Goal: Transaction & Acquisition: Purchase product/service

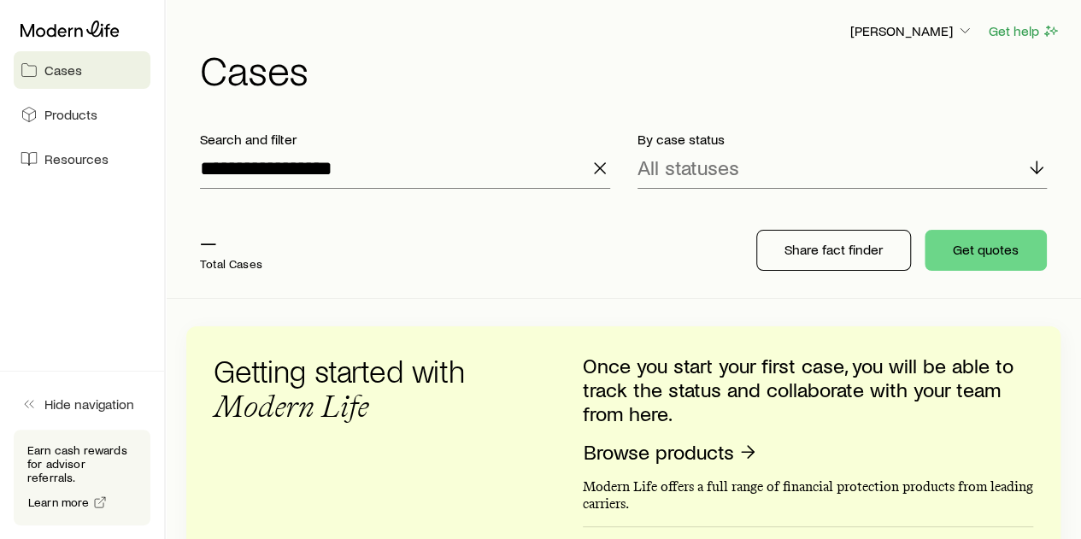
click at [602, 159] on icon "button" at bounding box center [600, 168] width 21 height 21
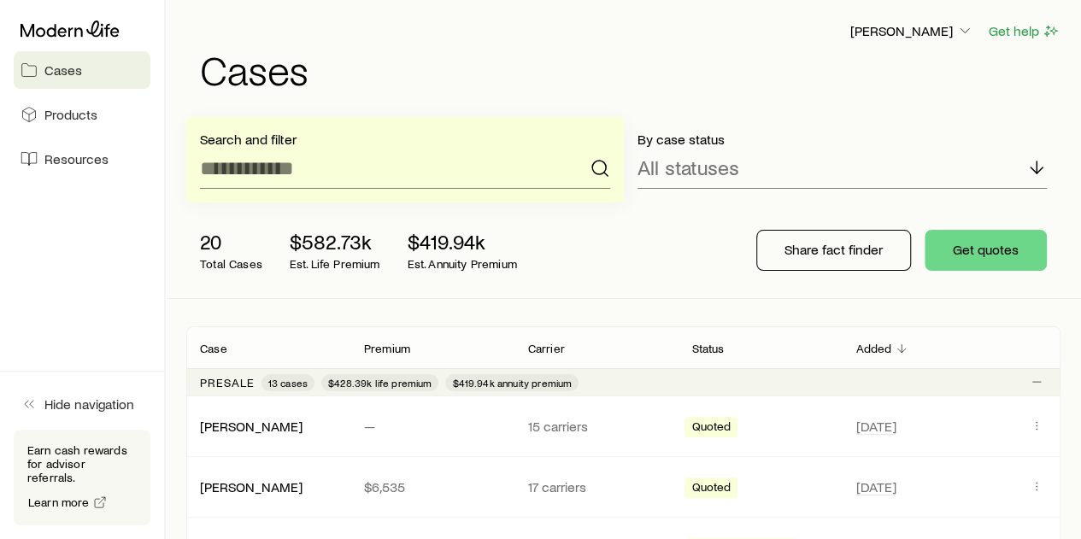
click at [168, 233] on div "Search and filter By case status All statuses 20 Total Cases $582.73k Est. Life…" at bounding box center [623, 208] width 915 height 182
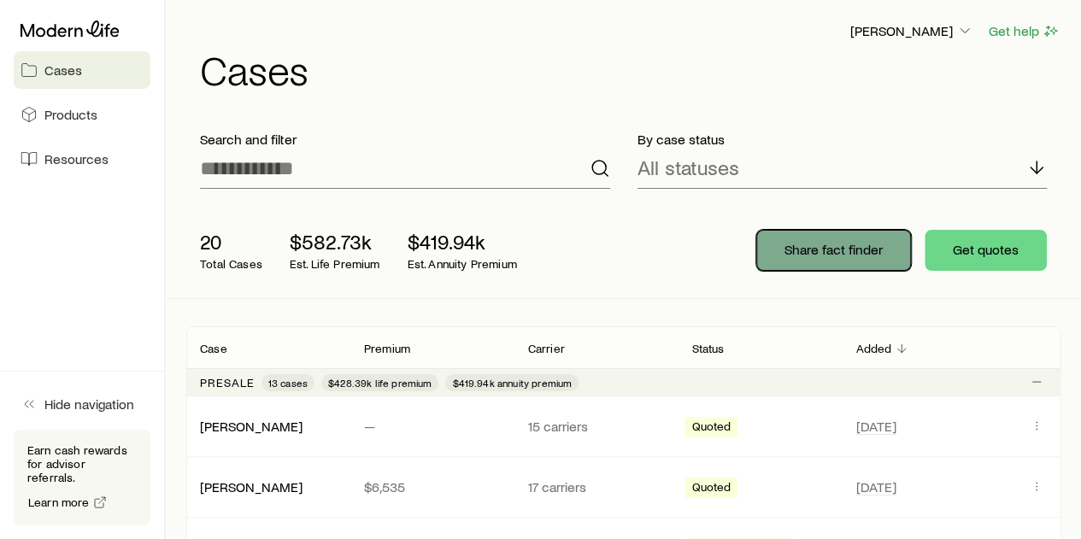
click at [822, 257] on p "Share fact finder" at bounding box center [834, 249] width 98 height 17
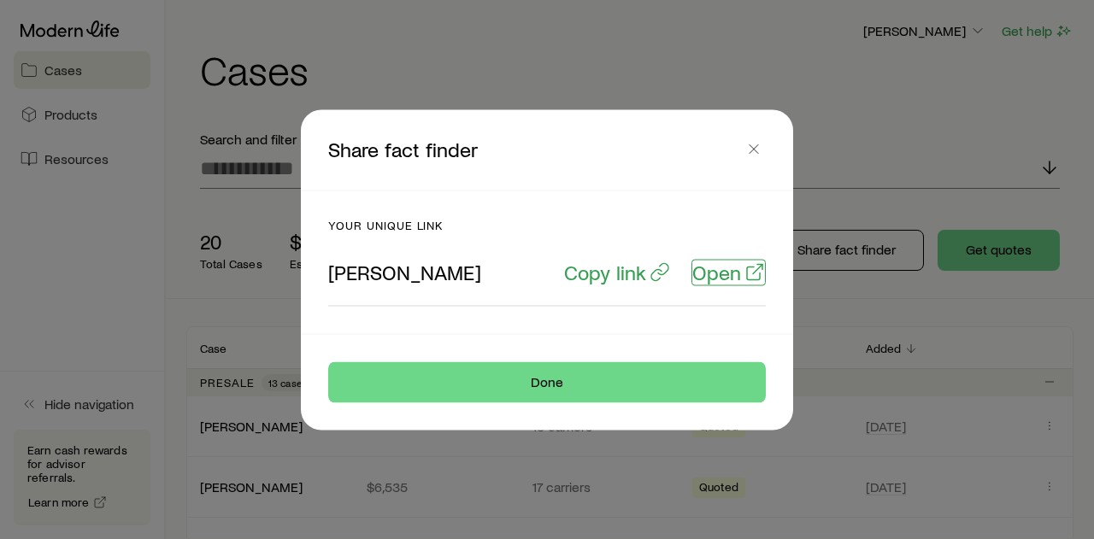
click at [711, 282] on p "Open" at bounding box center [716, 272] width 49 height 24
click at [752, 155] on icon "button" at bounding box center [753, 148] width 17 height 17
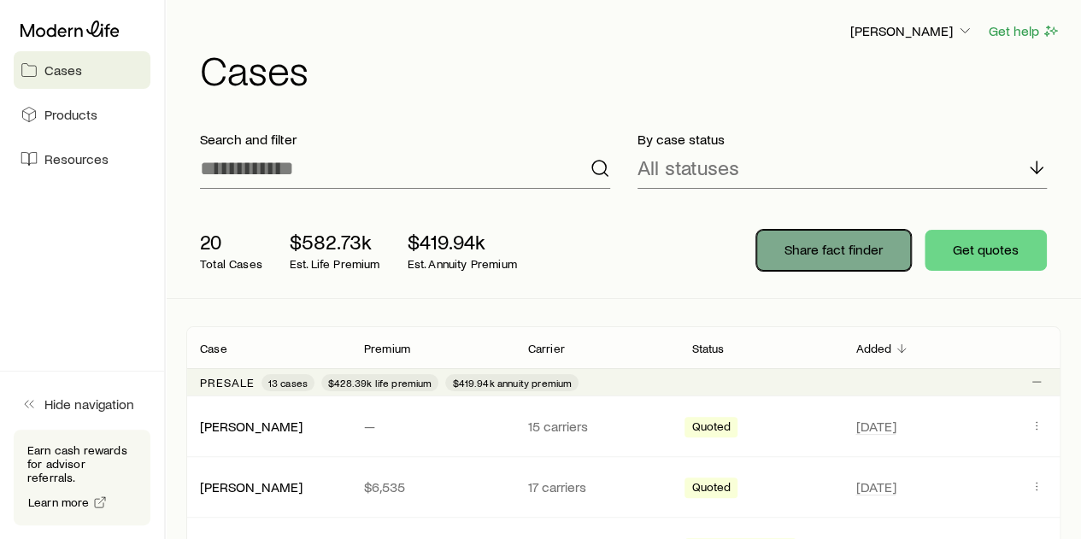
click at [815, 250] on p "Share fact finder" at bounding box center [834, 249] width 98 height 17
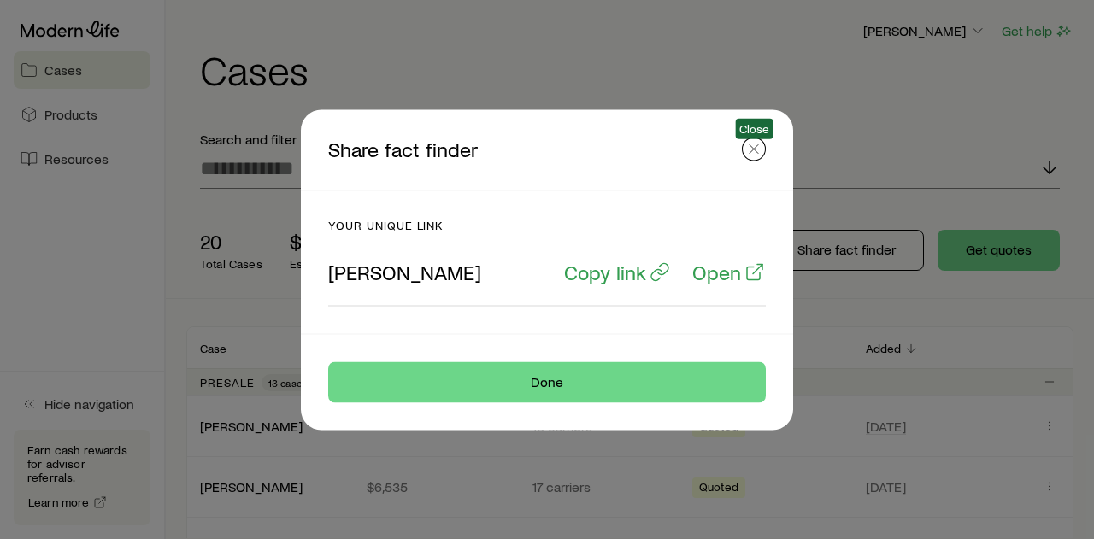
click at [750, 152] on icon "button" at bounding box center [753, 148] width 17 height 17
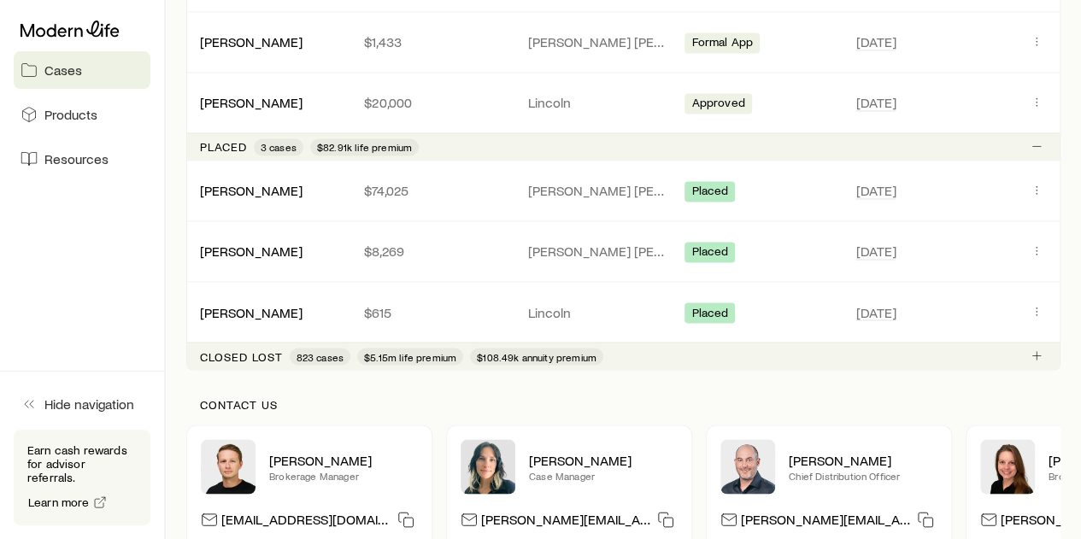
scroll to position [1325, 0]
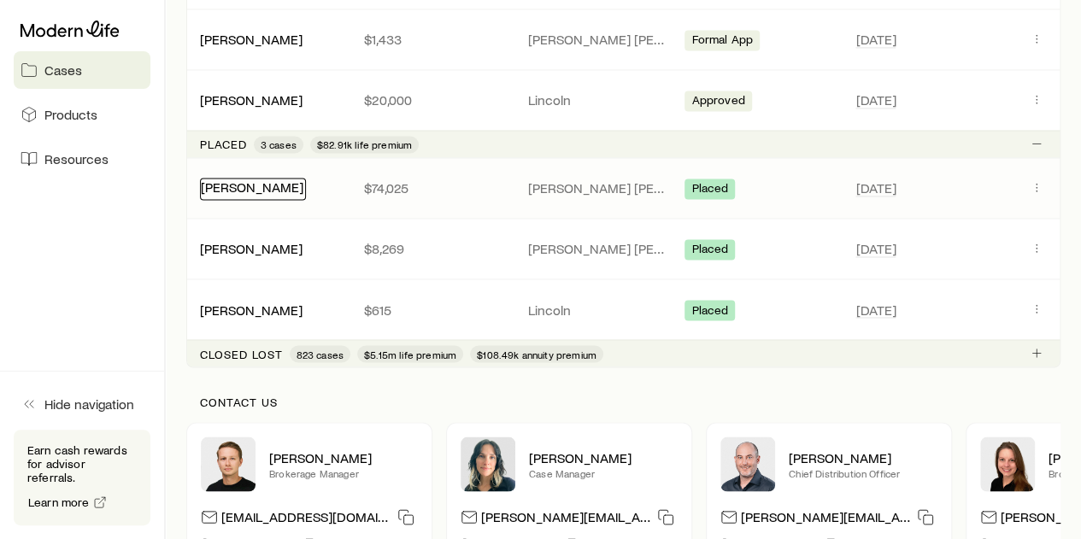
click at [259, 186] on link "[PERSON_NAME]" at bounding box center [252, 187] width 103 height 16
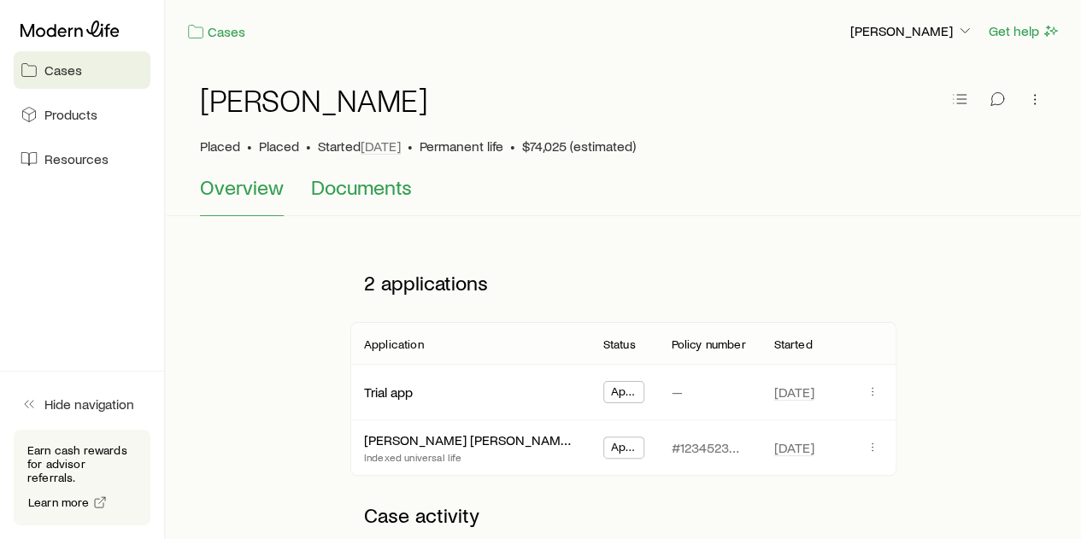
click at [386, 187] on span "Documents" at bounding box center [361, 187] width 101 height 24
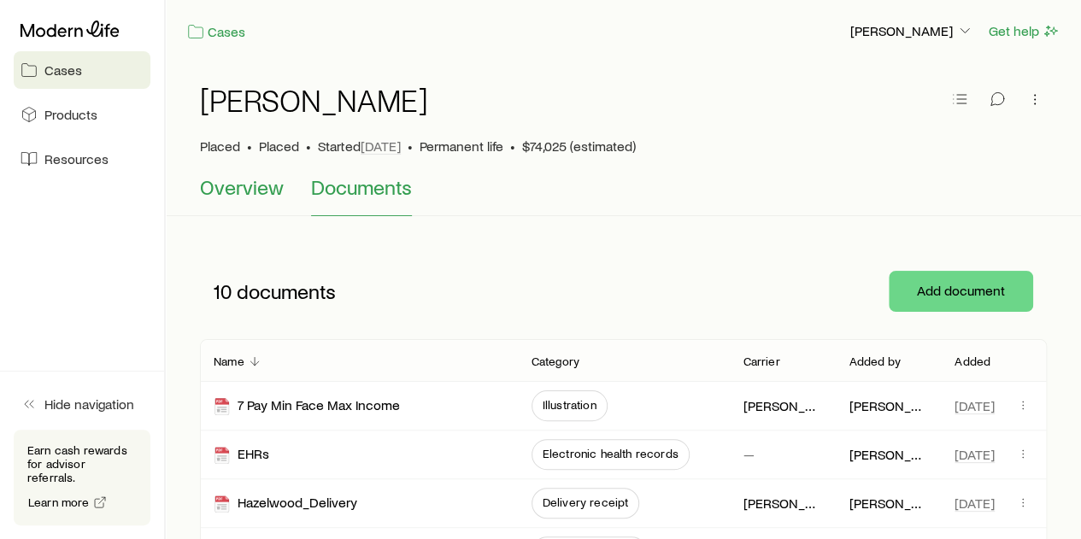
click at [241, 191] on span "Overview" at bounding box center [242, 187] width 84 height 24
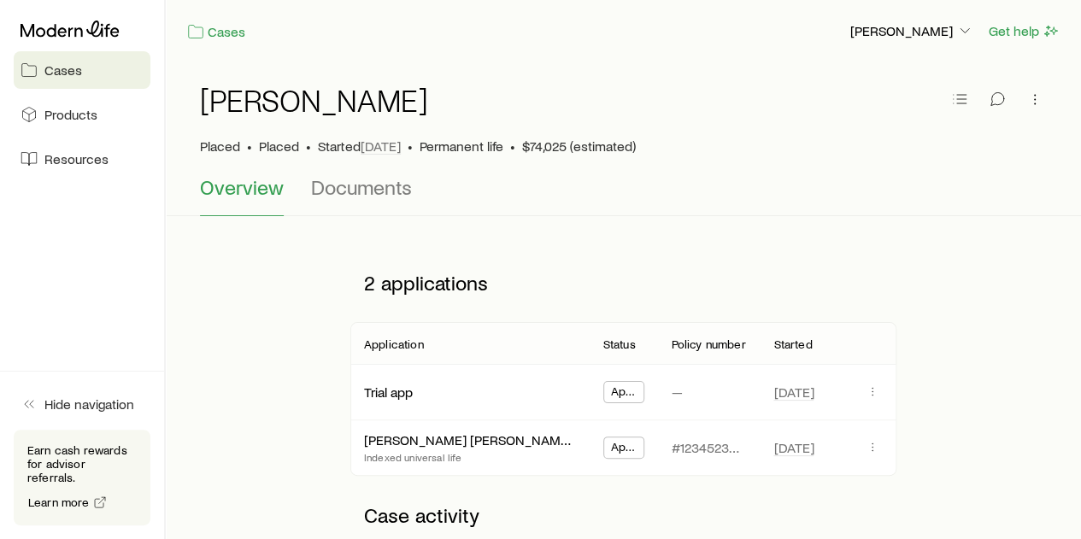
scroll to position [81, 0]
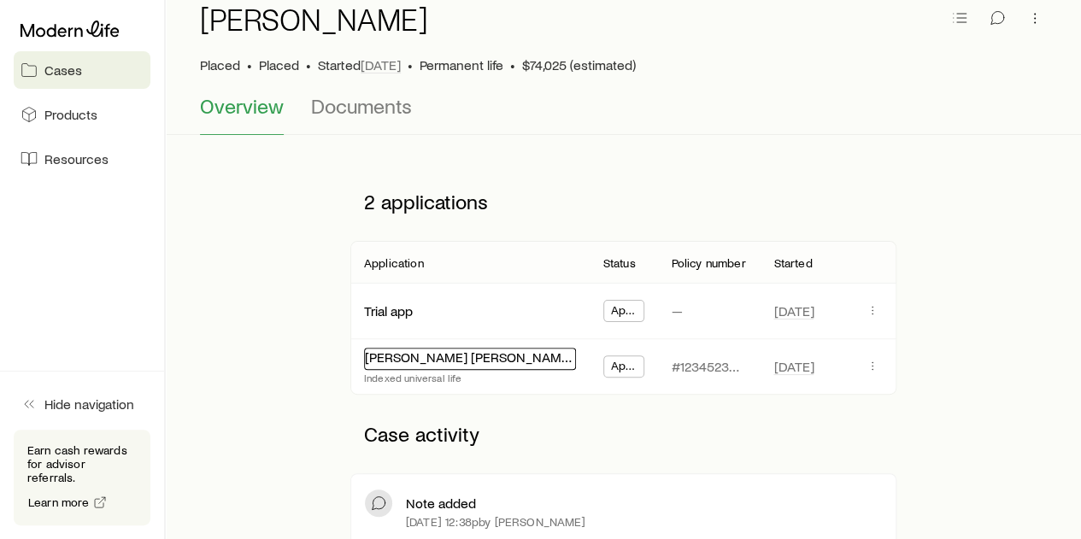
click at [452, 361] on link "John Hancock Protection IUL 24" at bounding box center [521, 357] width 313 height 16
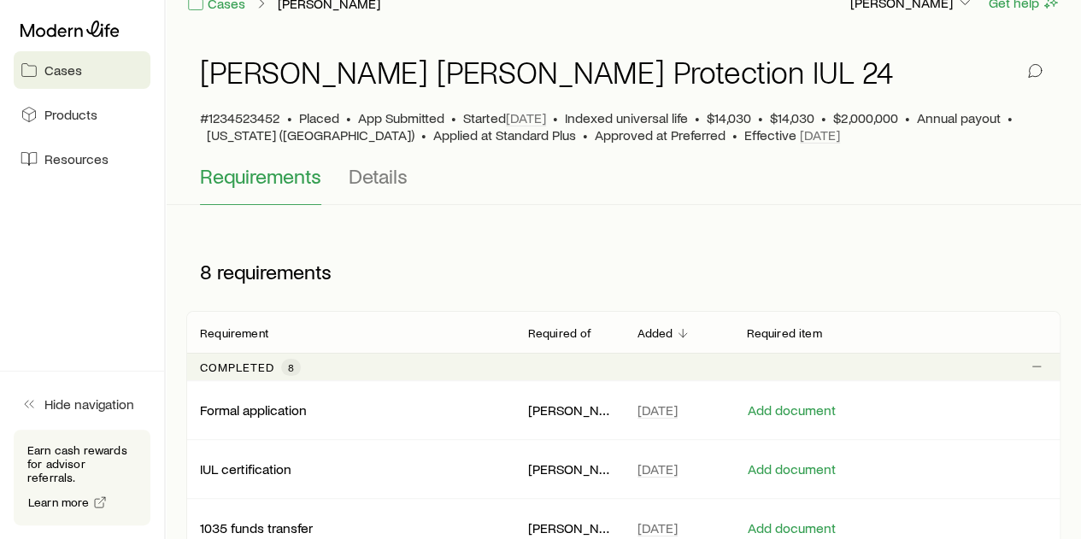
scroll to position [27, 0]
click at [369, 188] on span "Details" at bounding box center [378, 177] width 59 height 24
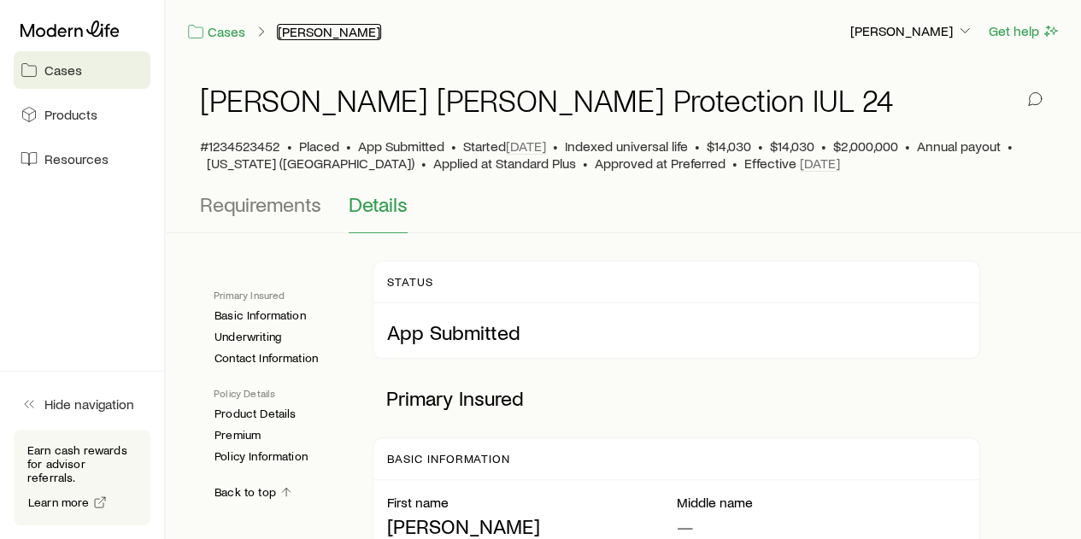
click at [316, 34] on link "Hazelwood, Scott" at bounding box center [329, 32] width 104 height 16
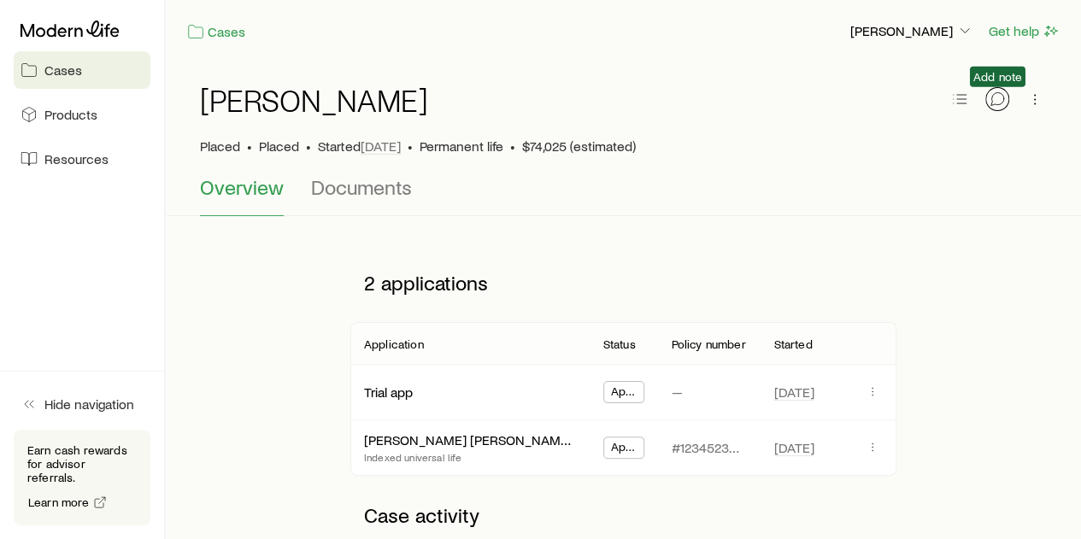
click at [1003, 109] on button "button" at bounding box center [998, 99] width 24 height 24
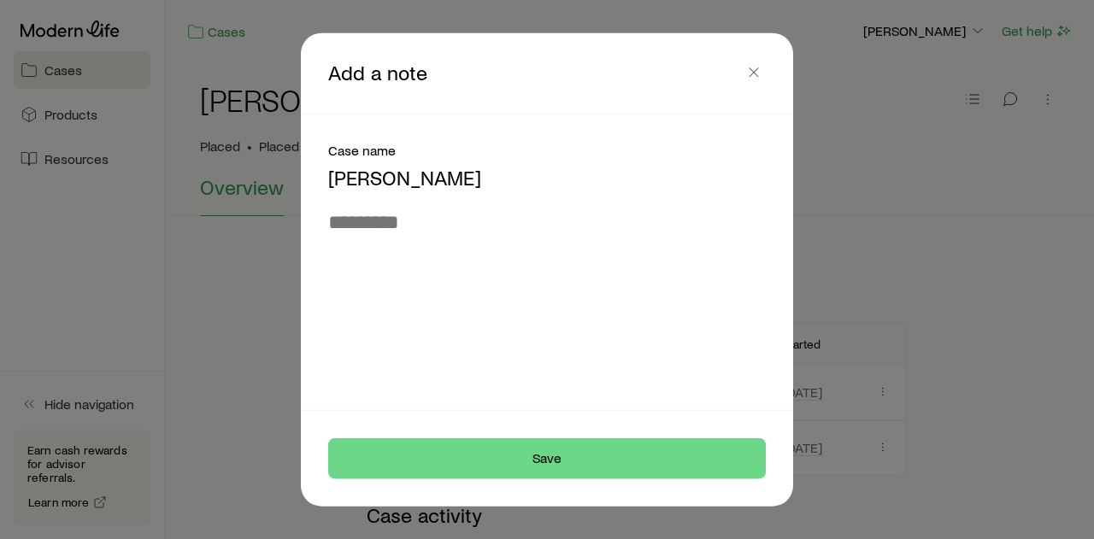
click at [275, 345] on div "Add a note Case name Hazelwood, Scott Save" at bounding box center [547, 269] width 547 height 474
click at [762, 71] on button "button" at bounding box center [754, 72] width 24 height 24
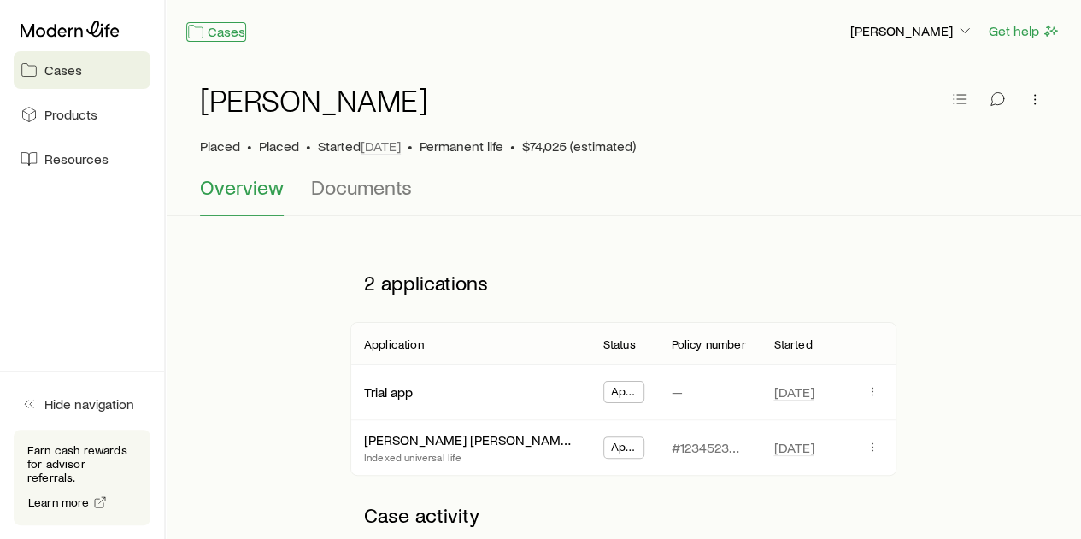
click at [233, 28] on link "Cases" at bounding box center [216, 32] width 60 height 20
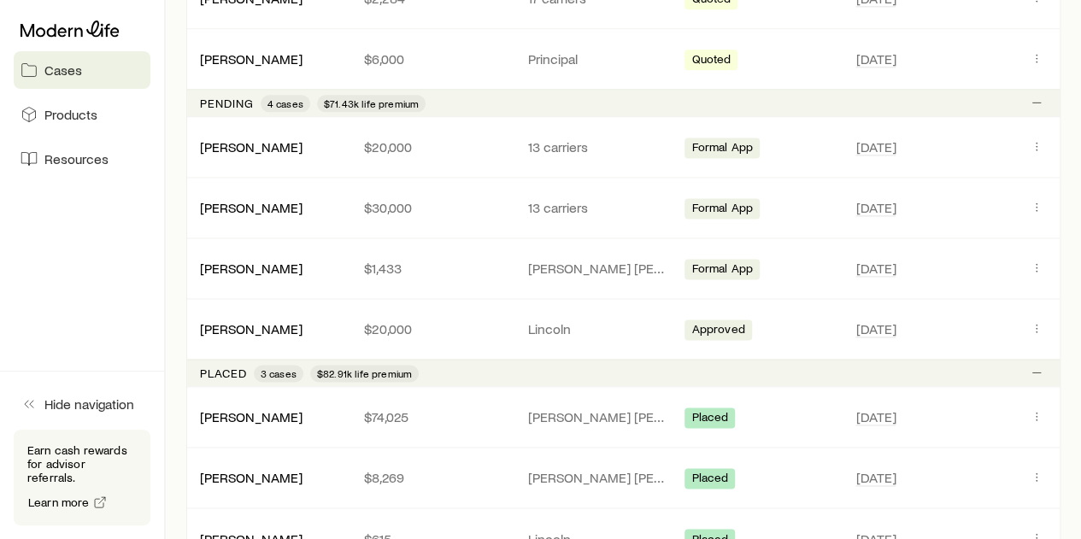
scroll to position [1099, 0]
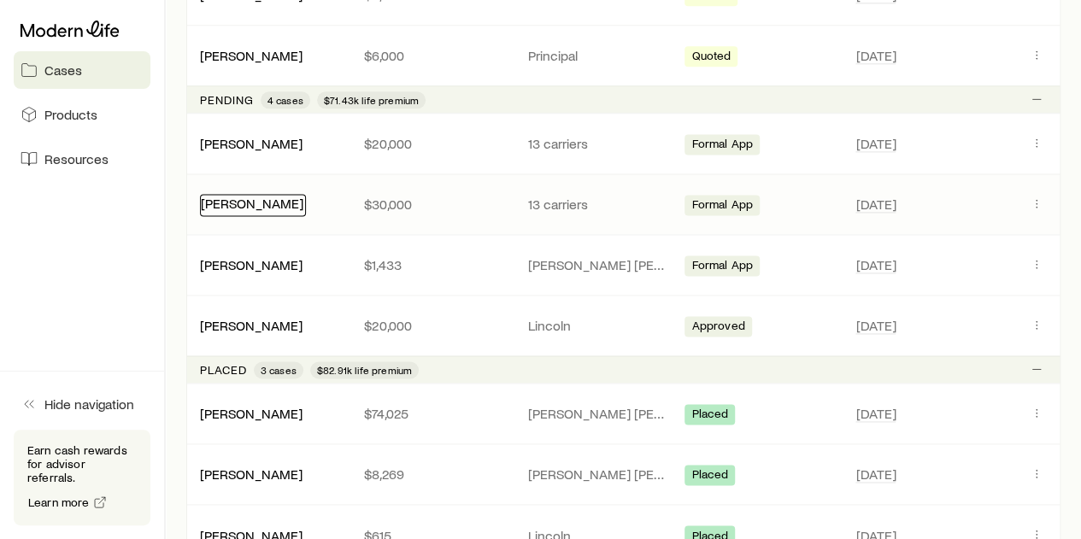
click at [249, 201] on link "Bradman, Don" at bounding box center [252, 203] width 103 height 16
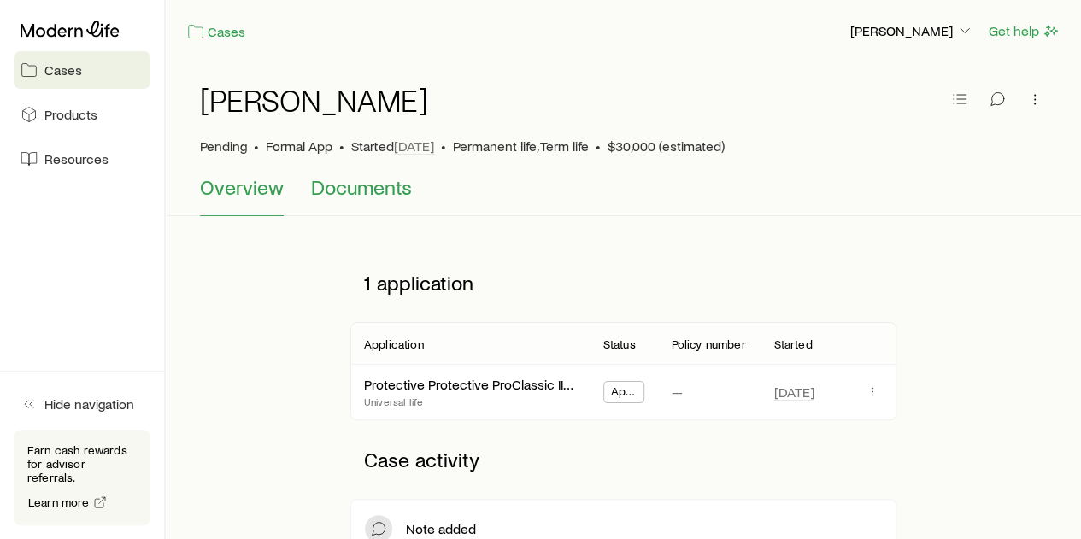
click at [349, 186] on span "Documents" at bounding box center [361, 187] width 101 height 24
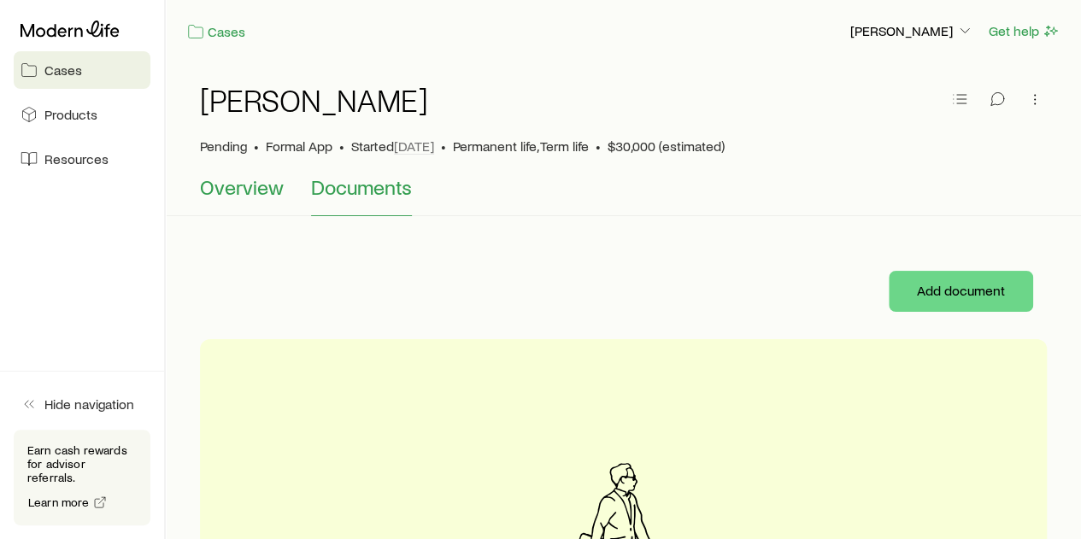
click at [268, 182] on span "Overview" at bounding box center [242, 187] width 84 height 24
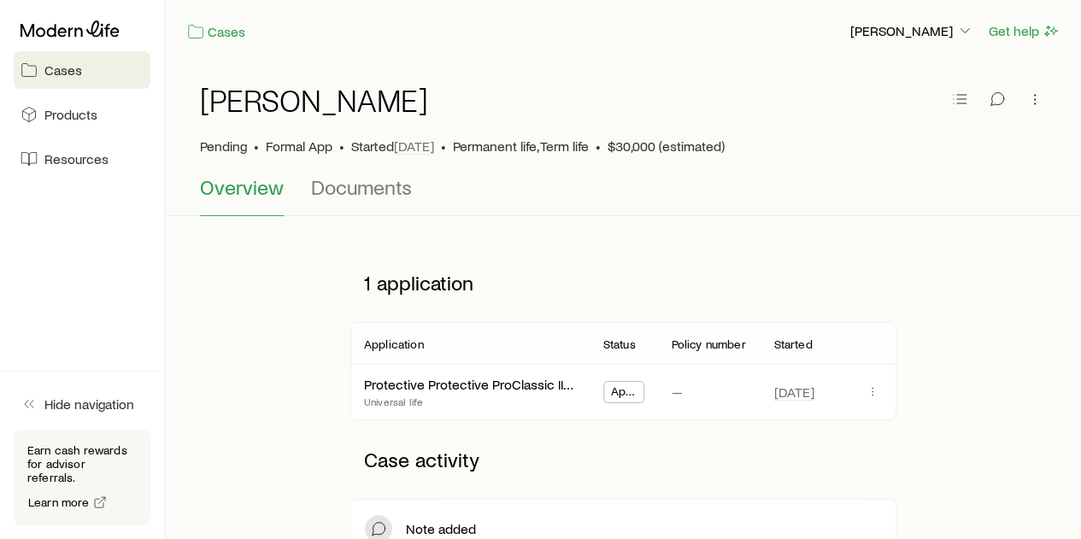
scroll to position [76, 0]
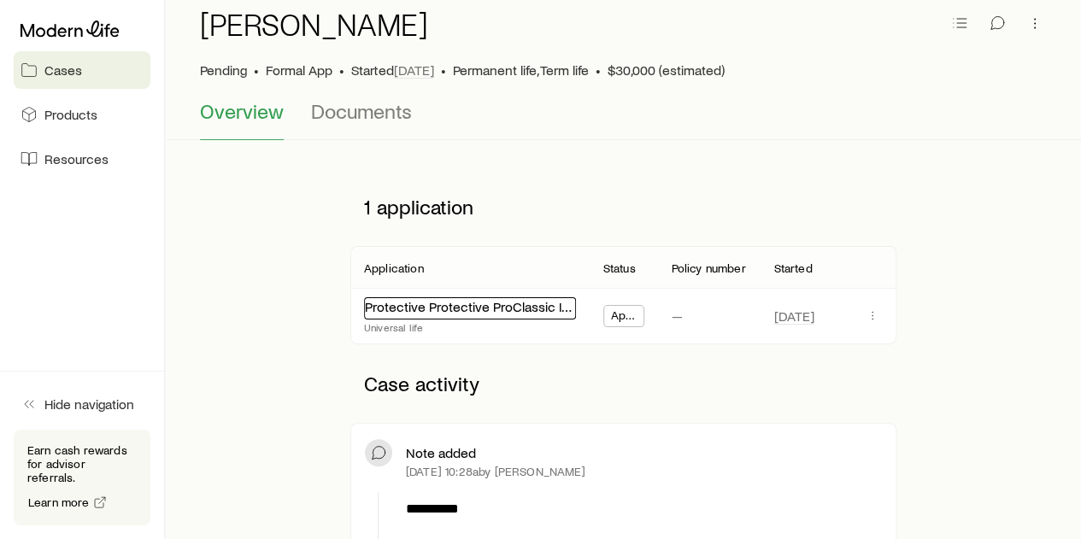
click at [468, 308] on link "Protective Protective ProClassic II UL 9-21" at bounding box center [488, 306] width 247 height 16
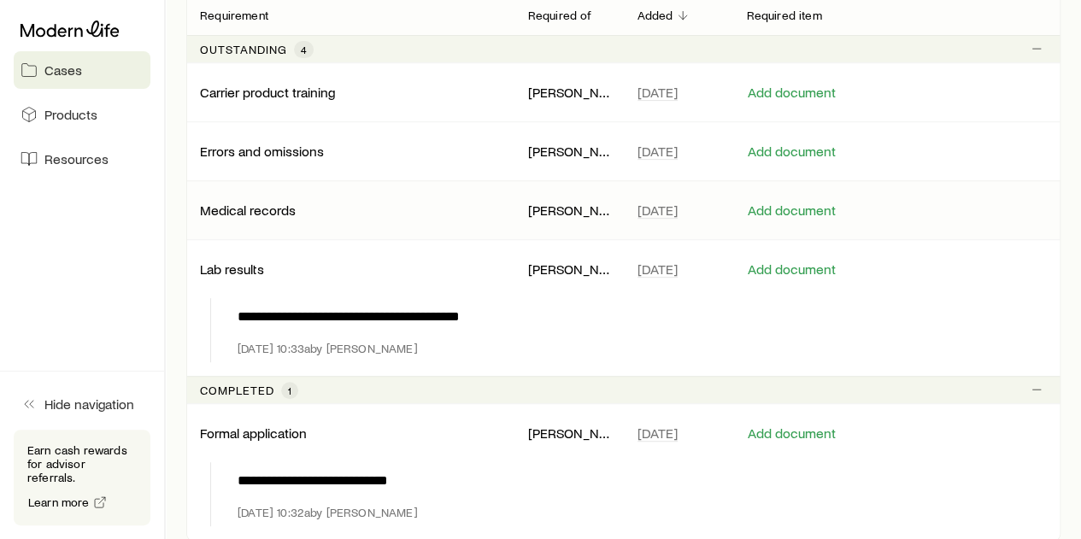
scroll to position [347, 0]
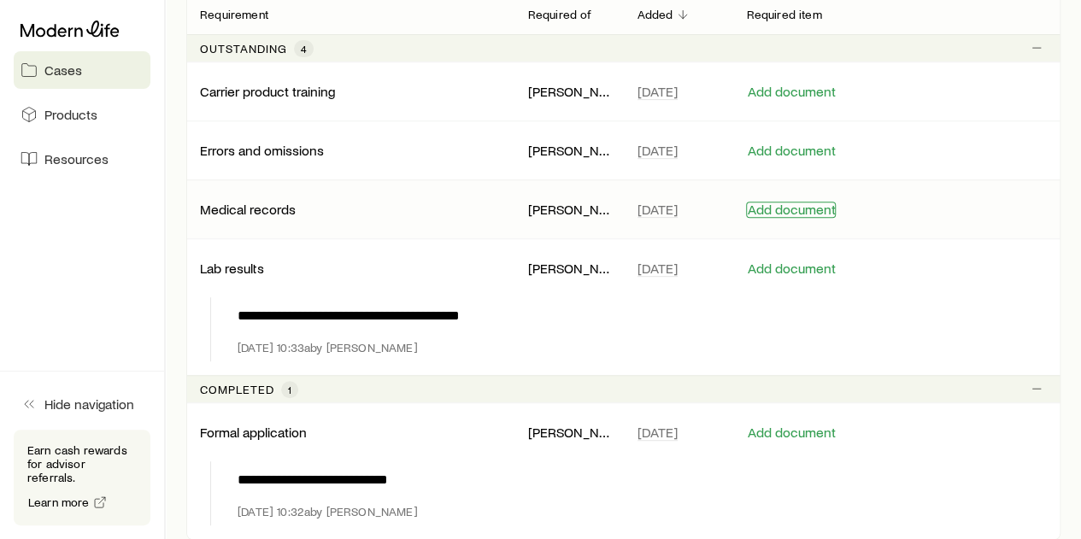
click at [782, 207] on button "Add document" at bounding box center [791, 210] width 90 height 16
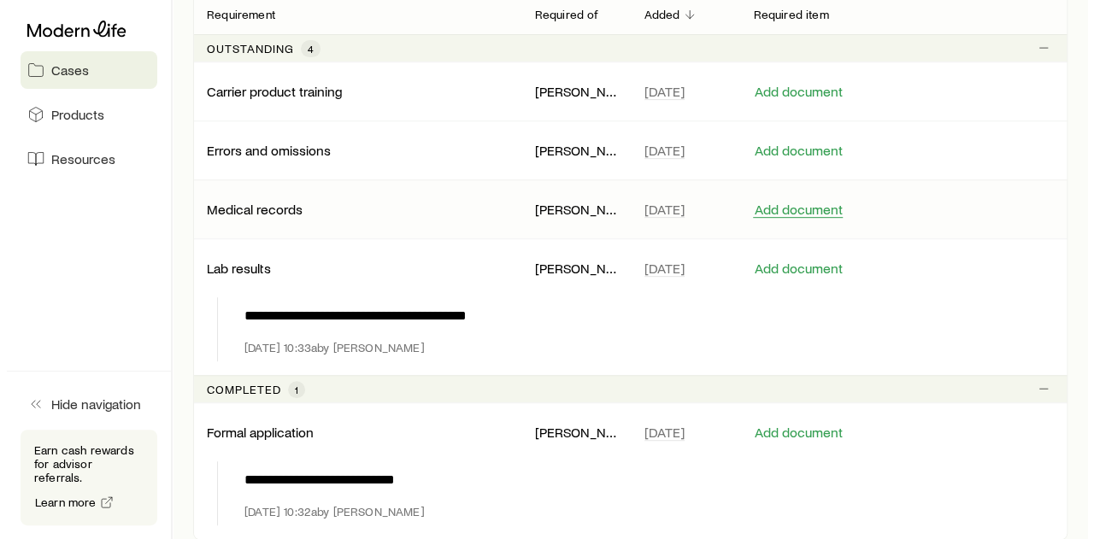
scroll to position [0, 0]
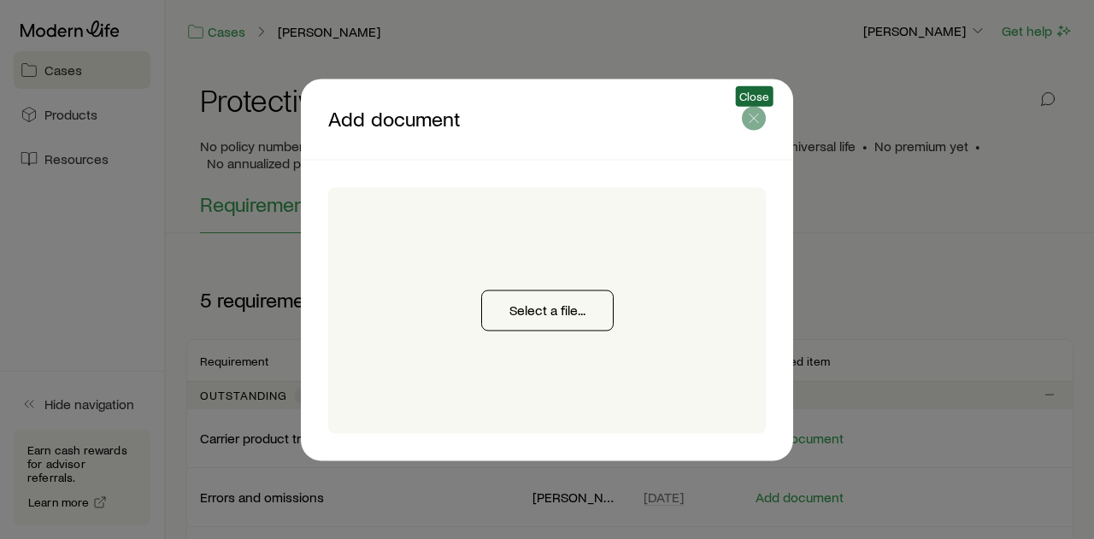
click at [761, 125] on icon "button" at bounding box center [753, 117] width 17 height 17
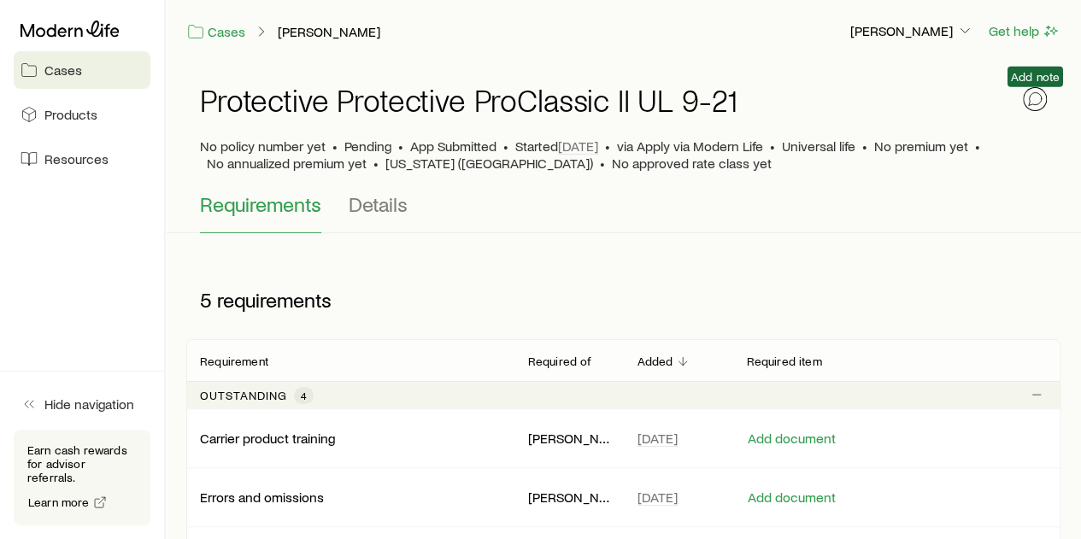
click at [1028, 95] on icon "button" at bounding box center [1035, 99] width 17 height 17
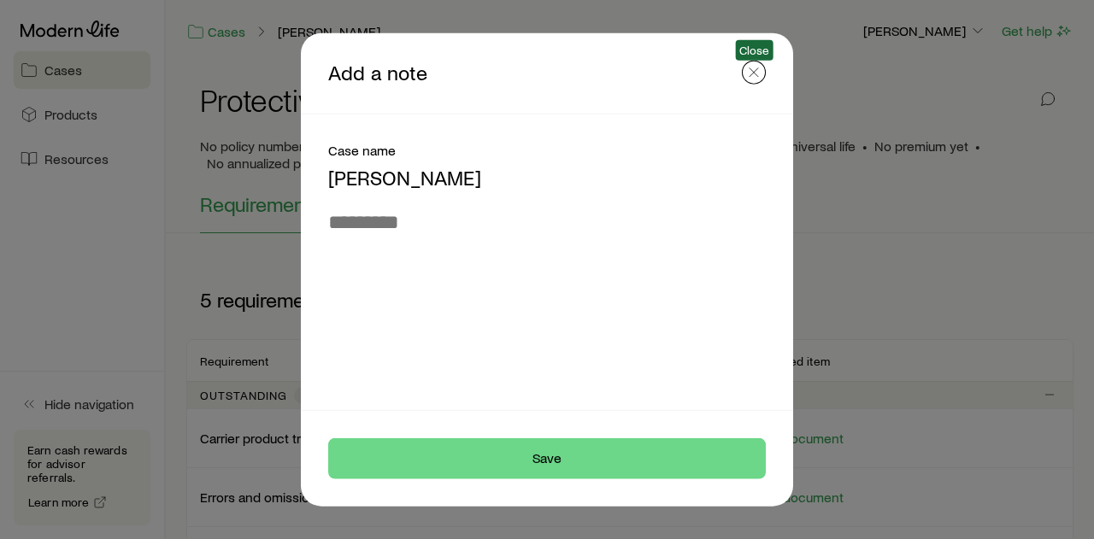
click at [751, 71] on icon "button" at bounding box center [753, 71] width 17 height 17
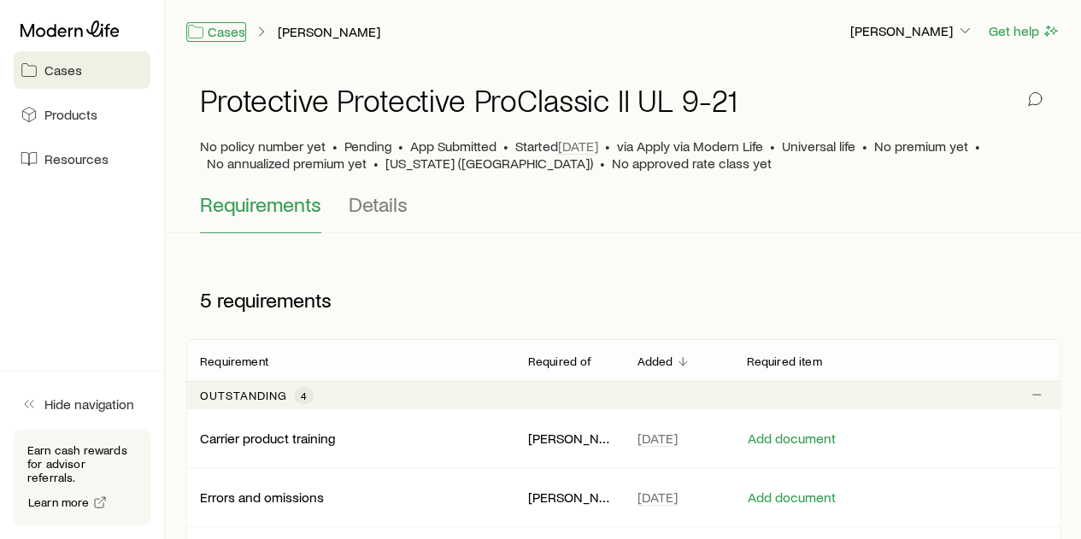
click at [233, 30] on link "Cases" at bounding box center [216, 32] width 60 height 20
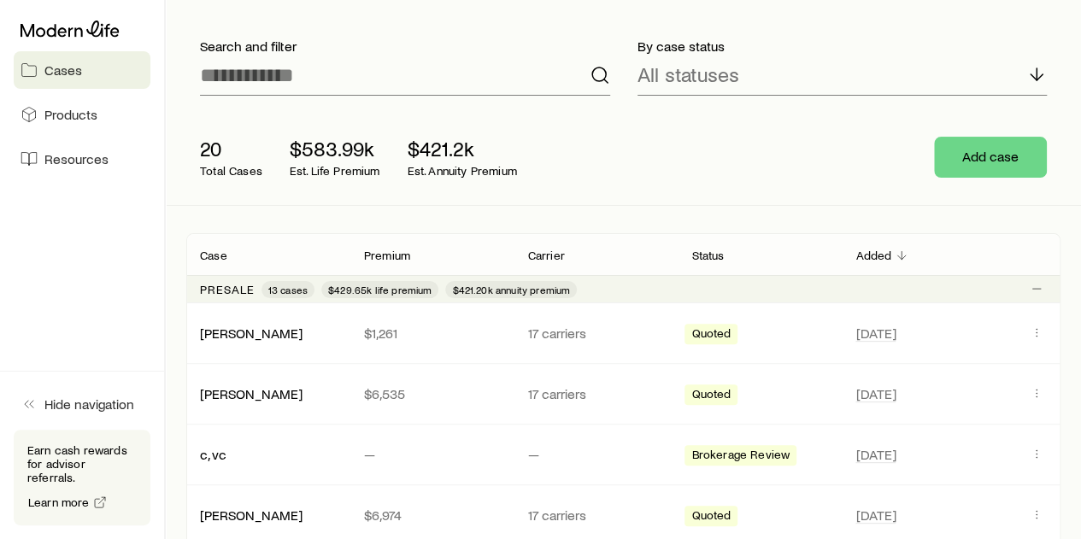
scroll to position [94, 0]
click at [244, 333] on link "Horne, Joe" at bounding box center [252, 331] width 103 height 16
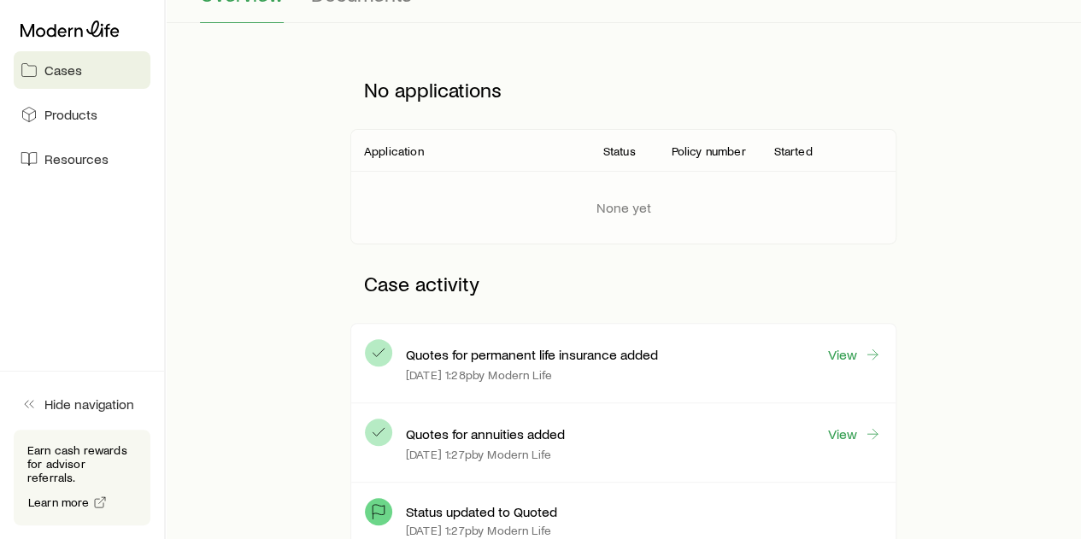
scroll to position [199, 0]
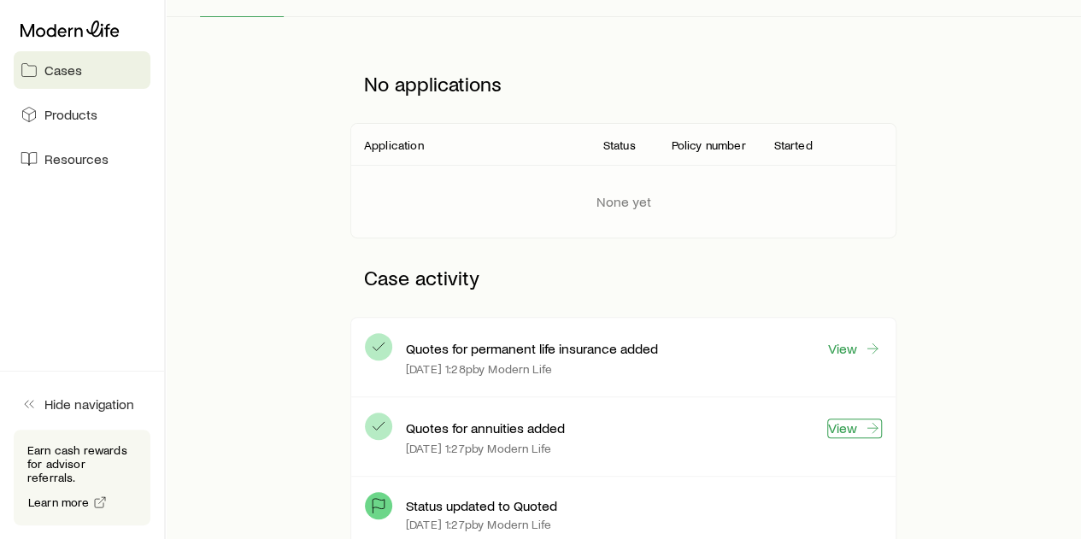
click at [848, 423] on link "View" at bounding box center [854, 429] width 55 height 20
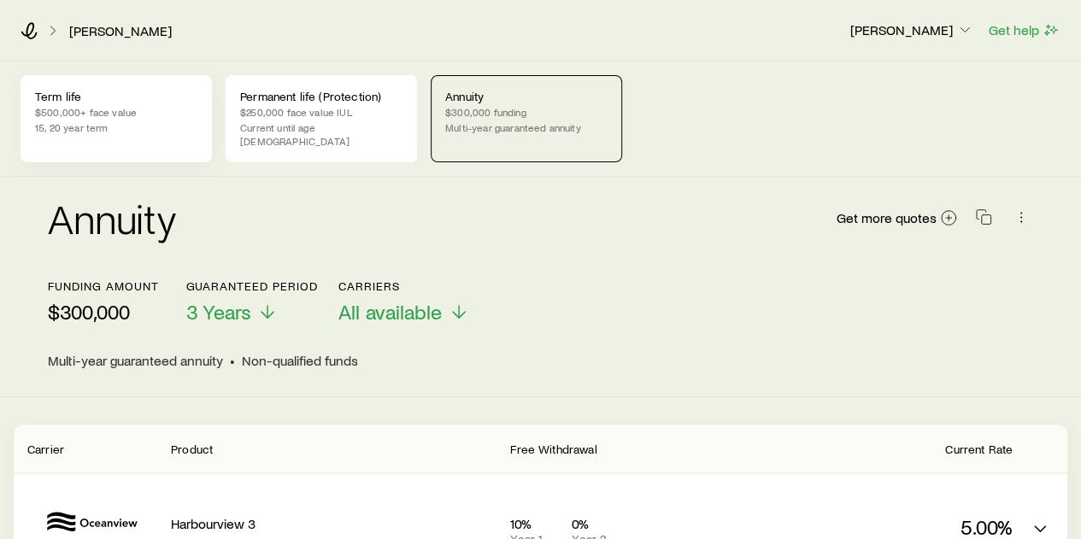
click at [159, 114] on p "$500,000+ face value" at bounding box center [116, 112] width 162 height 14
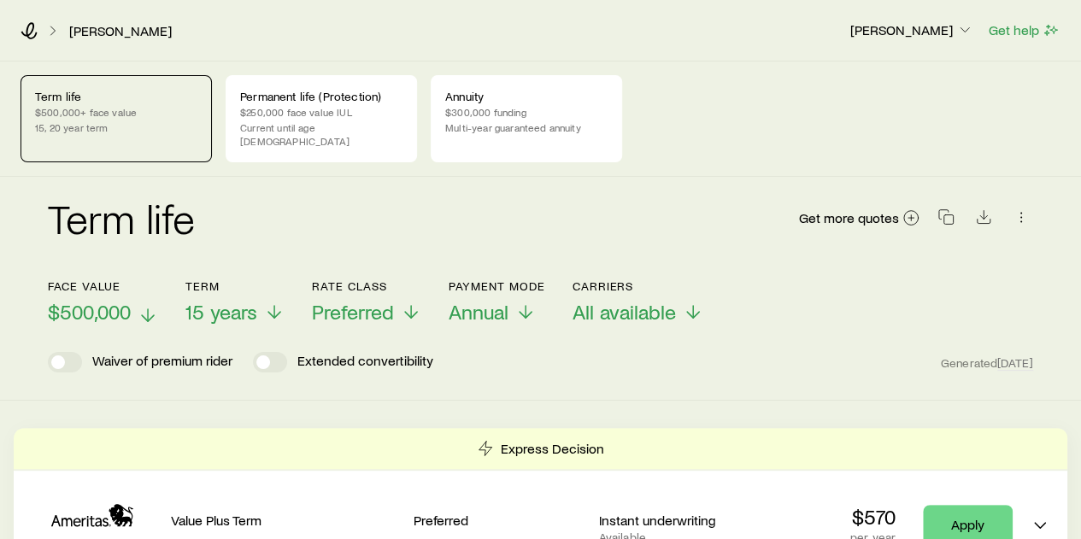
click at [138, 305] on icon at bounding box center [148, 315] width 21 height 21
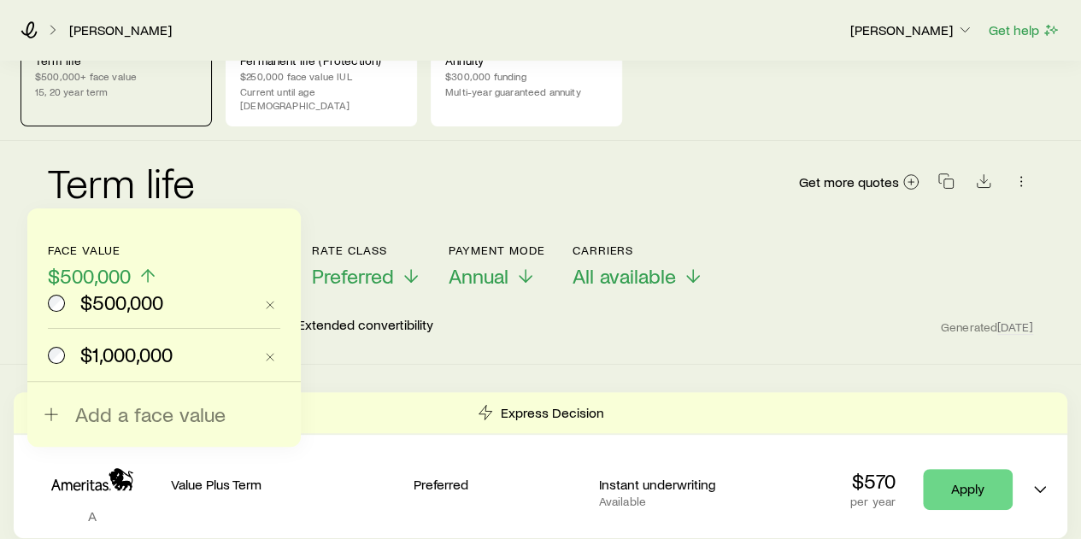
scroll to position [76, 0]
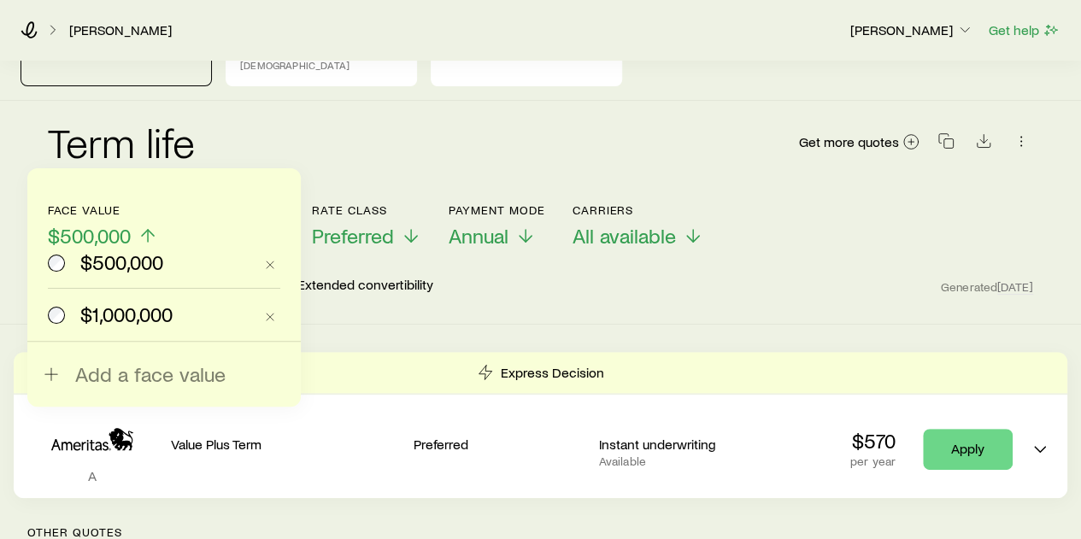
click at [133, 307] on span "$1,000,000" at bounding box center [126, 315] width 92 height 24
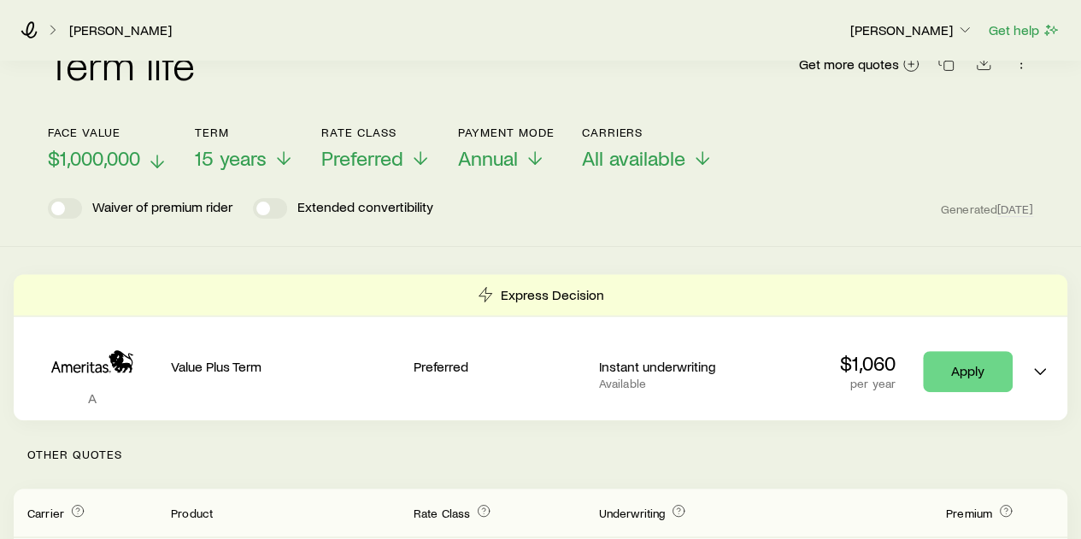
scroll to position [155, 0]
click at [250, 156] on header "Face value $1,000,000 Term 15 years Rate Class Preferred Payment Mode Annual Ca…" at bounding box center [541, 171] width 986 height 93
click at [248, 145] on span "15 years" at bounding box center [231, 157] width 72 height 24
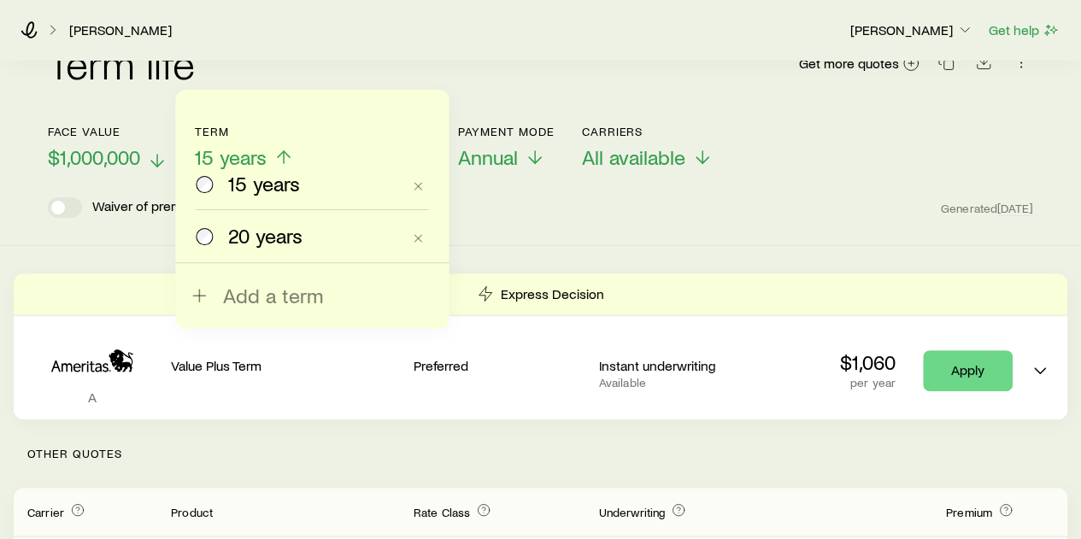
click at [238, 229] on span "20 years" at bounding box center [265, 236] width 74 height 24
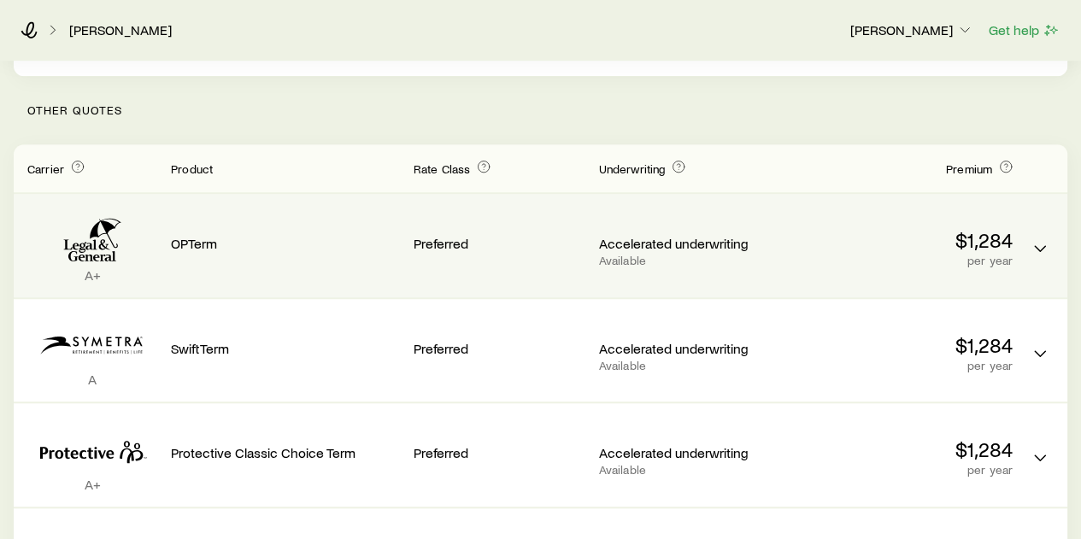
scroll to position [502, 0]
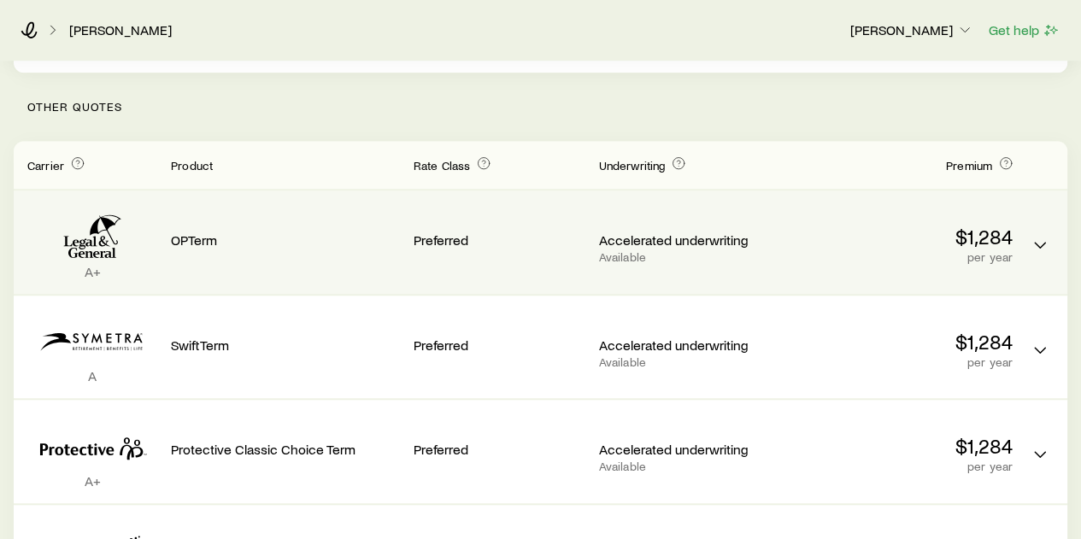
click at [768, 233] on div "Accelerated underwriting Available" at bounding box center [685, 248] width 172 height 32
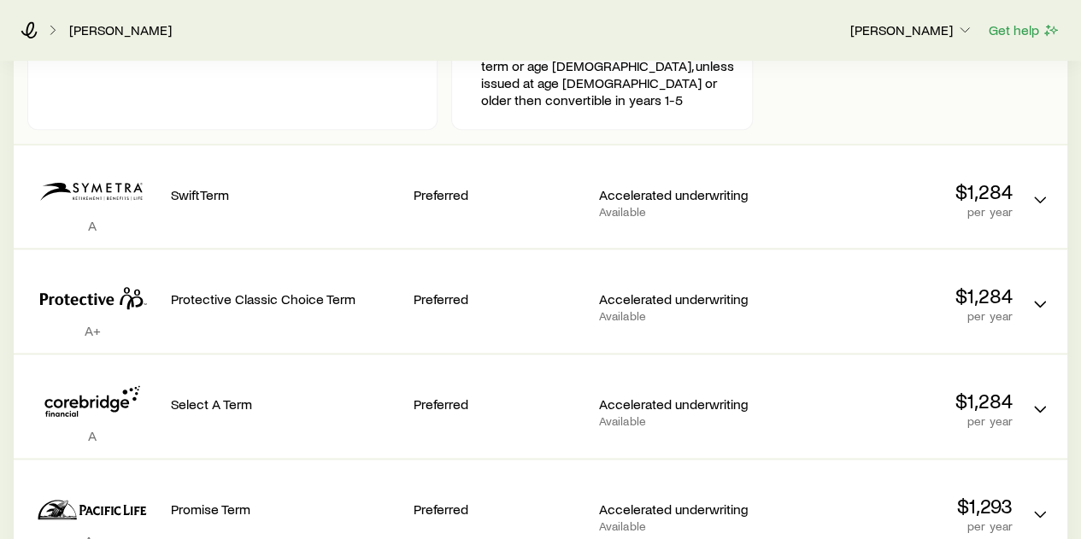
scroll to position [851, 0]
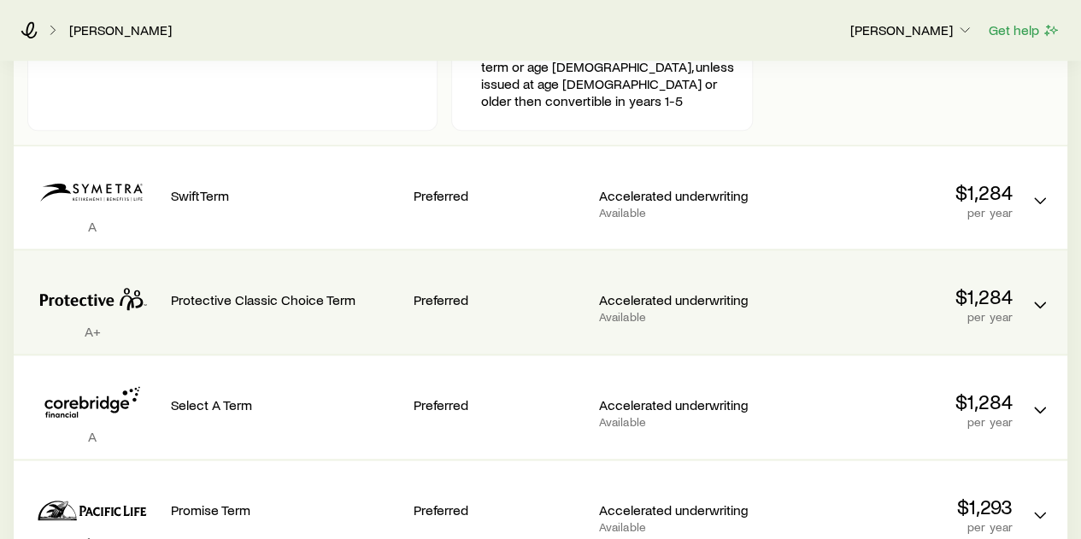
click at [956, 310] on div "A+ Protective Classic Choice Term Preferred Accelerated underwriting Available …" at bounding box center [541, 301] width 1054 height 103
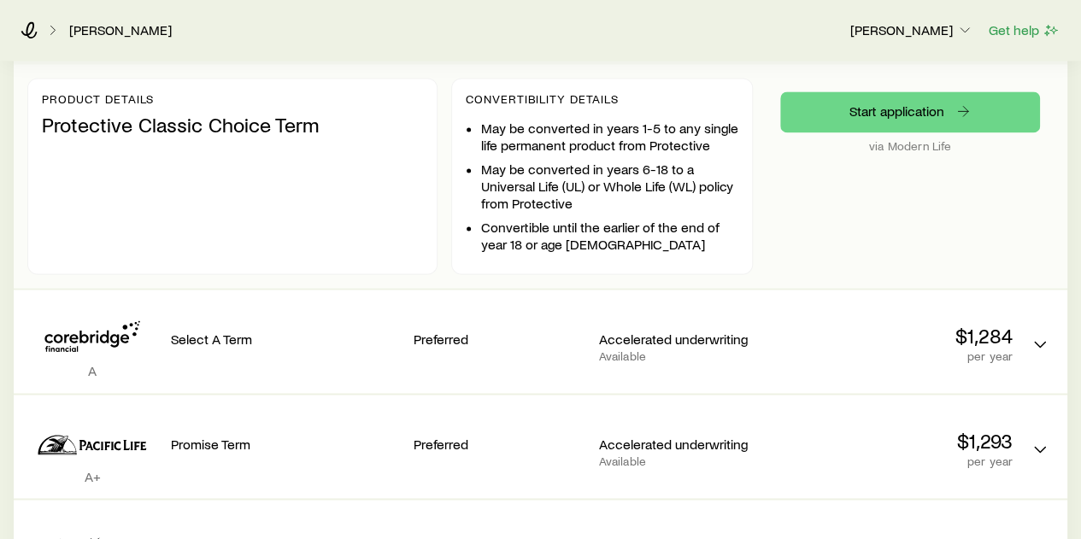
scroll to position [1142, 0]
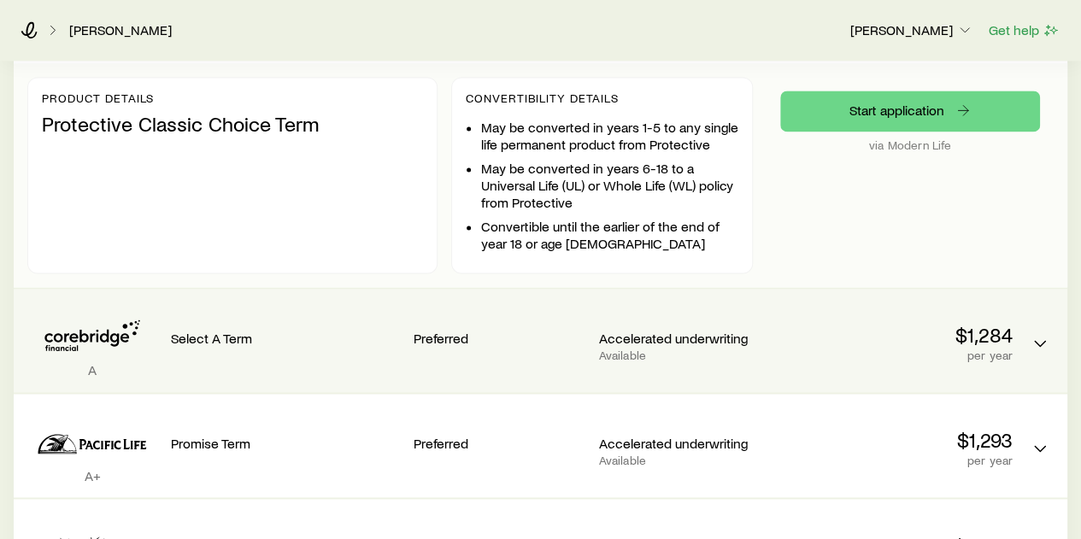
click at [904, 349] on p "per year" at bounding box center [898, 356] width 229 height 14
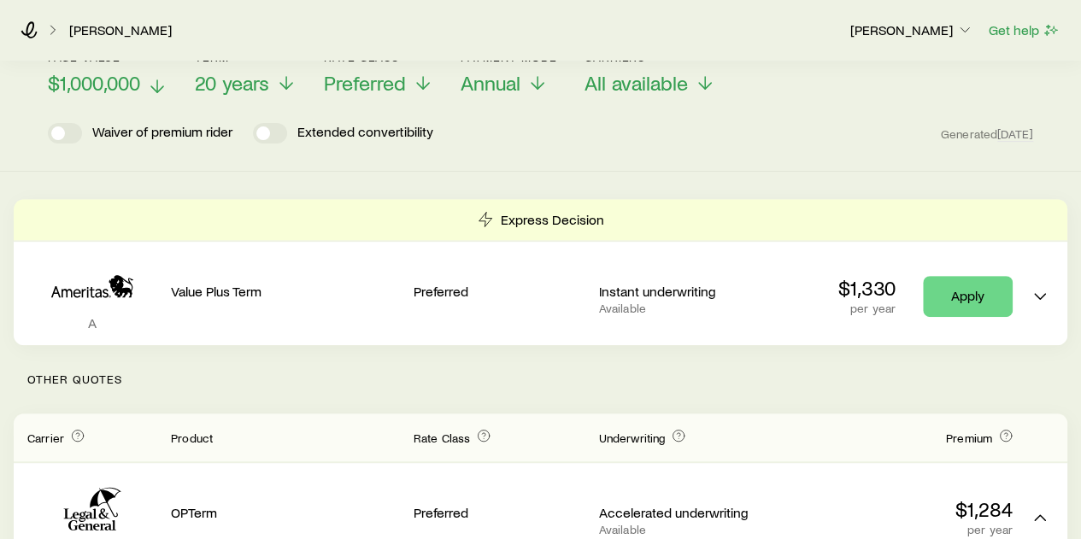
scroll to position [0, 0]
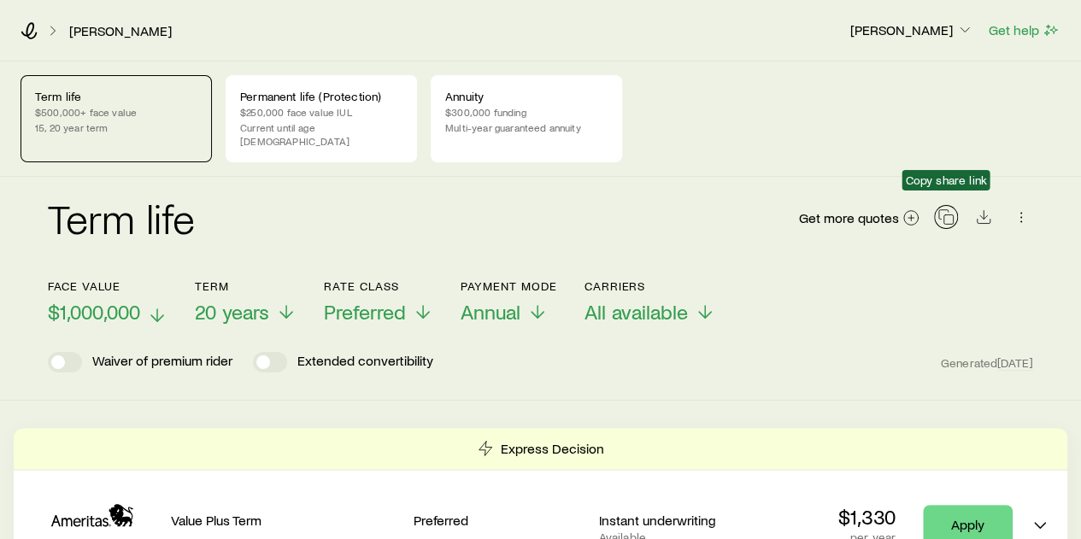
click at [951, 209] on icon "button" at bounding box center [946, 217] width 17 height 17
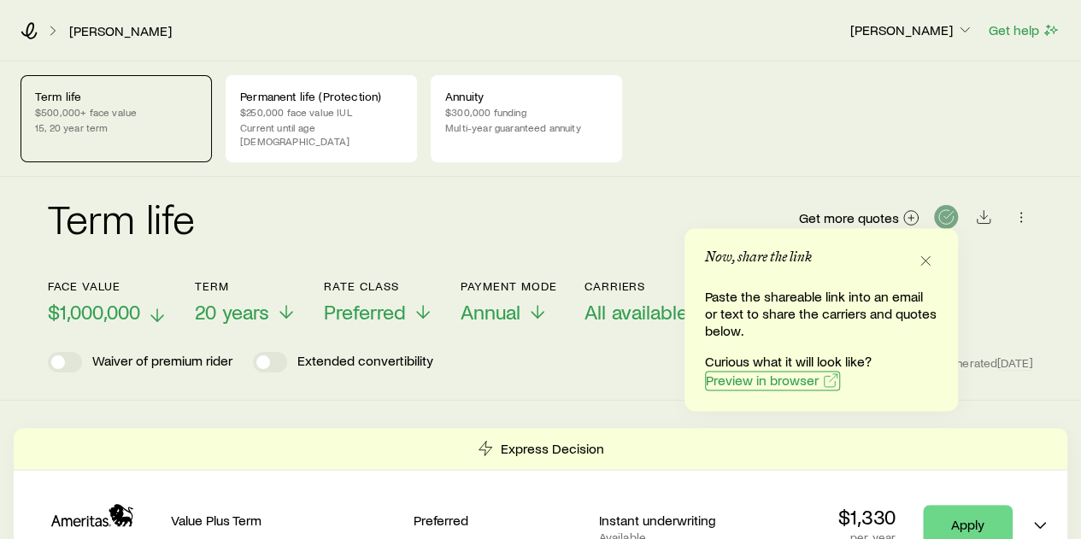
click at [740, 386] on span "Preview in browser" at bounding box center [762, 381] width 113 height 14
click at [698, 156] on div "Term life $500,000+ face value 15, 20 year term Permanent life (Protection) $25…" at bounding box center [540, 119] width 1081 height 115
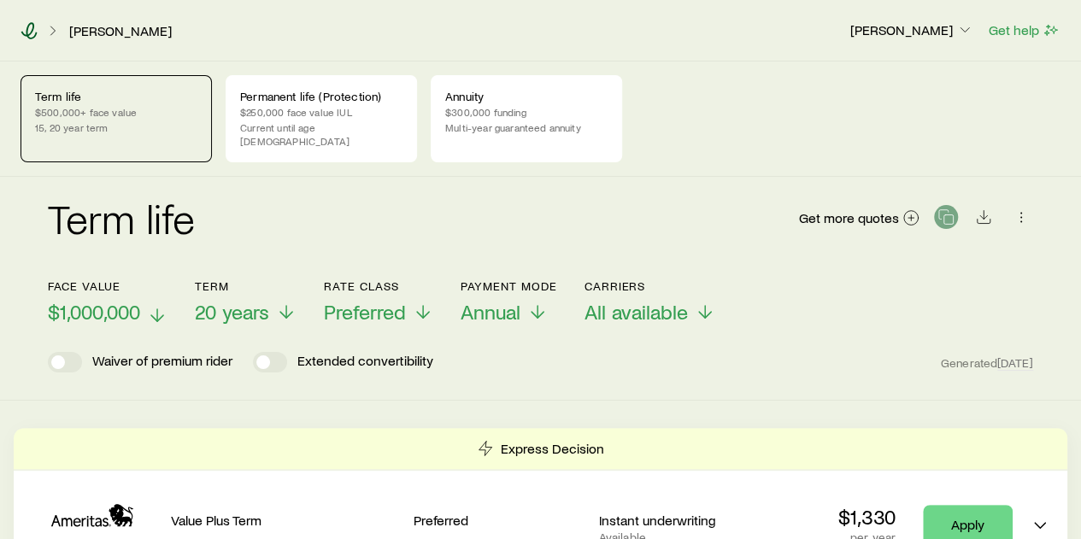
click at [26, 32] on icon at bounding box center [29, 30] width 16 height 17
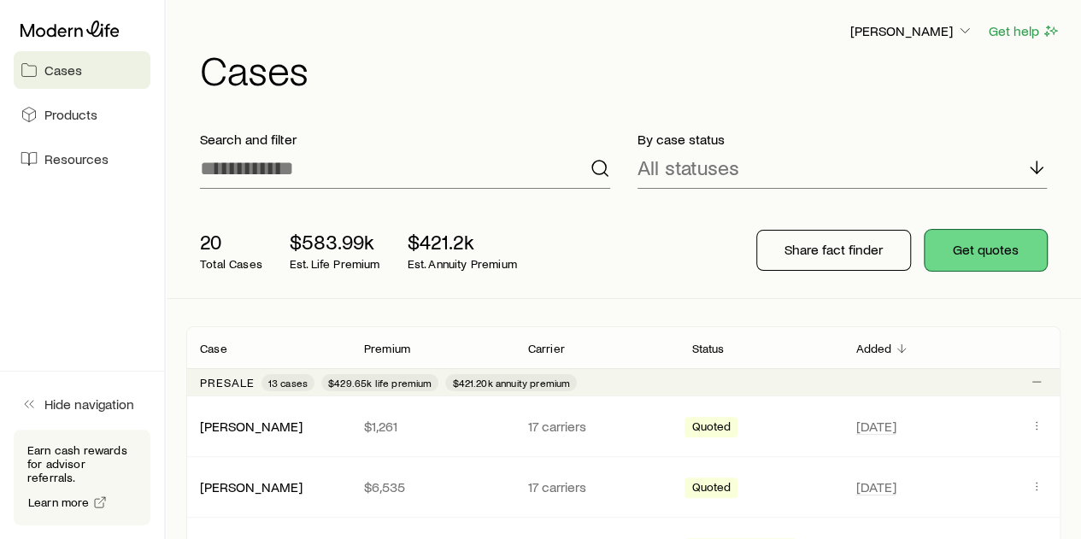
click at [966, 255] on button "Get quotes" at bounding box center [986, 250] width 122 height 41
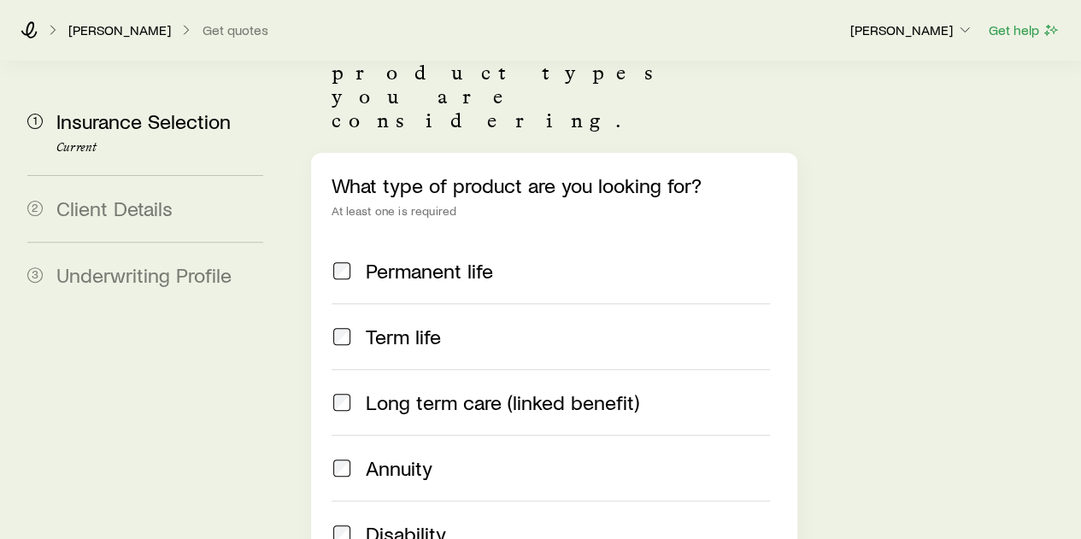
scroll to position [191, 0]
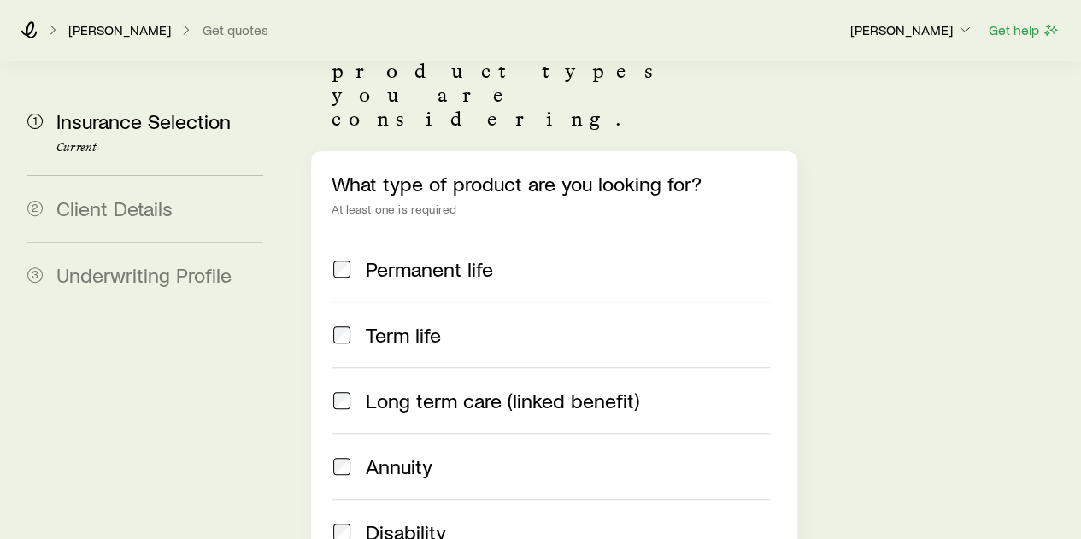
click at [421, 323] on span "Term life" at bounding box center [403, 335] width 75 height 24
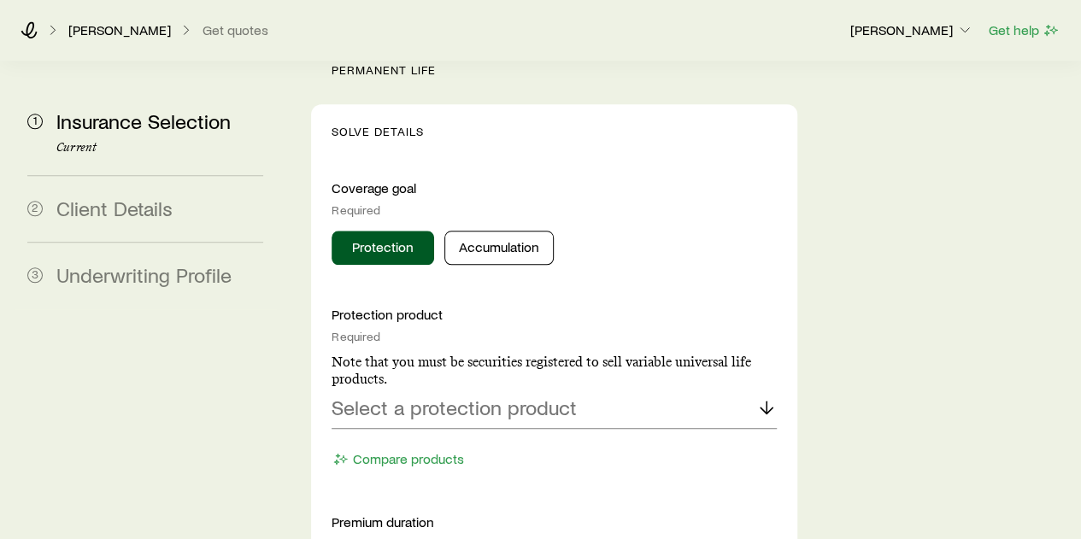
scroll to position [760, 0]
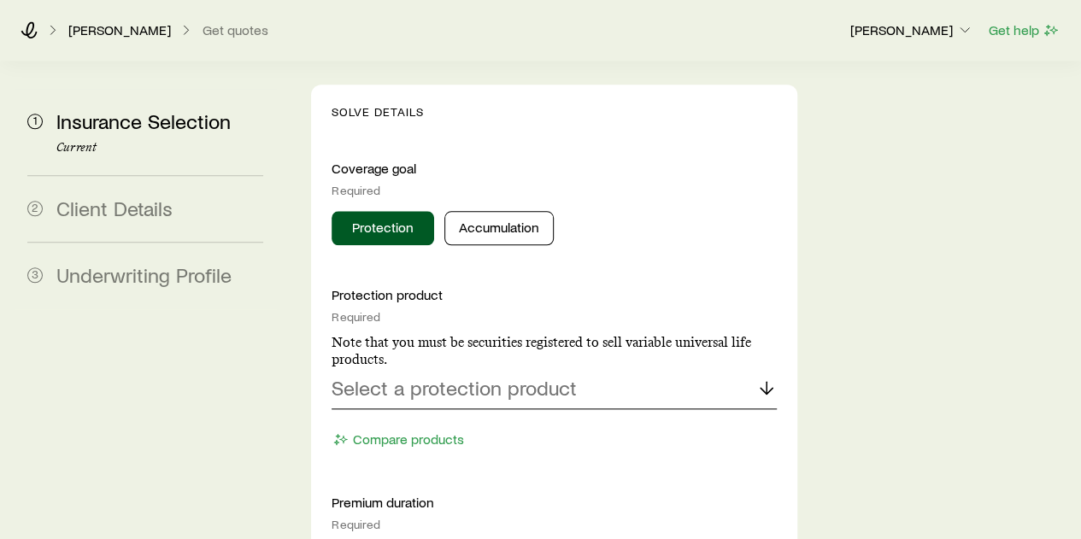
click at [438, 376] on p "Select a protection product" at bounding box center [454, 388] width 245 height 24
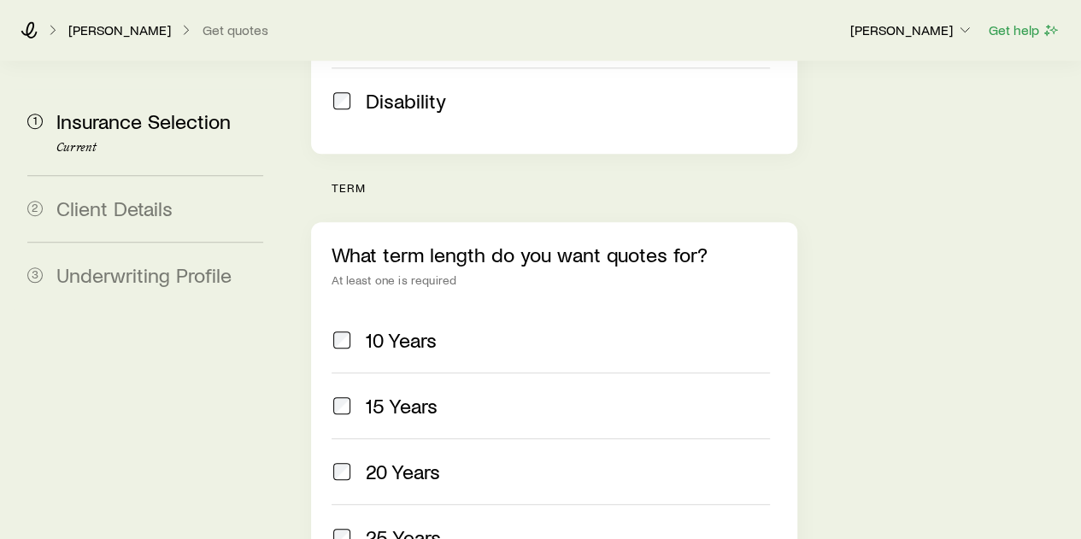
scroll to position [624, 0]
click at [379, 306] on label "10 Years" at bounding box center [551, 338] width 438 height 65
click at [376, 392] on span "15 Years" at bounding box center [402, 404] width 72 height 24
click at [376, 458] on span "20 Years" at bounding box center [403, 470] width 74 height 24
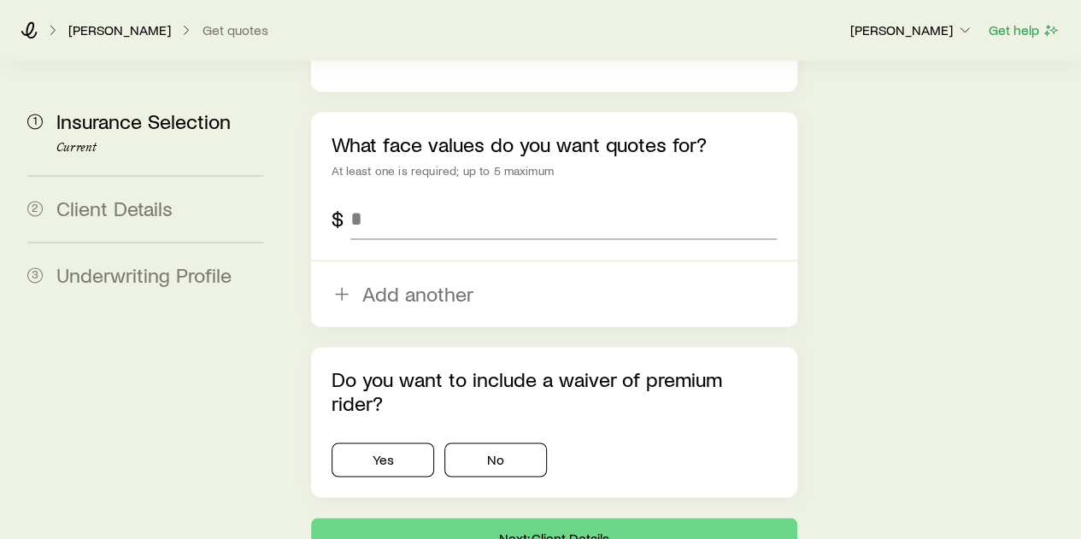
scroll to position [1188, 0]
click at [446, 197] on input "tel" at bounding box center [563, 217] width 426 height 41
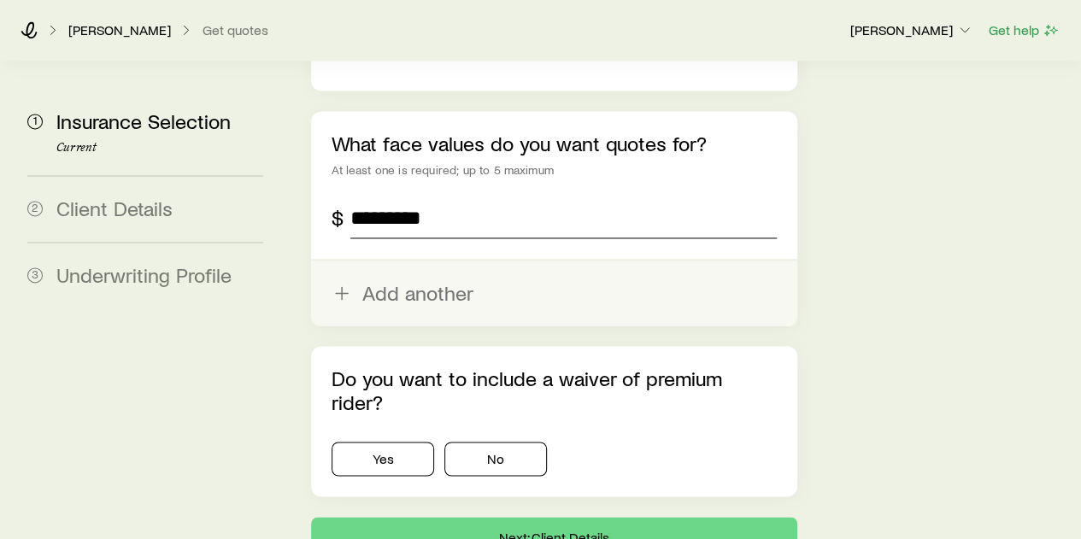
type input "*********"
click at [436, 261] on button "Add another" at bounding box center [554, 293] width 486 height 65
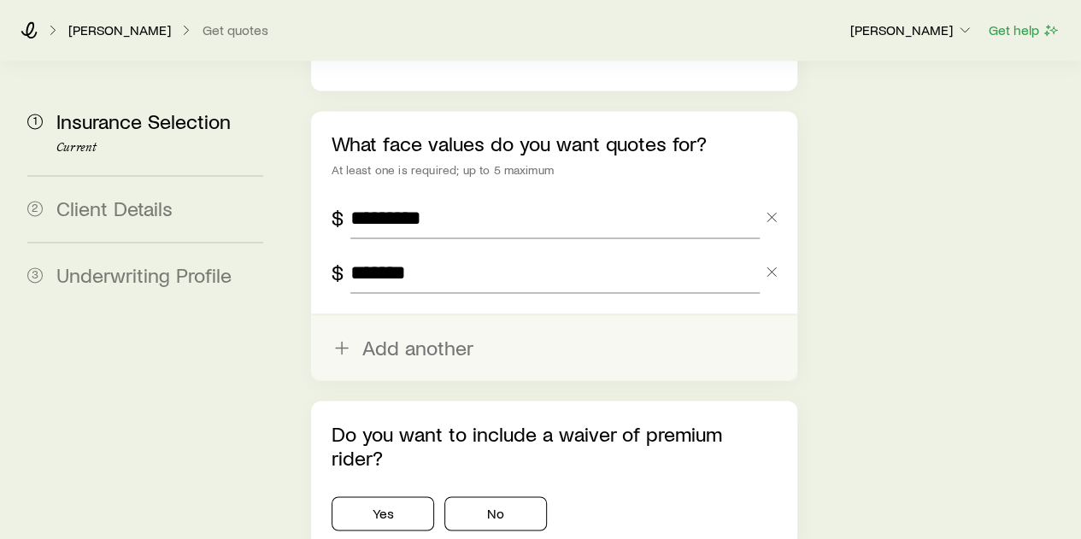
type input "*******"
click at [425, 315] on button "Add another" at bounding box center [554, 347] width 486 height 65
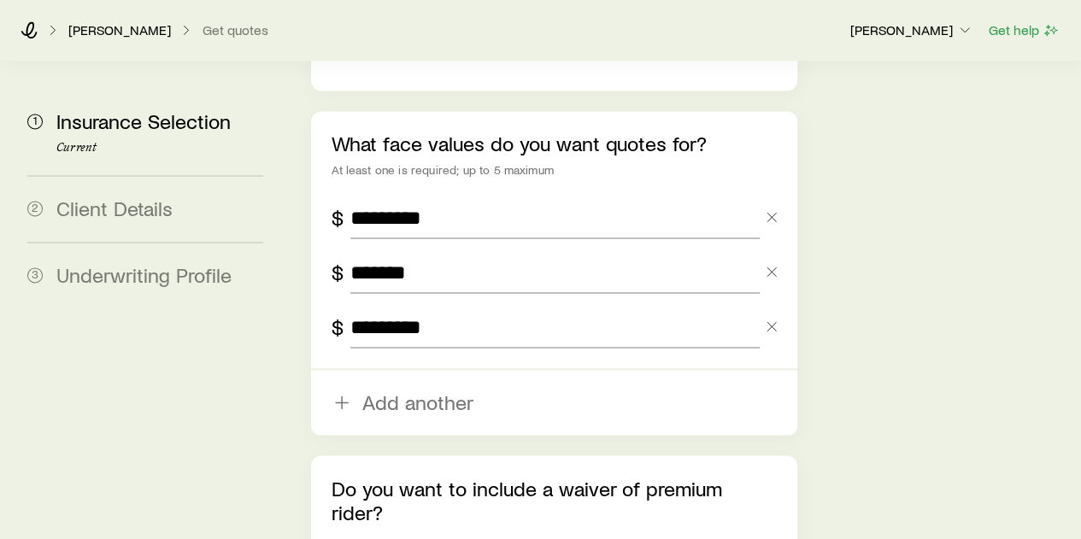
type input "*********"
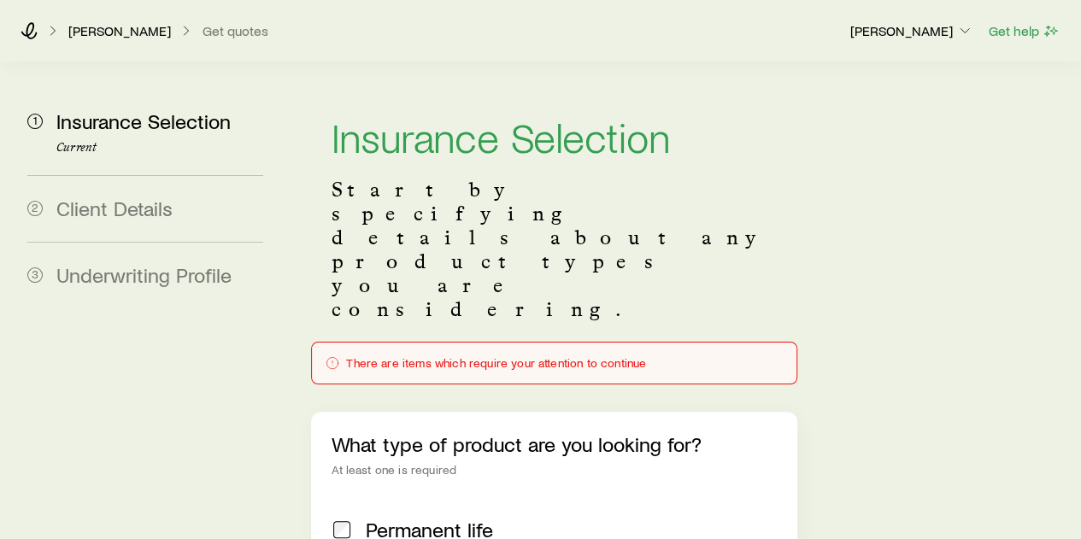
scroll to position [200, 0]
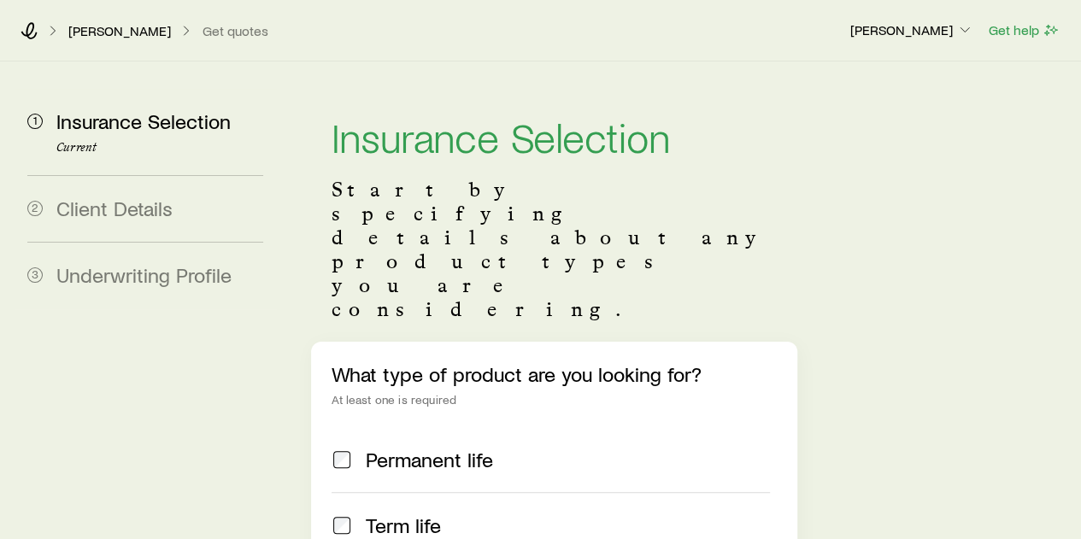
click at [354, 514] on div "Term life" at bounding box center [551, 526] width 438 height 24
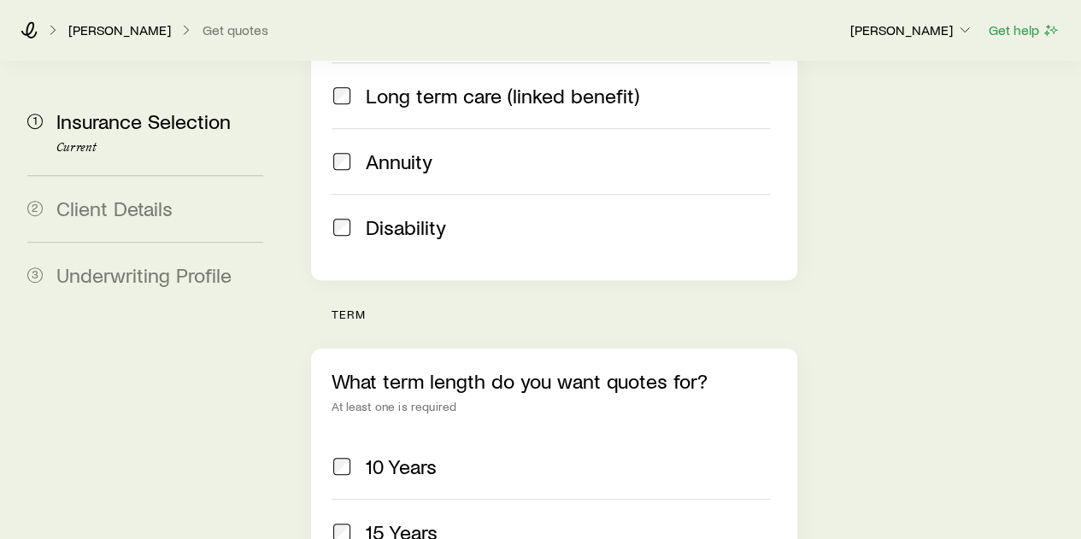
scroll to position [512, 0]
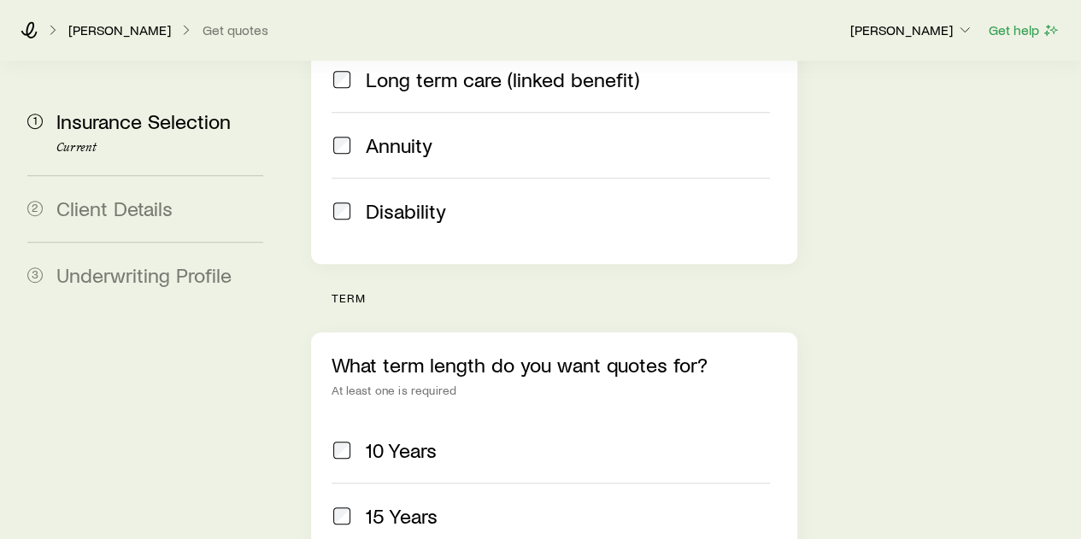
click at [369, 439] on span "10 Years" at bounding box center [401, 451] width 71 height 24
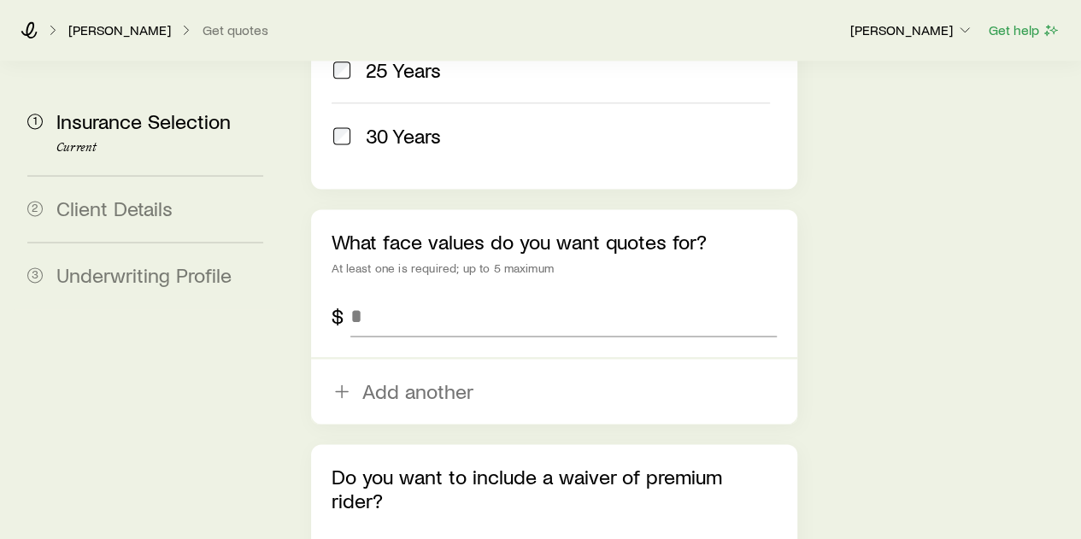
scroll to position [1117, 0]
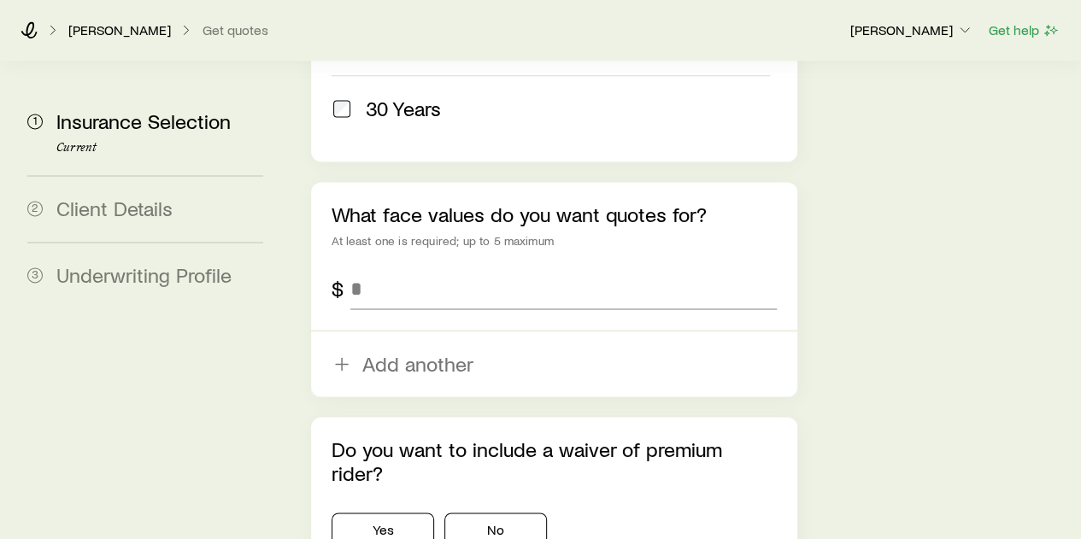
click at [401, 182] on div "What face values do you want quotes for? At least one is required; up to 5 maxi…" at bounding box center [554, 289] width 486 height 215
click at [392, 268] on input "tel" at bounding box center [563, 288] width 426 height 41
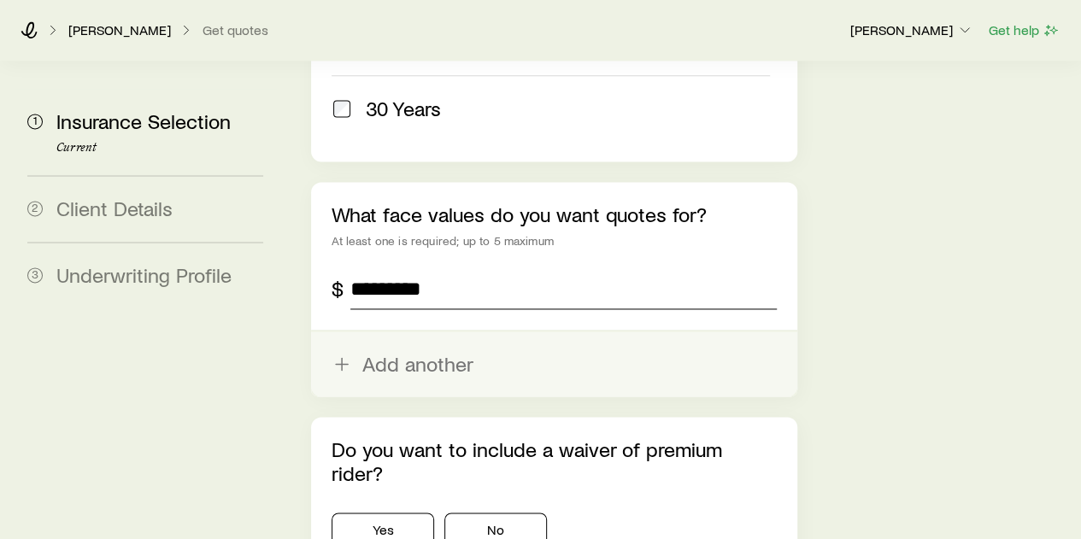
type input "*********"
click at [394, 332] on button "Add another" at bounding box center [554, 364] width 486 height 65
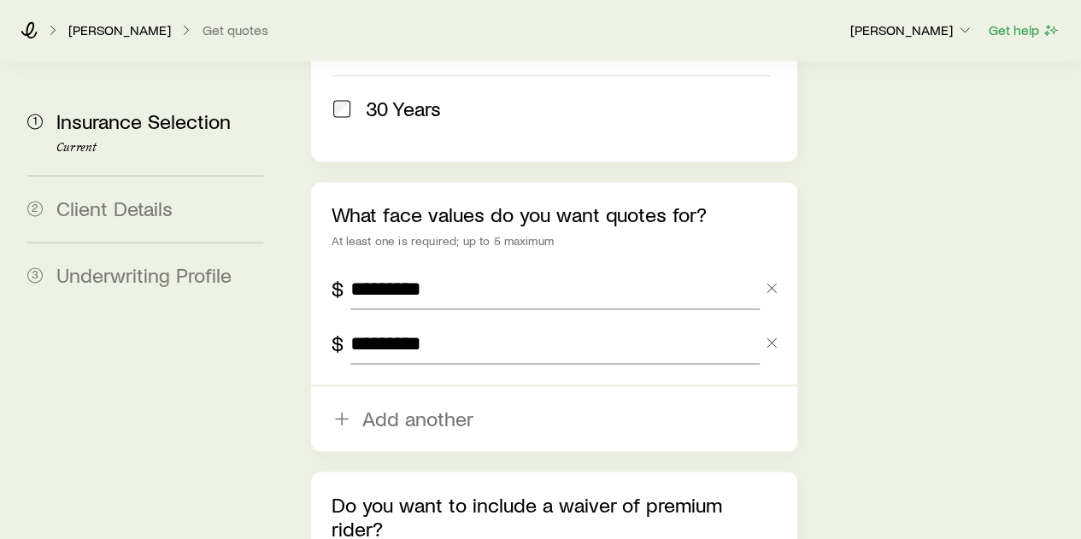
type input "*********"
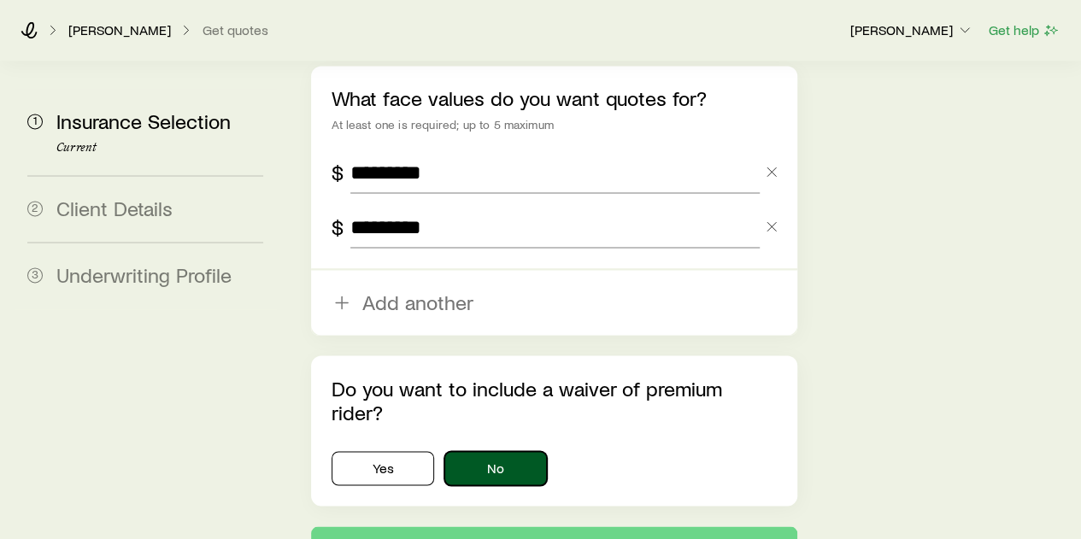
scroll to position [1256, 0]
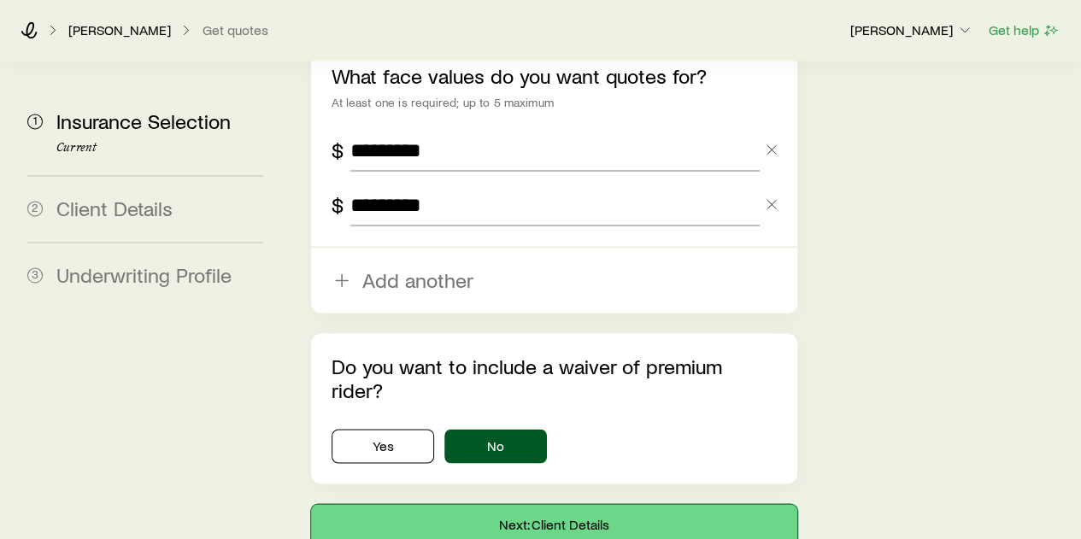
click at [525, 504] on button "Next: Client Details" at bounding box center [554, 524] width 486 height 41
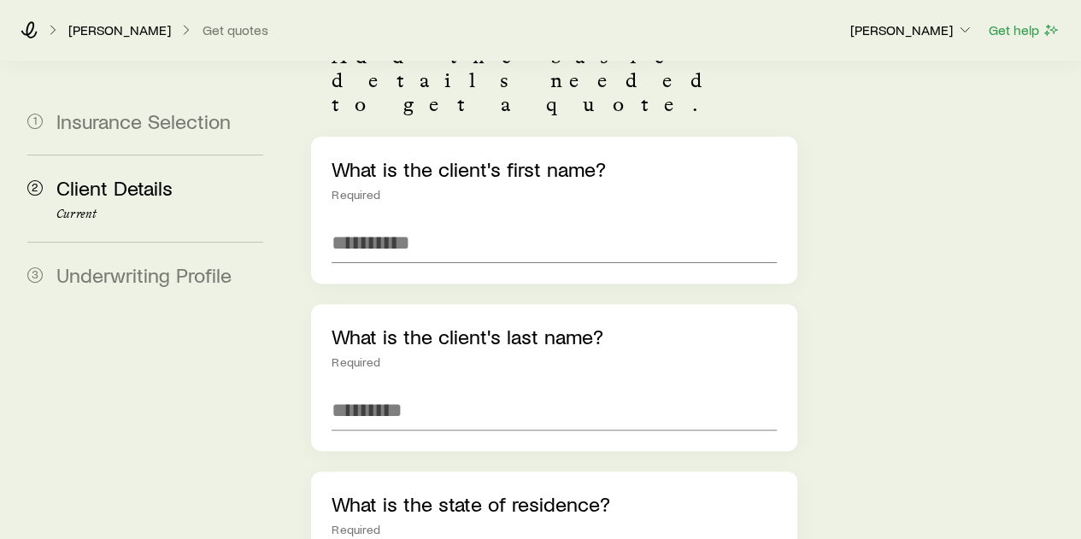
scroll to position [135, 0]
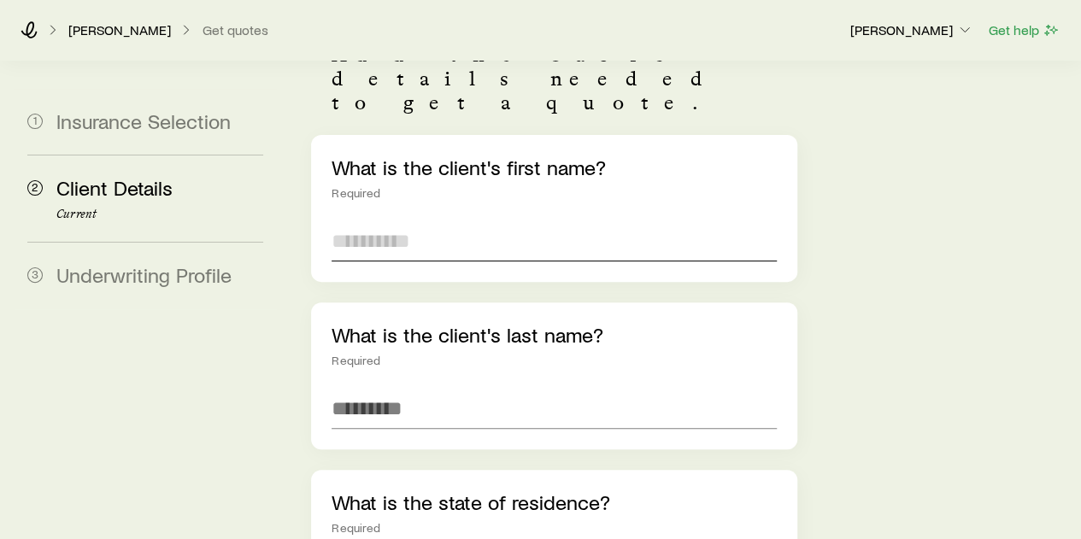
click at [412, 221] on input "text" at bounding box center [554, 241] width 444 height 41
type input "*"
type input "****"
type input "******"
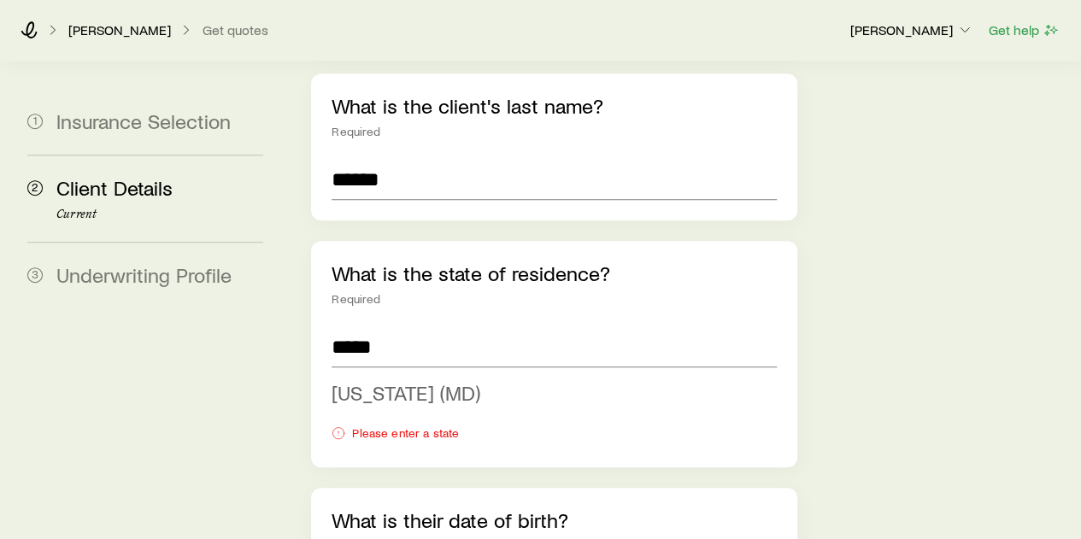
click at [399, 380] on span "Maryland (MD)" at bounding box center [406, 392] width 149 height 25
type input "**********"
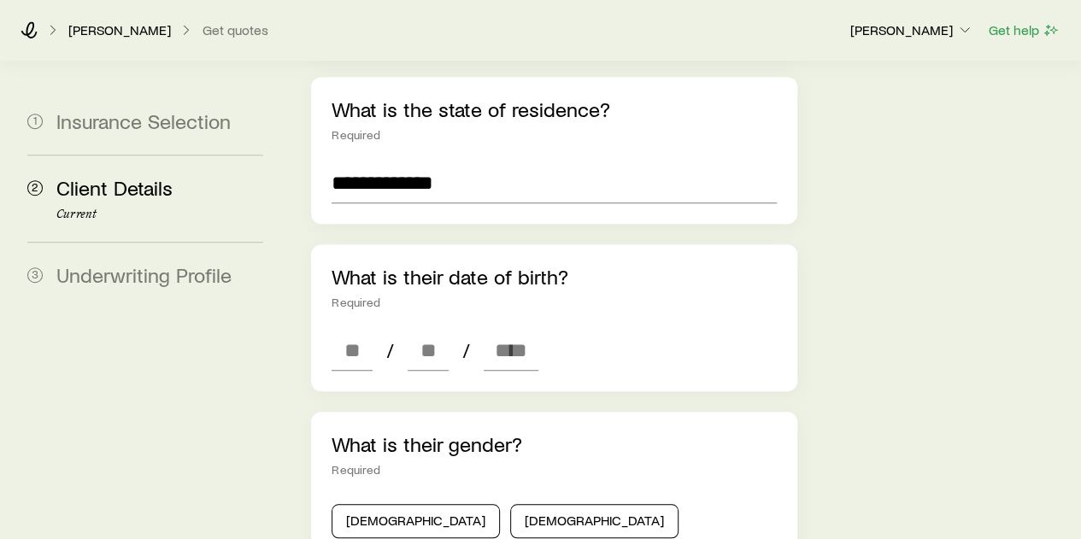
scroll to position [532, 0]
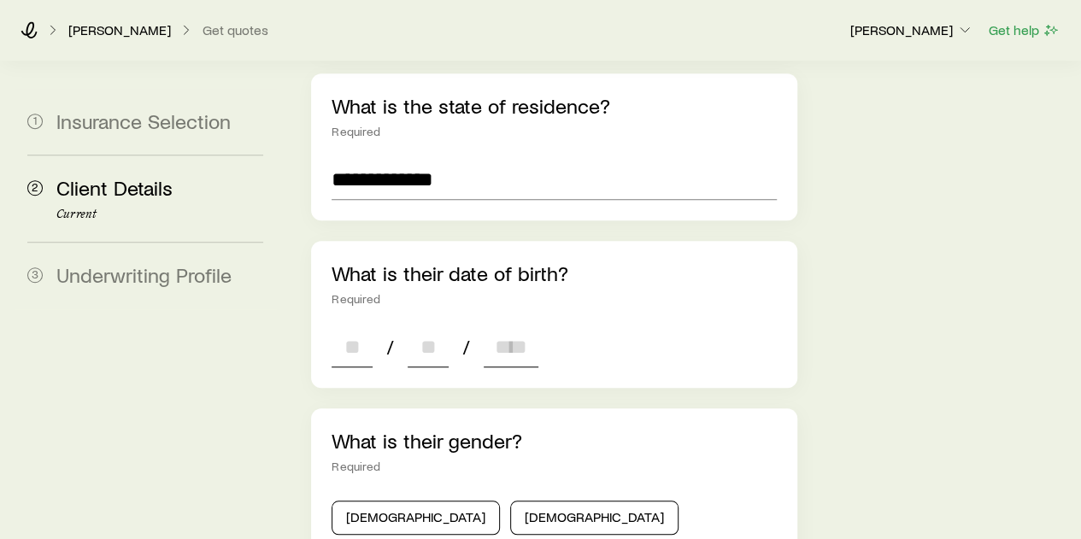
click at [366, 327] on input at bounding box center [352, 347] width 41 height 41
type input "**"
type input "****"
type input "*"
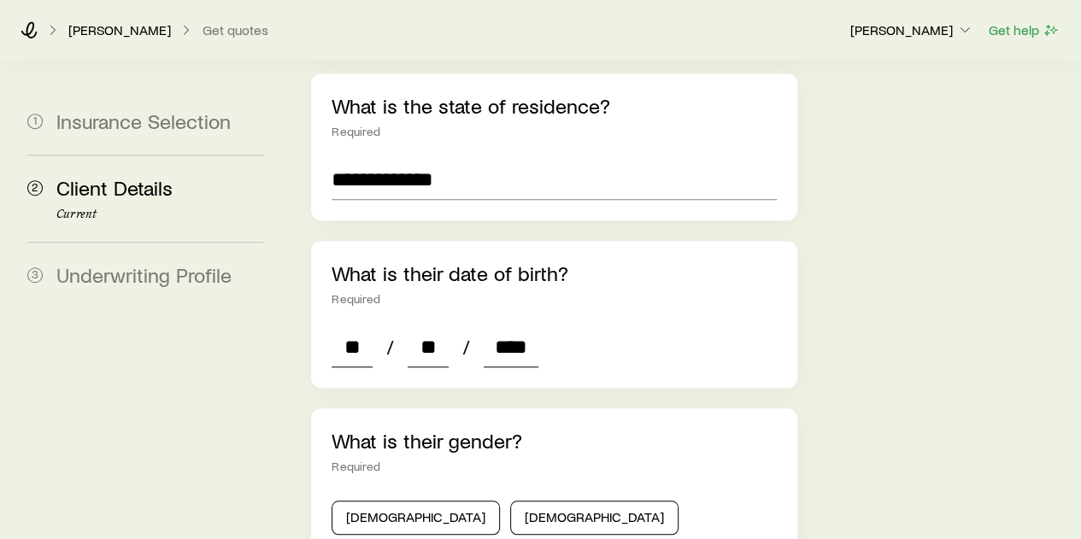
type input "*"
type input "****"
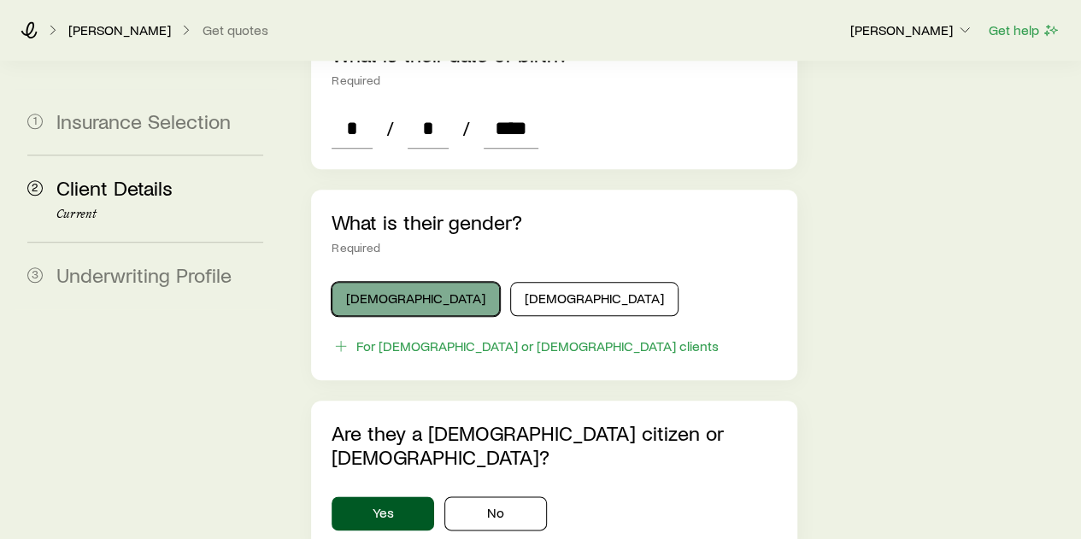
click at [388, 282] on button "[DEMOGRAPHIC_DATA]" at bounding box center [416, 299] width 168 height 34
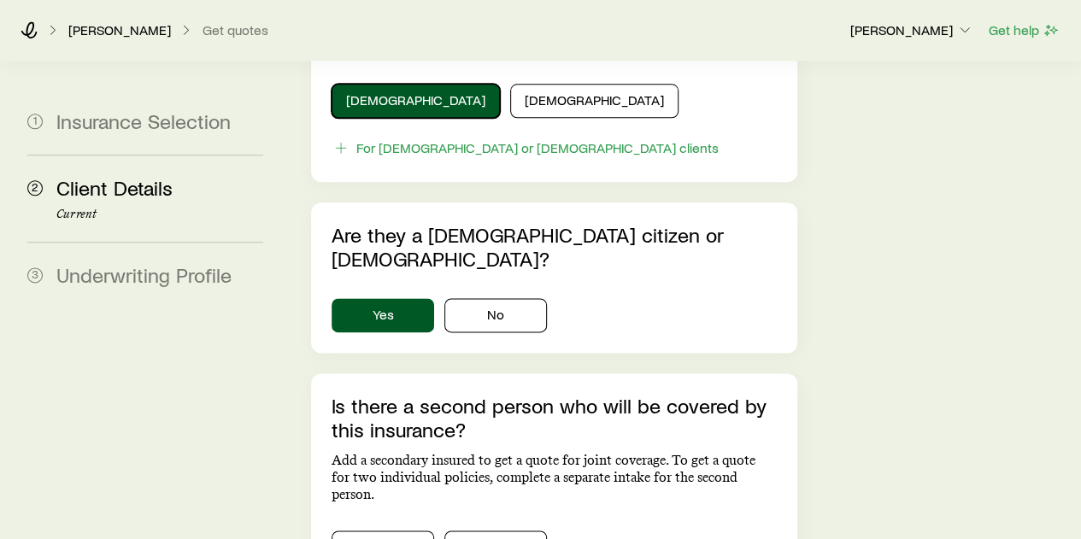
scroll to position [1046, 0]
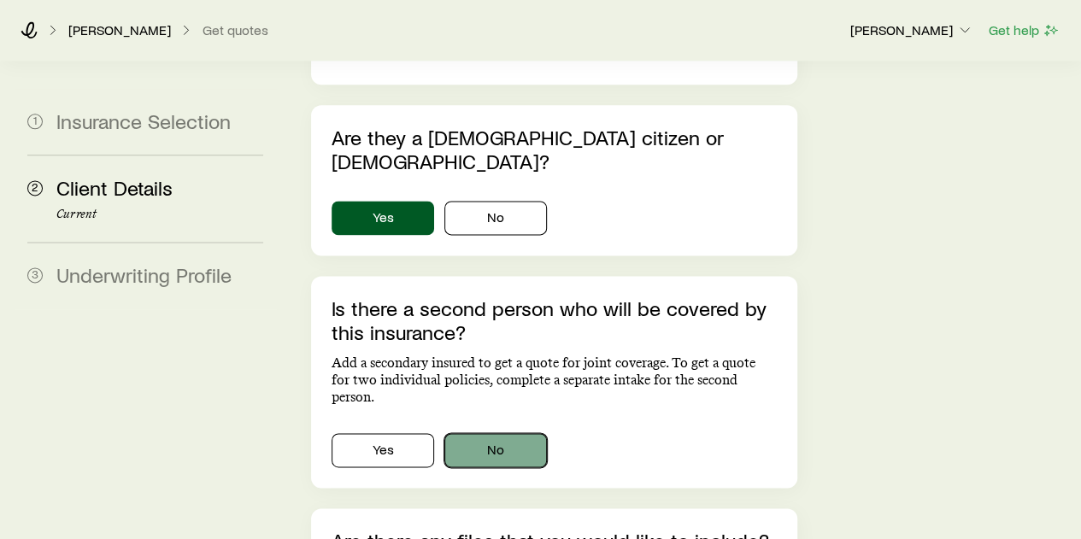
click at [476, 433] on button "No" at bounding box center [495, 450] width 103 height 34
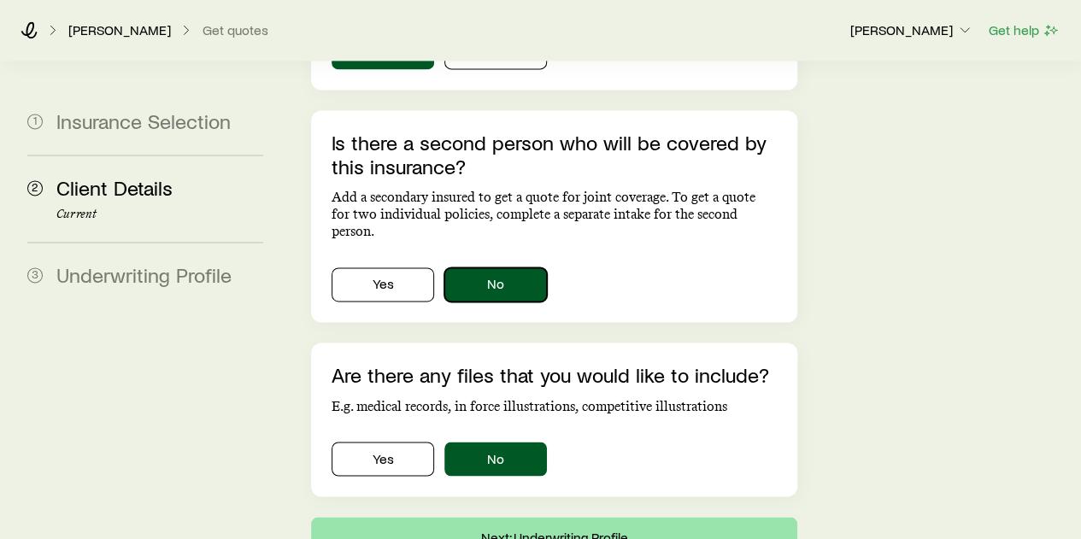
scroll to position [1214, 0]
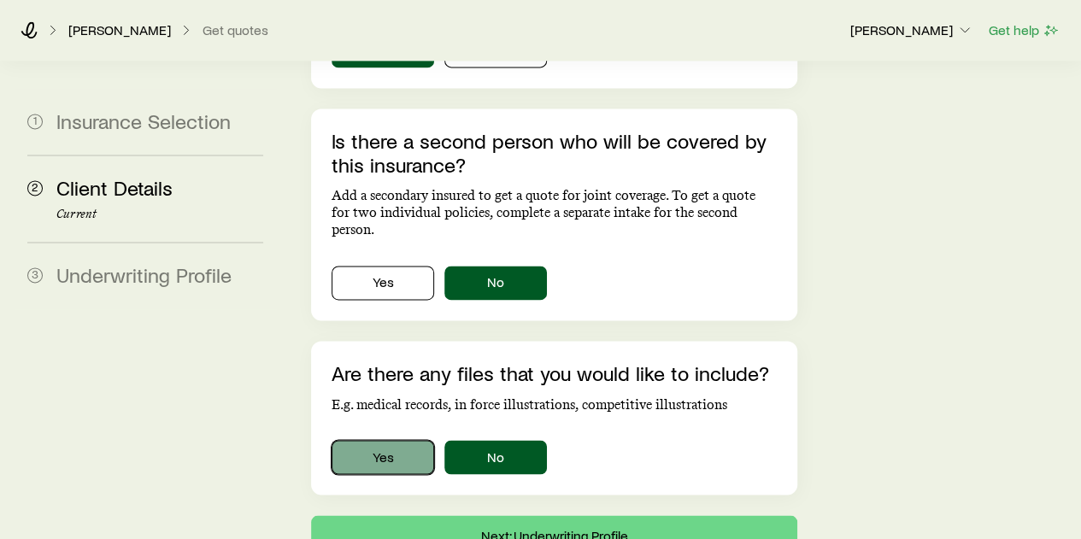
click at [402, 440] on button "Yes" at bounding box center [383, 457] width 103 height 34
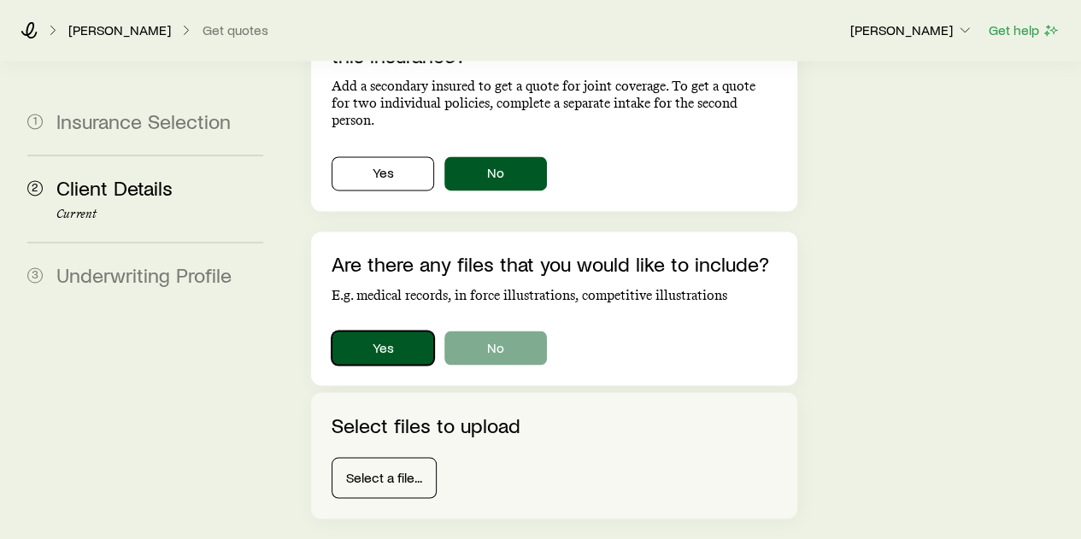
scroll to position [1325, 0]
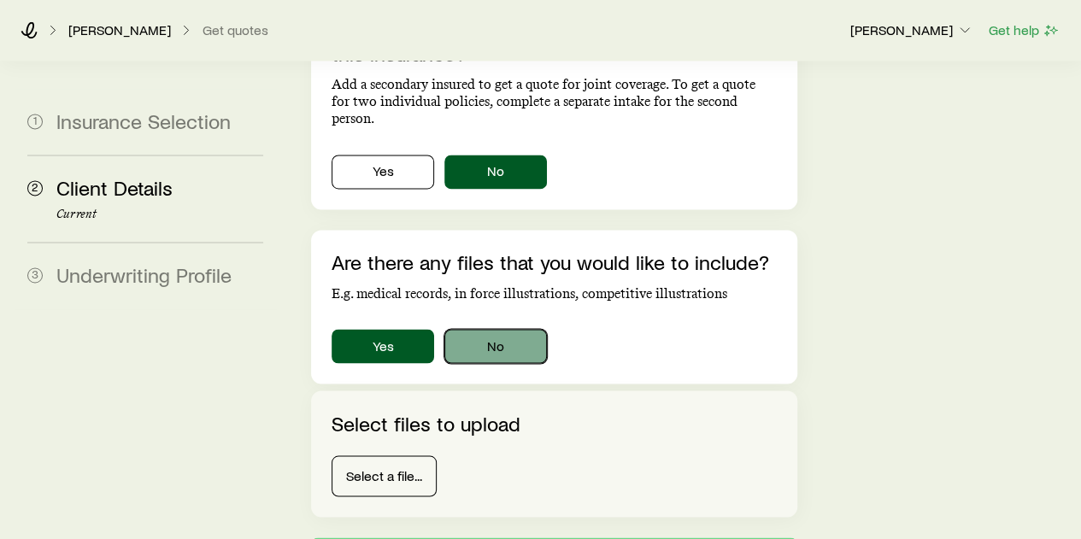
click at [515, 329] on button "No" at bounding box center [495, 346] width 103 height 34
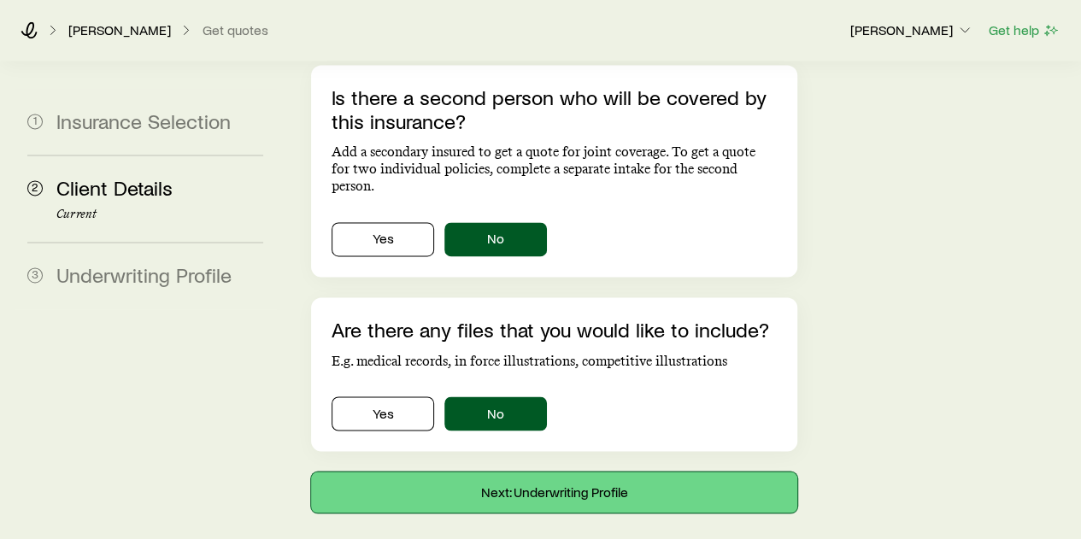
click at [532, 472] on button "Next: Underwriting Profile" at bounding box center [554, 492] width 486 height 41
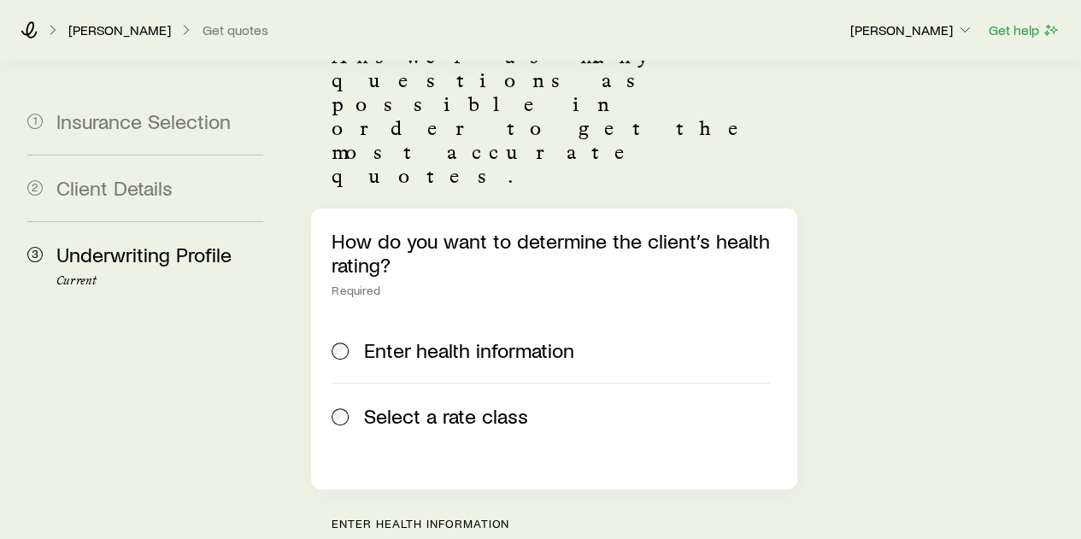
scroll to position [152, 0]
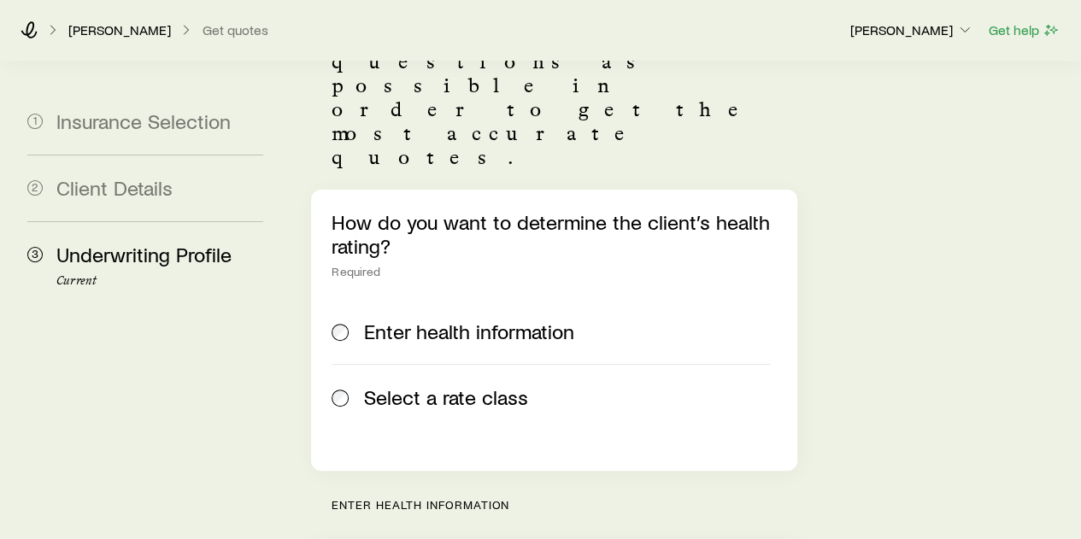
click at [359, 386] on div "Select a rate class" at bounding box center [551, 398] width 438 height 24
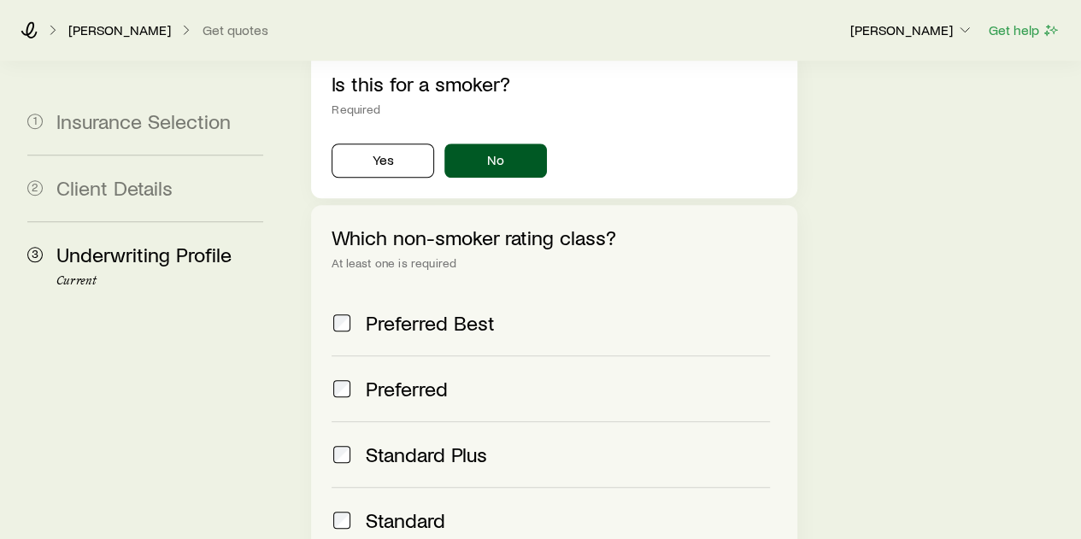
scroll to position [641, 0]
click at [406, 310] on span "Preferred Best" at bounding box center [430, 322] width 129 height 24
click at [391, 442] on span "Standard Plus" at bounding box center [426, 454] width 121 height 24
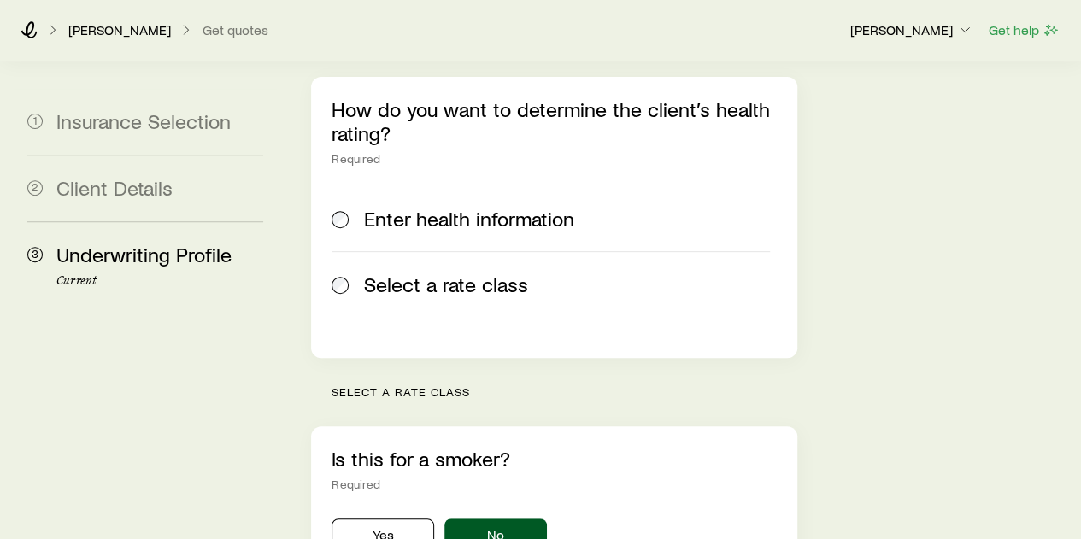
scroll to position [264, 0]
click at [388, 208] on span "Enter health information" at bounding box center [469, 220] width 210 height 24
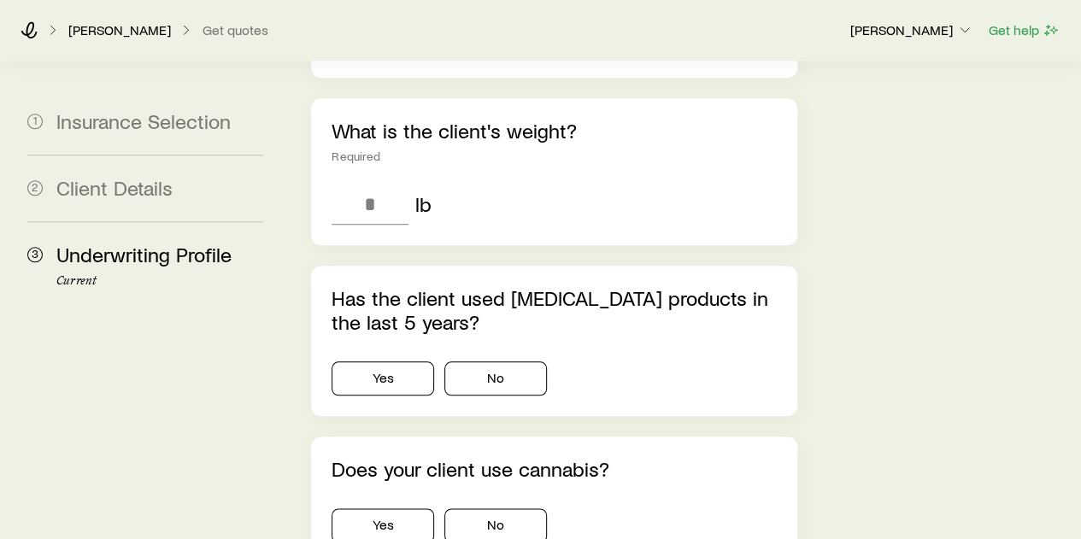
scroll to position [856, 0]
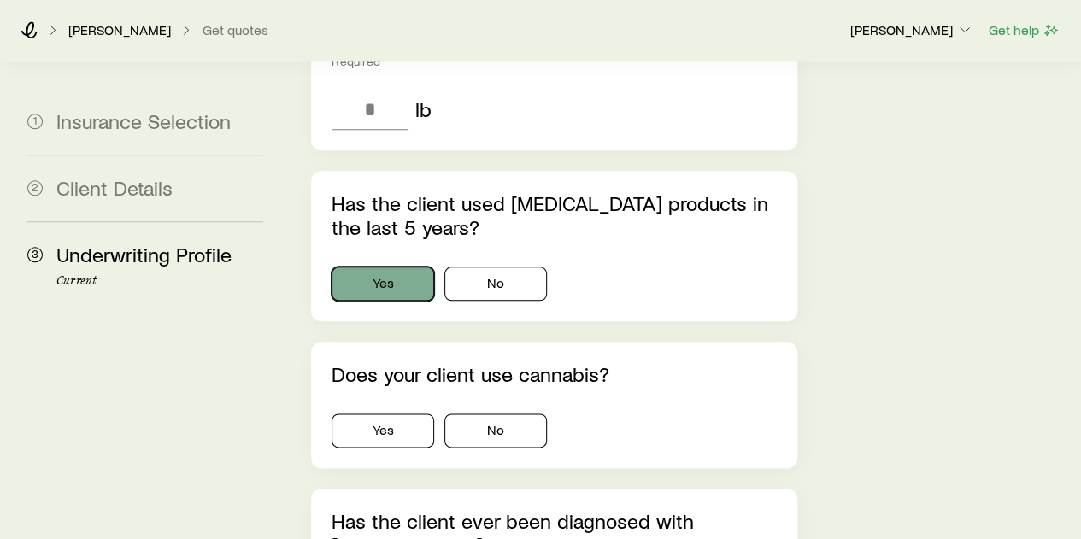
click at [383, 267] on button "Yes" at bounding box center [383, 284] width 103 height 34
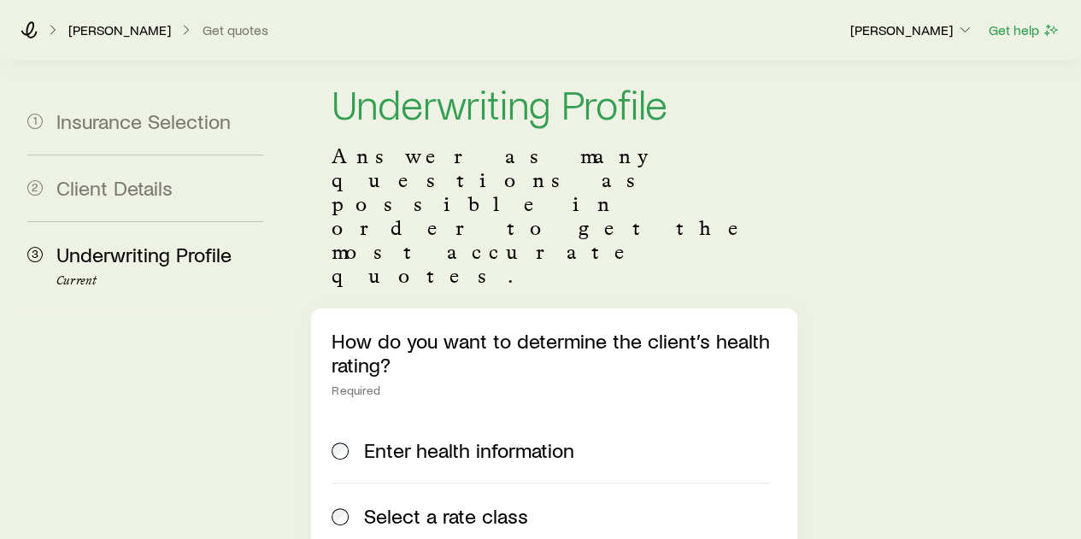
scroll to position [7, 0]
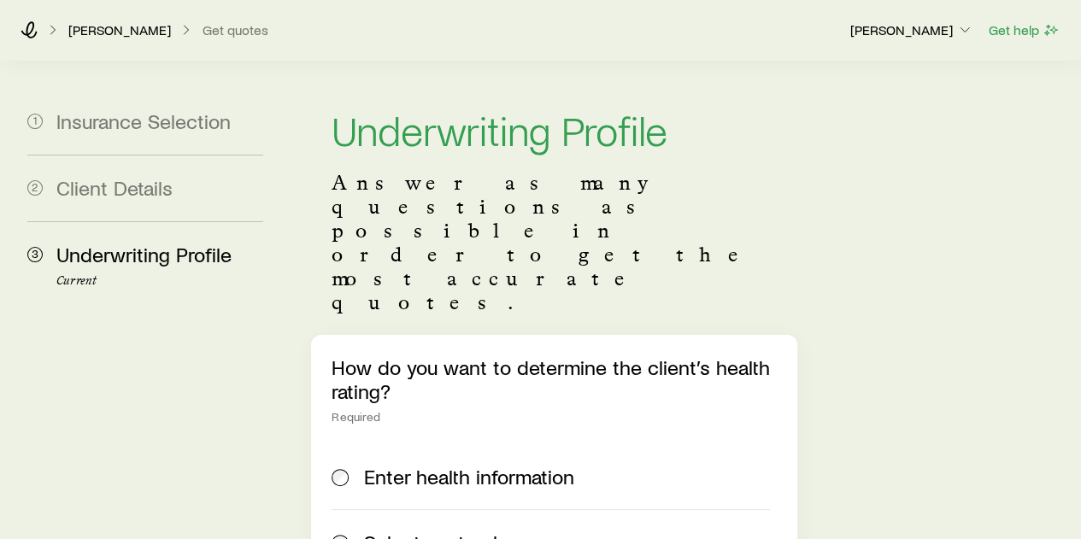
click at [352, 531] on div "Select a rate class" at bounding box center [551, 543] width 438 height 24
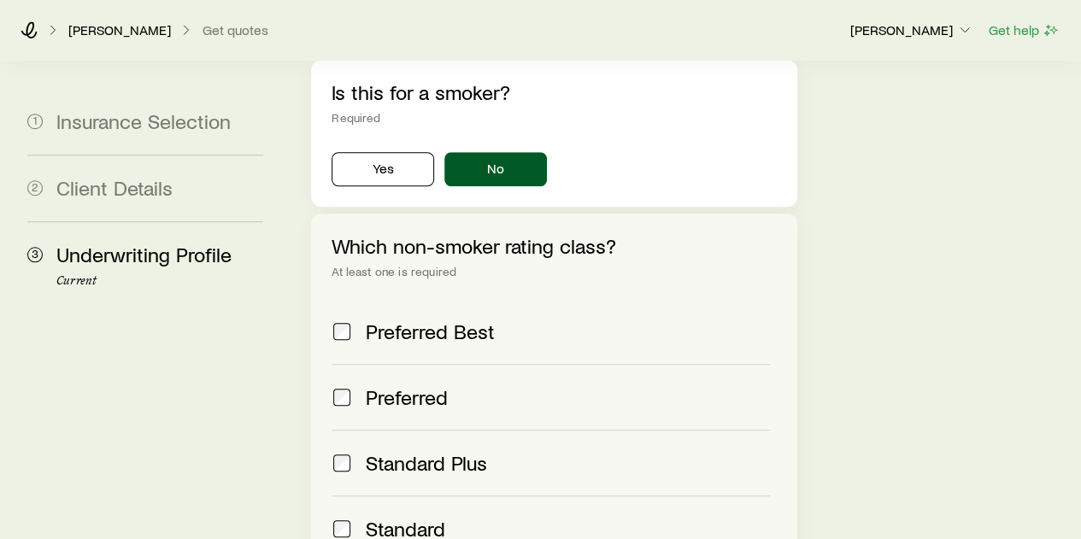
scroll to position [874, 0]
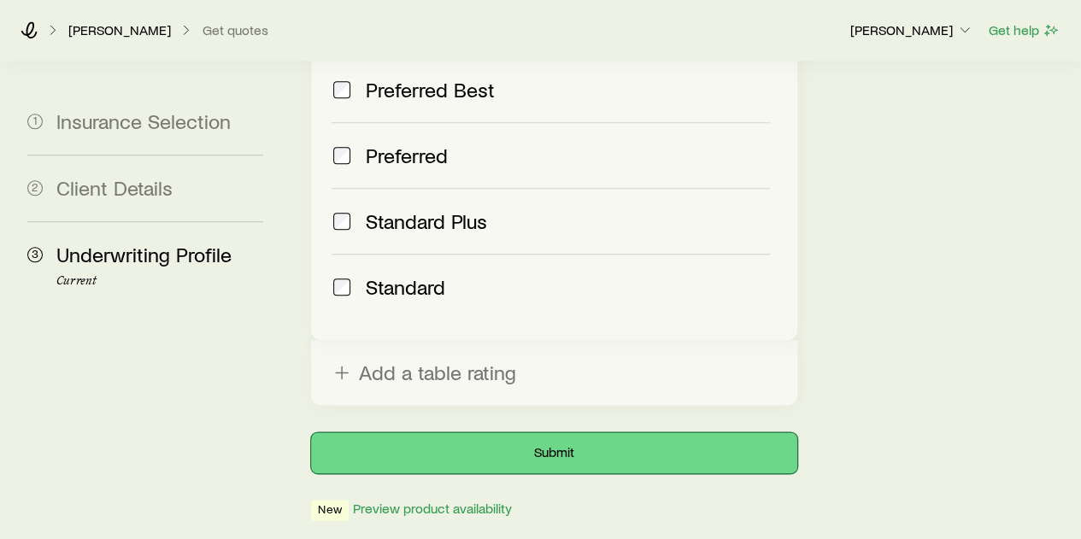
click at [544, 433] on button "Submit" at bounding box center [554, 453] width 486 height 41
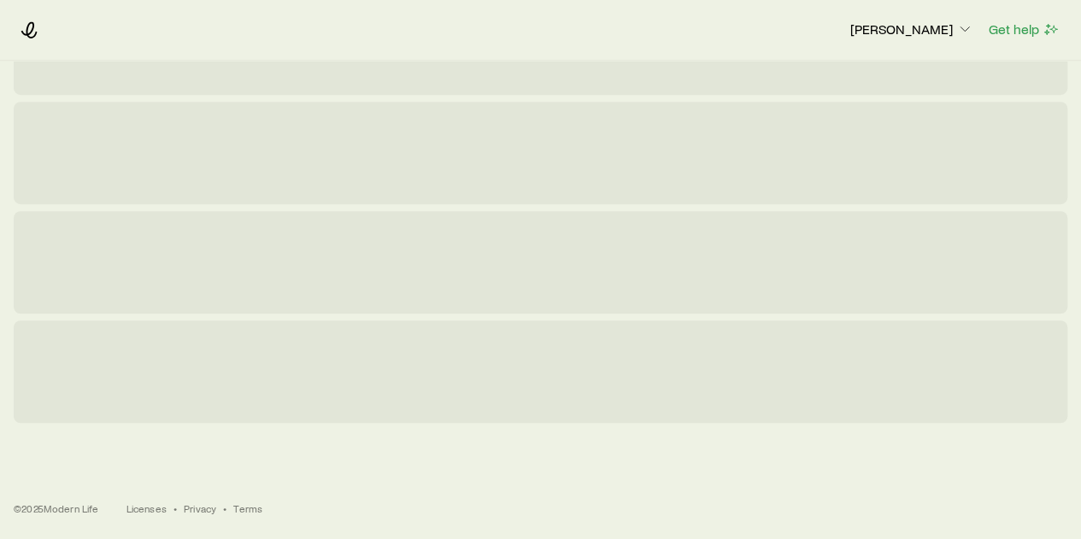
scroll to position [0, 0]
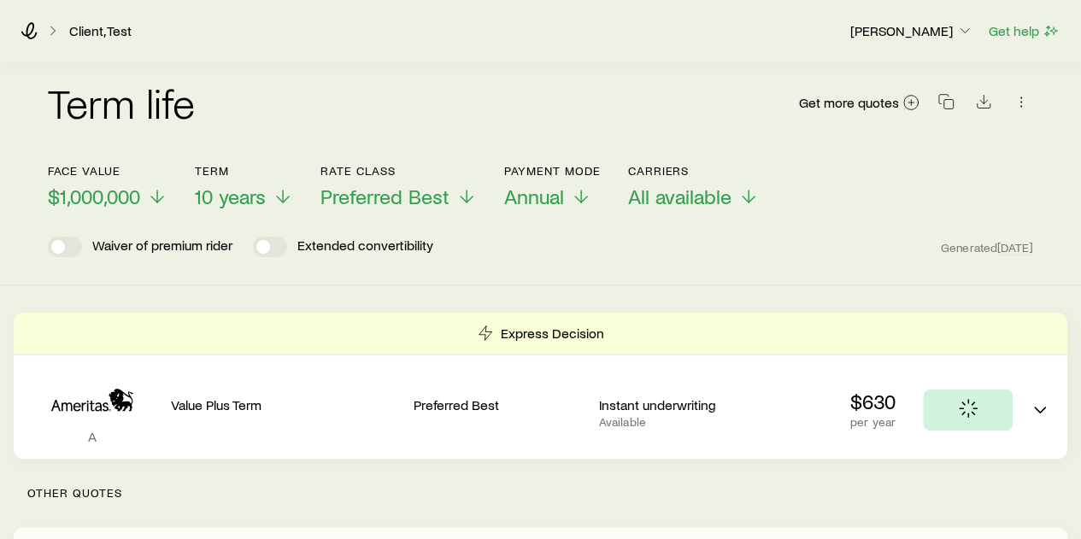
scroll to position [21, 0]
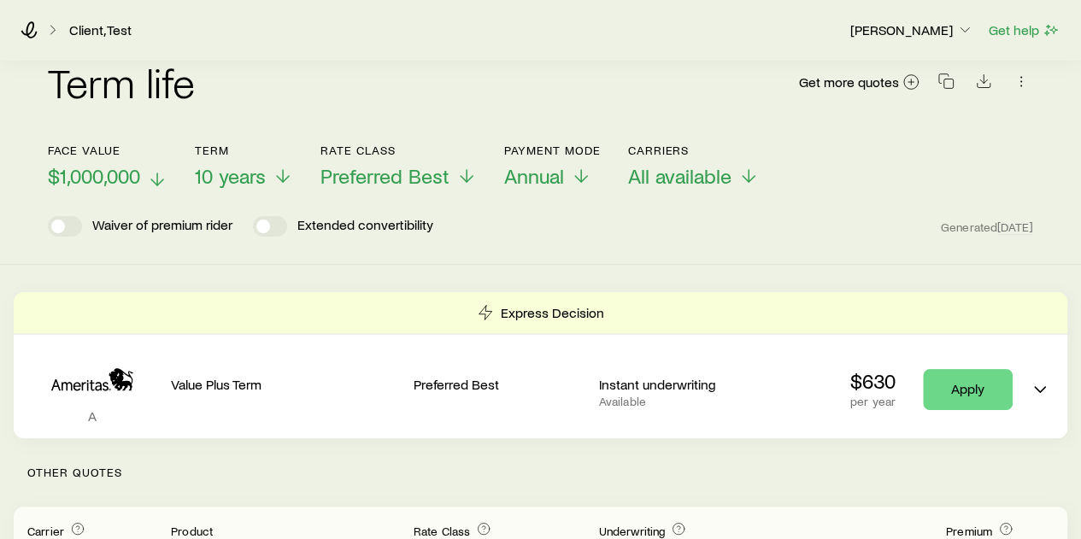
click at [126, 184] on span "$1,000,000" at bounding box center [94, 176] width 92 height 24
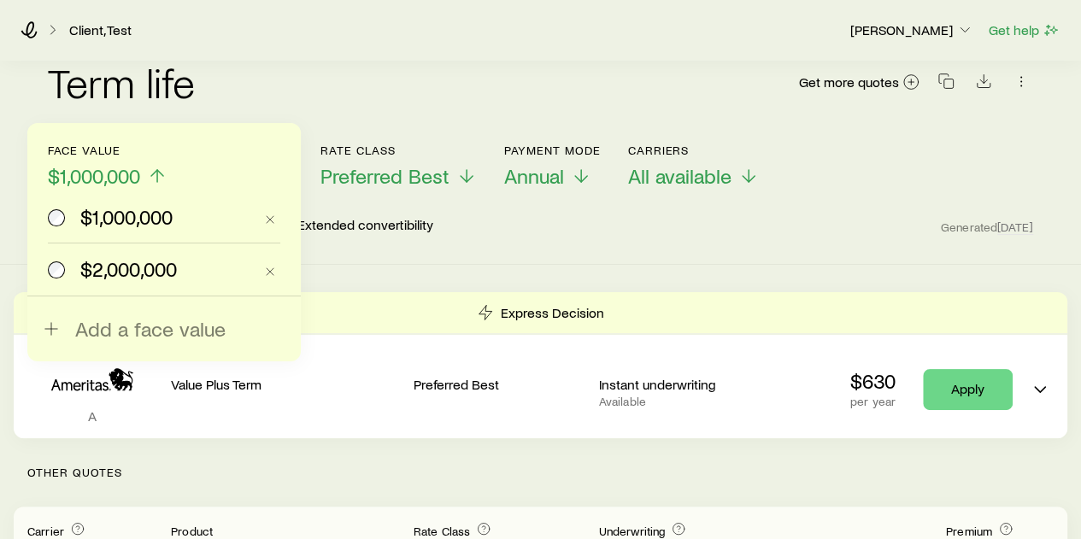
click at [111, 278] on span "$2,000,000" at bounding box center [128, 269] width 97 height 24
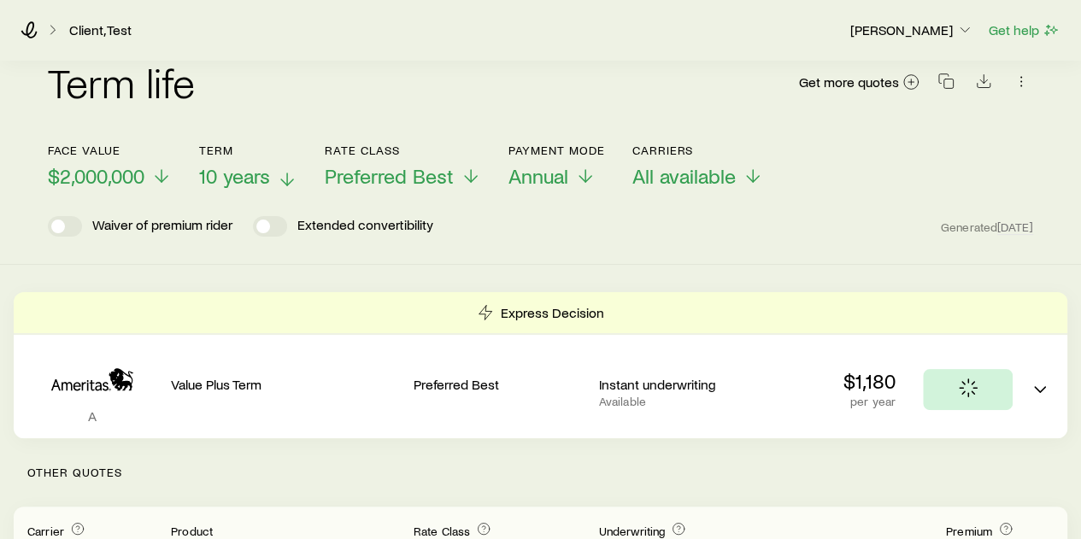
click at [248, 162] on button "Term 10 years" at bounding box center [248, 166] width 98 height 45
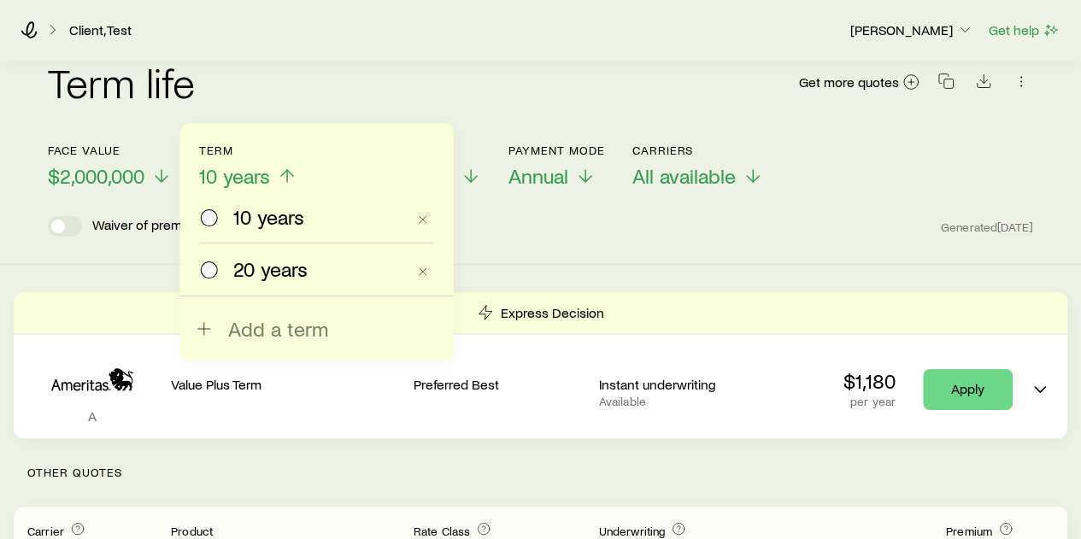
click at [239, 255] on label "20 years" at bounding box center [303, 269] width 205 height 51
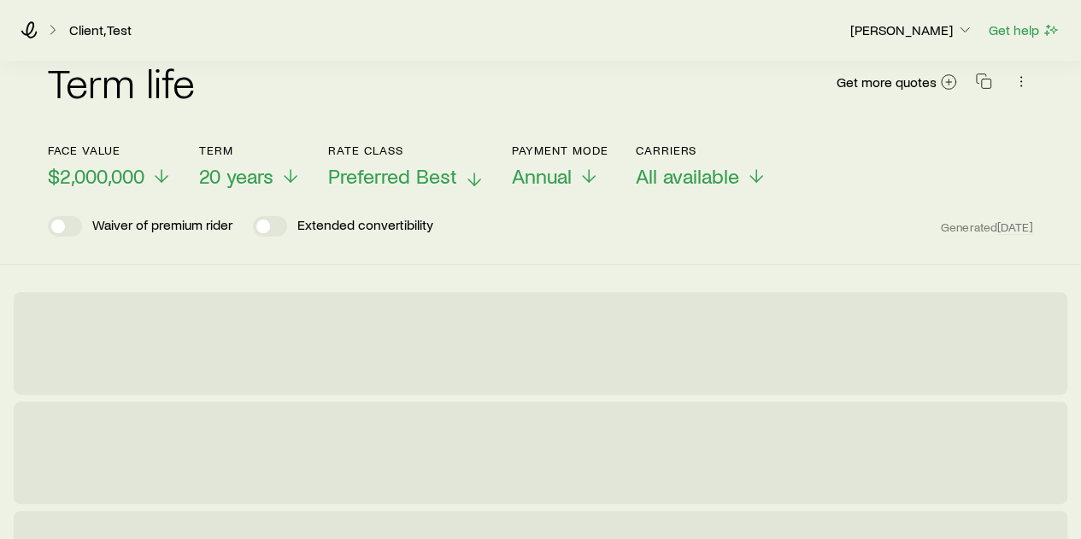
click at [386, 173] on span "Preferred Best" at bounding box center [392, 176] width 129 height 24
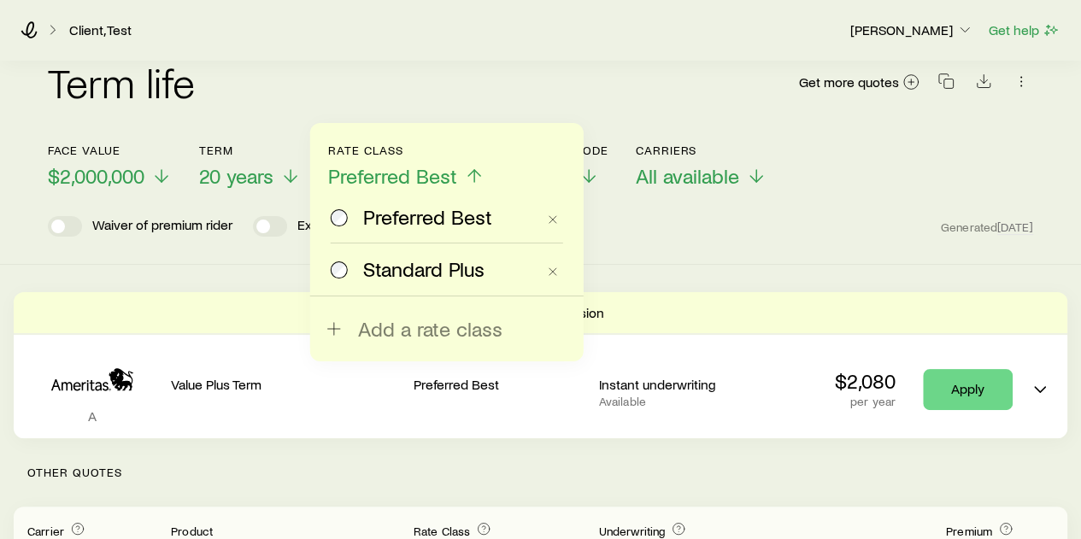
click at [381, 259] on span "Standard Plus" at bounding box center [423, 269] width 121 height 24
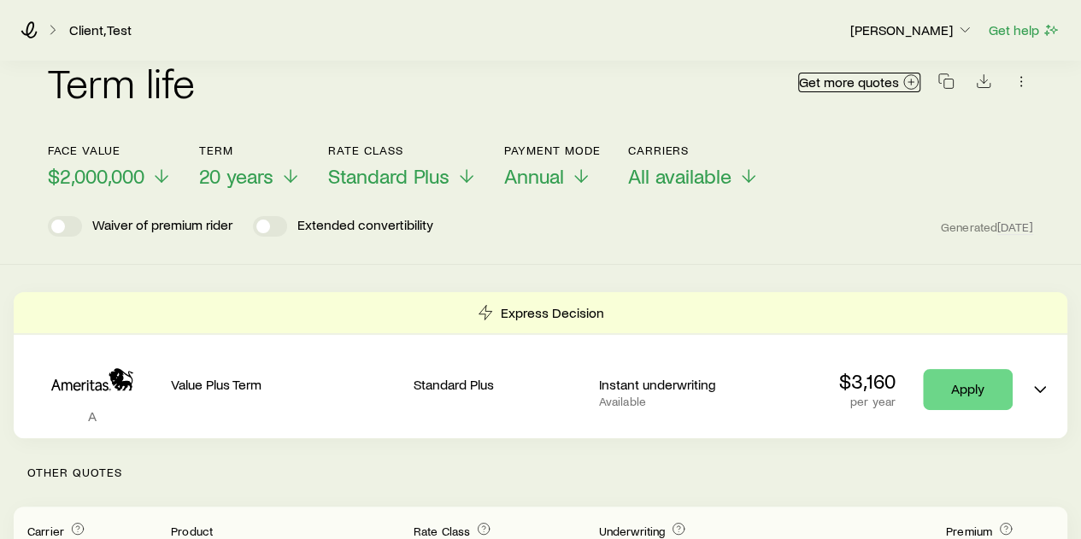
click at [885, 85] on span "Get more quotes" at bounding box center [849, 82] width 100 height 14
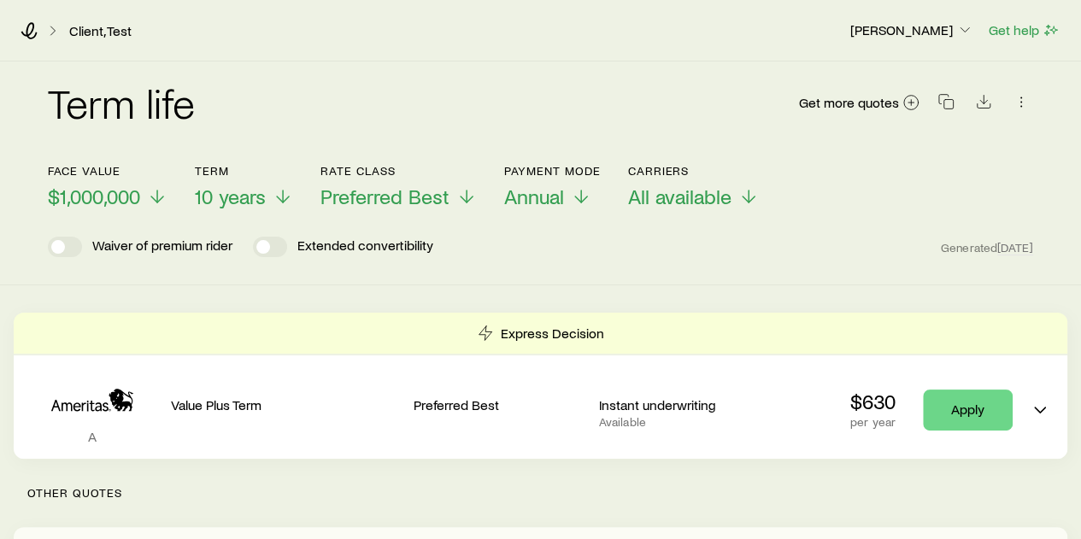
click at [115, 76] on div "Term life Get more quotes" at bounding box center [541, 113] width 986 height 103
click at [256, 104] on div "Term life Get more quotes" at bounding box center [541, 113] width 986 height 62
click at [27, 29] on icon at bounding box center [29, 30] width 16 height 17
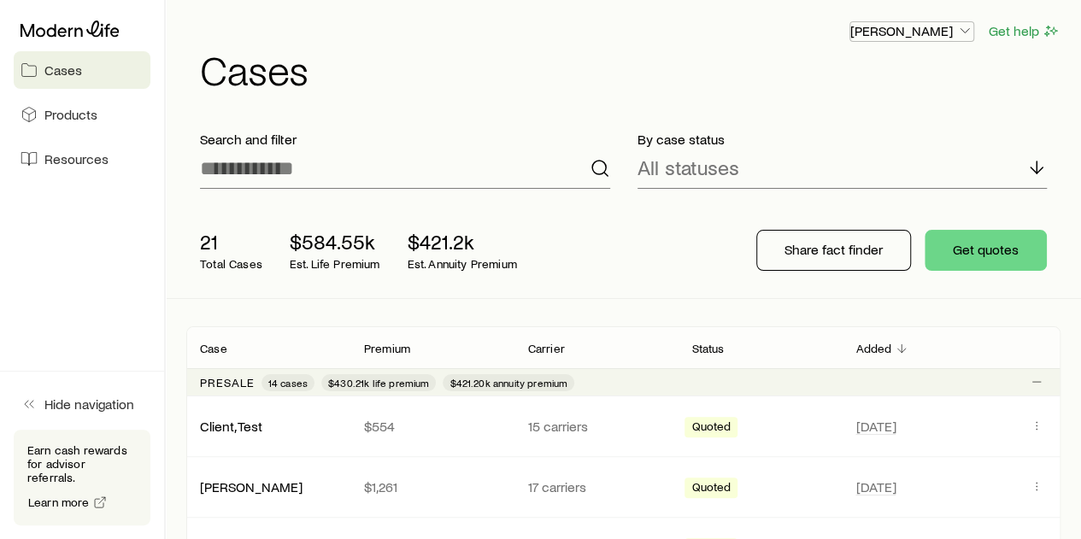
click at [899, 35] on p "Frank Peterson" at bounding box center [912, 30] width 123 height 17
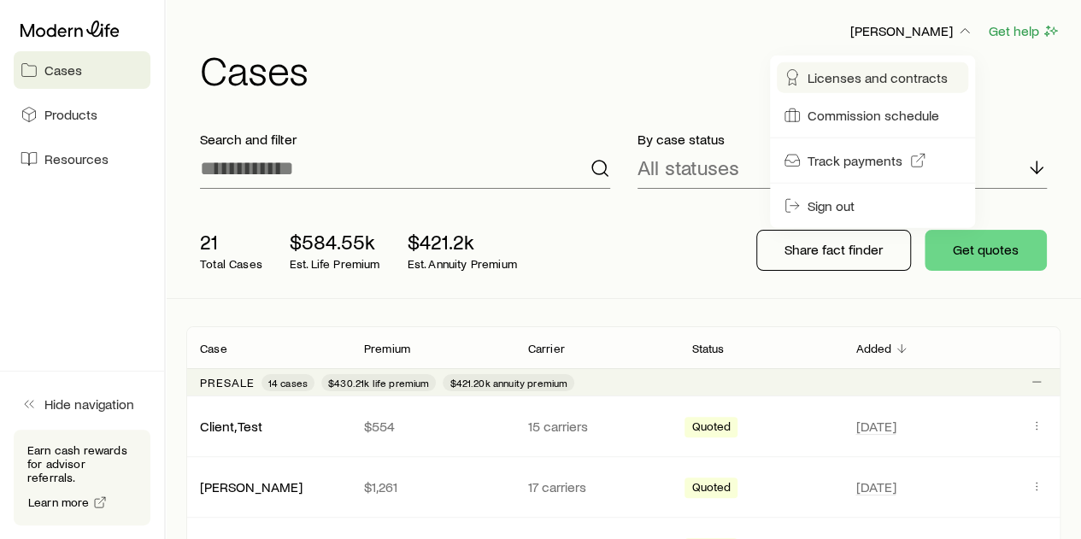
click at [877, 79] on span "Licenses and contracts" at bounding box center [878, 77] width 140 height 17
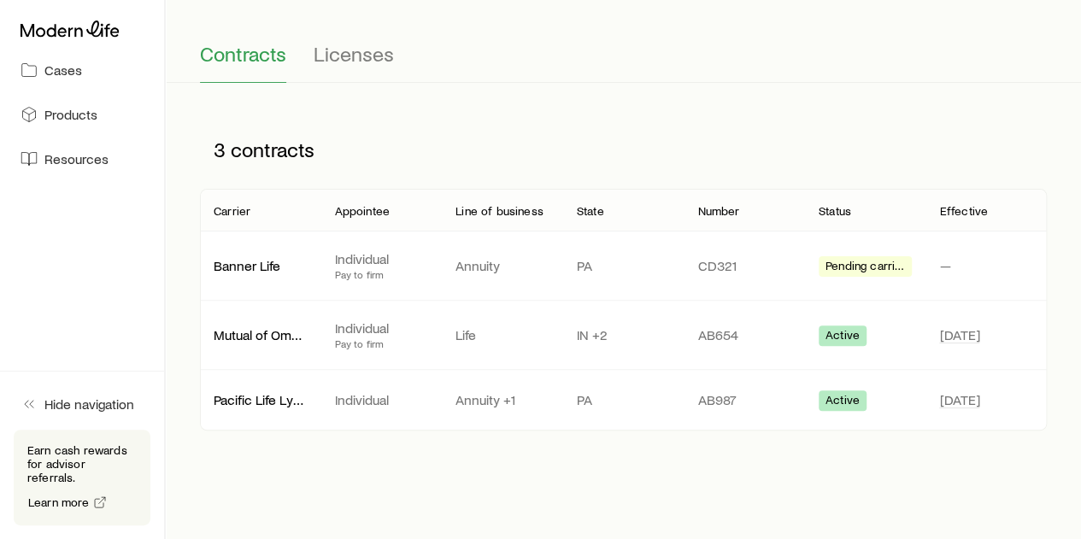
scroll to position [117, 0]
click at [364, 59] on span "Licenses" at bounding box center [354, 53] width 80 height 24
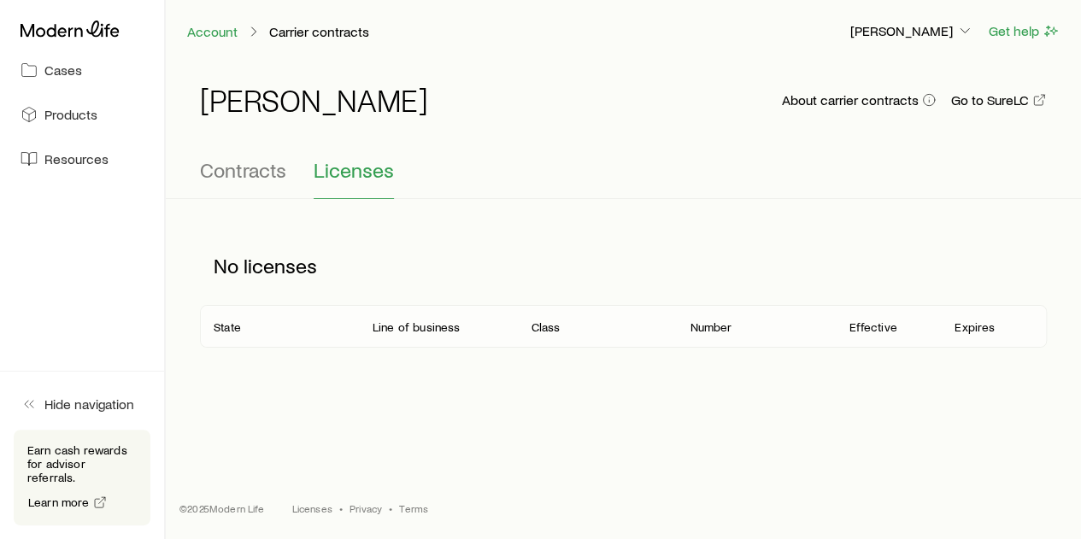
scroll to position [0, 0]
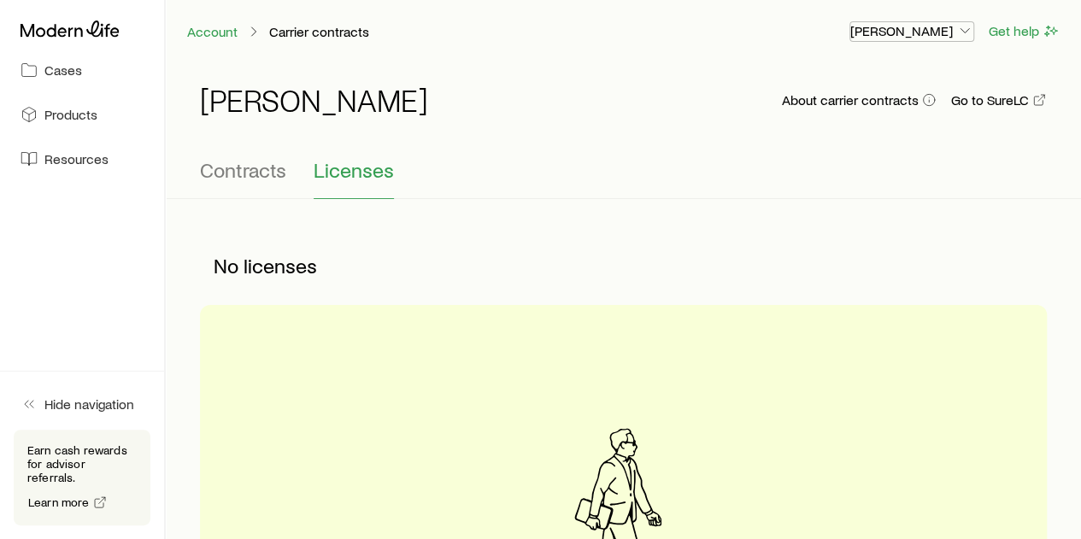
click at [911, 32] on p "Frank Peterson" at bounding box center [912, 30] width 123 height 17
click at [707, 121] on div "Frank Peterson About carrier contracts Go to SureLC" at bounding box center [623, 110] width 847 height 55
click at [241, 169] on span "Contracts" at bounding box center [243, 170] width 86 height 24
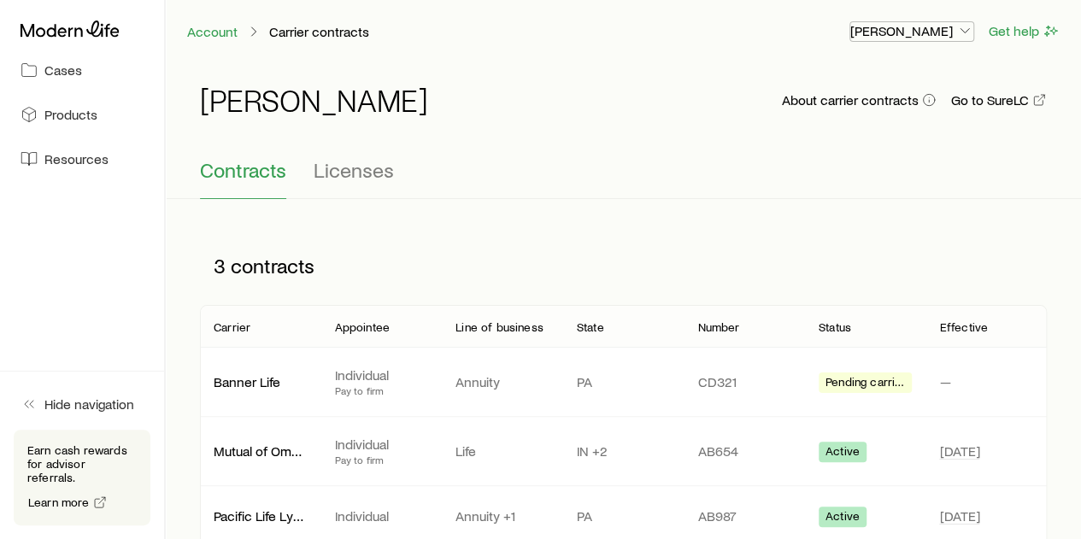
click at [924, 33] on p "Frank Peterson" at bounding box center [912, 30] width 123 height 17
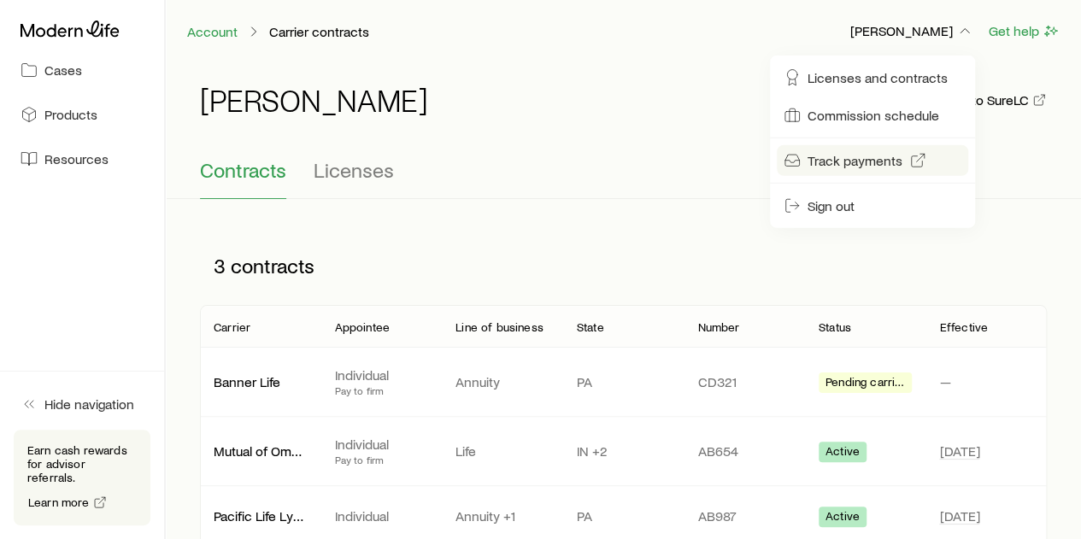
click at [852, 158] on span "Track payments" at bounding box center [855, 160] width 95 height 17
click at [698, 238] on div "3 contracts" at bounding box center [623, 266] width 847 height 79
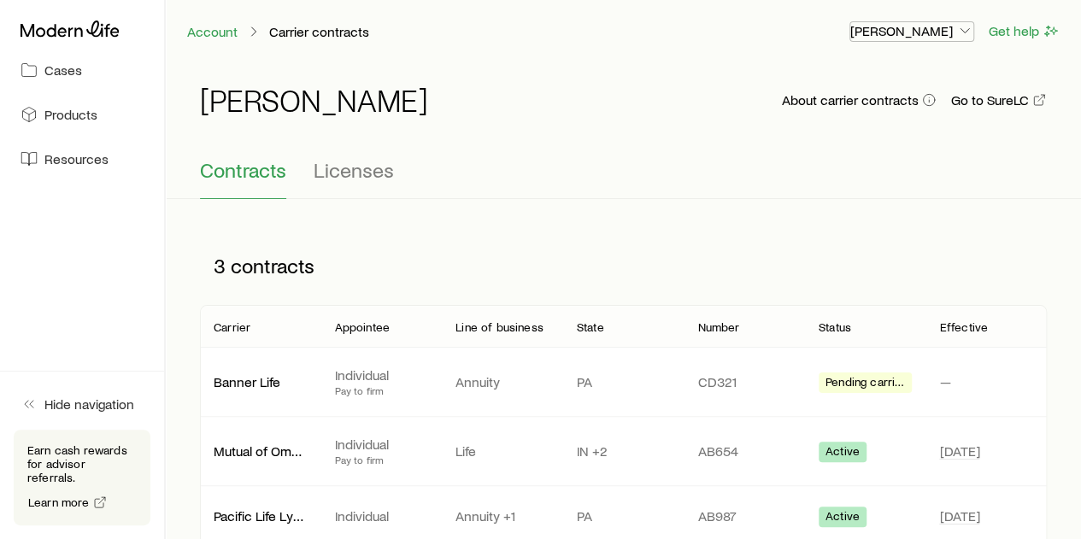
click at [939, 21] on button "Frank Peterson" at bounding box center [912, 31] width 125 height 21
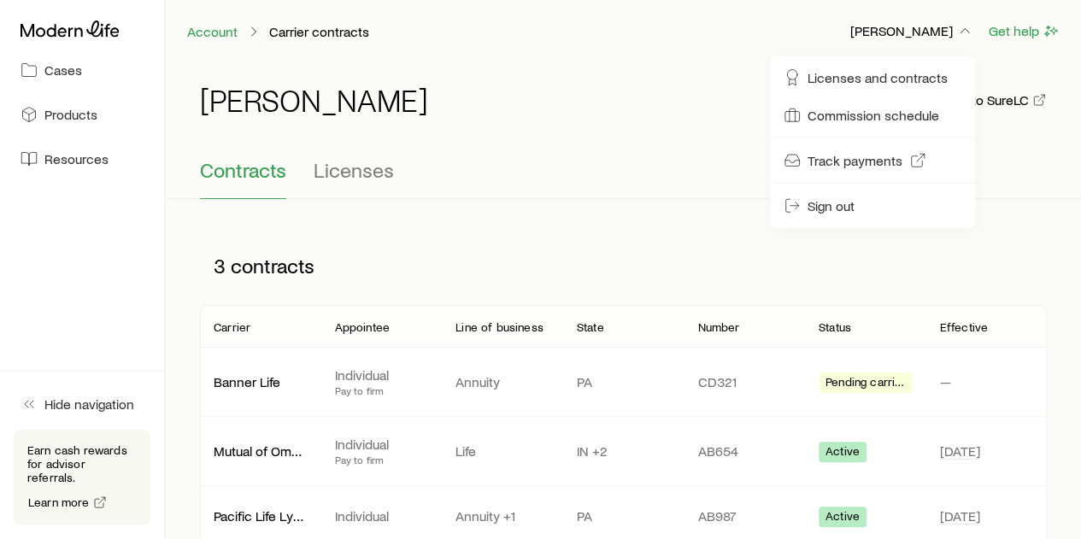
click at [710, 87] on div "Frank Peterson About carrier contracts Go to SureLC" at bounding box center [623, 110] width 847 height 55
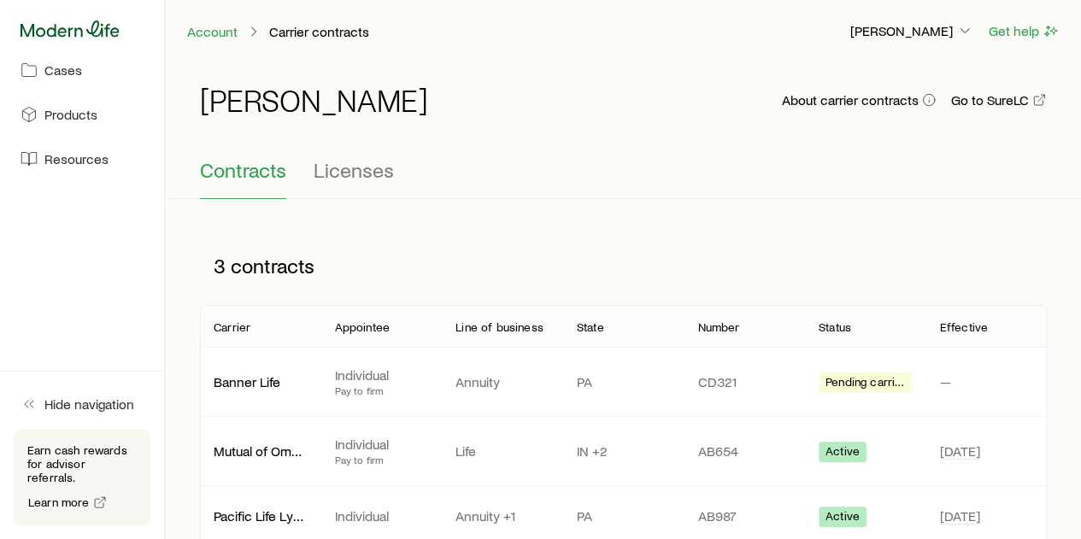
click at [86, 32] on icon at bounding box center [70, 29] width 99 height 17
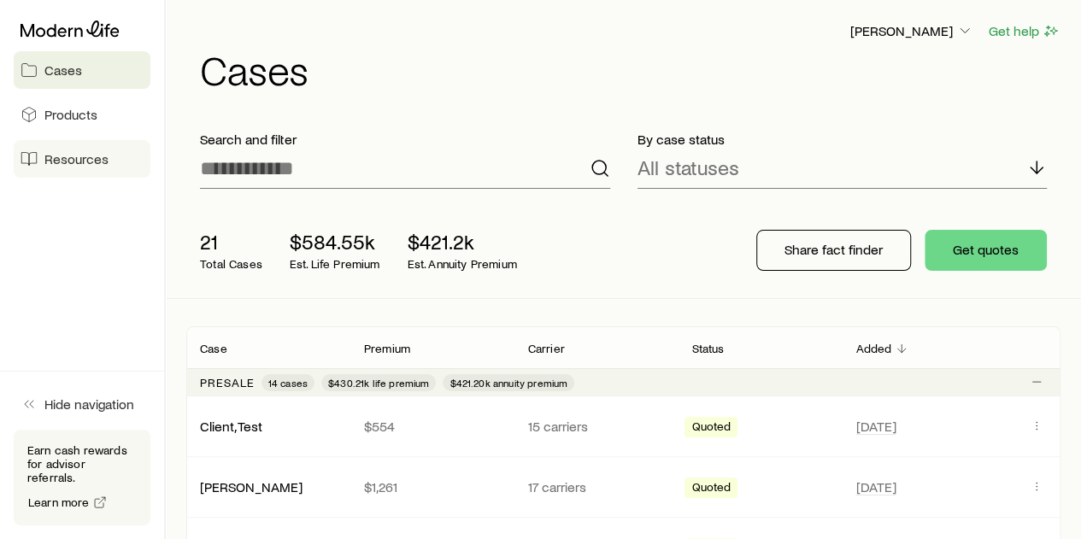
click at [83, 163] on span "Resources" at bounding box center [76, 158] width 64 height 17
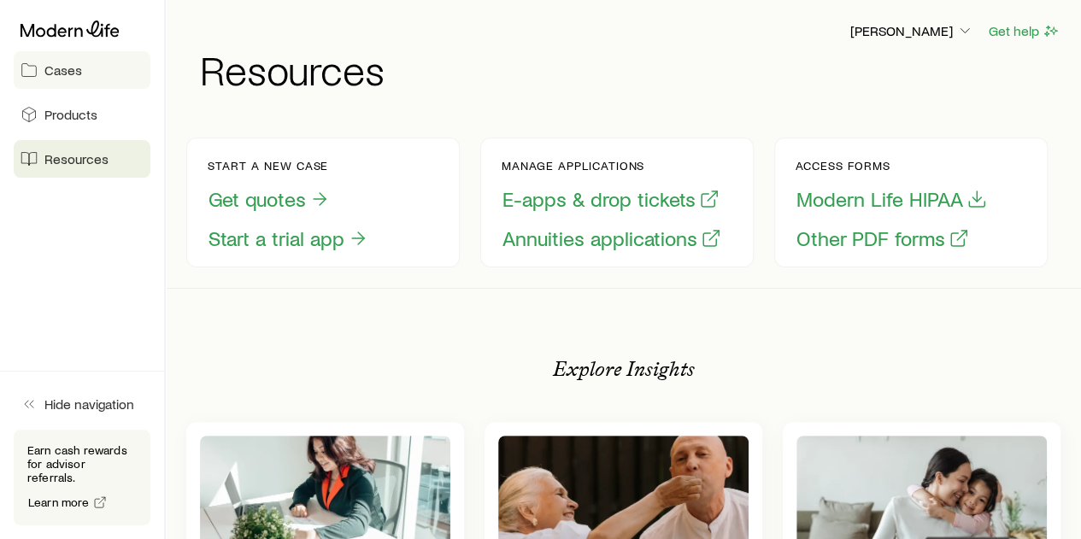
click at [82, 84] on link "Cases" at bounding box center [82, 70] width 137 height 38
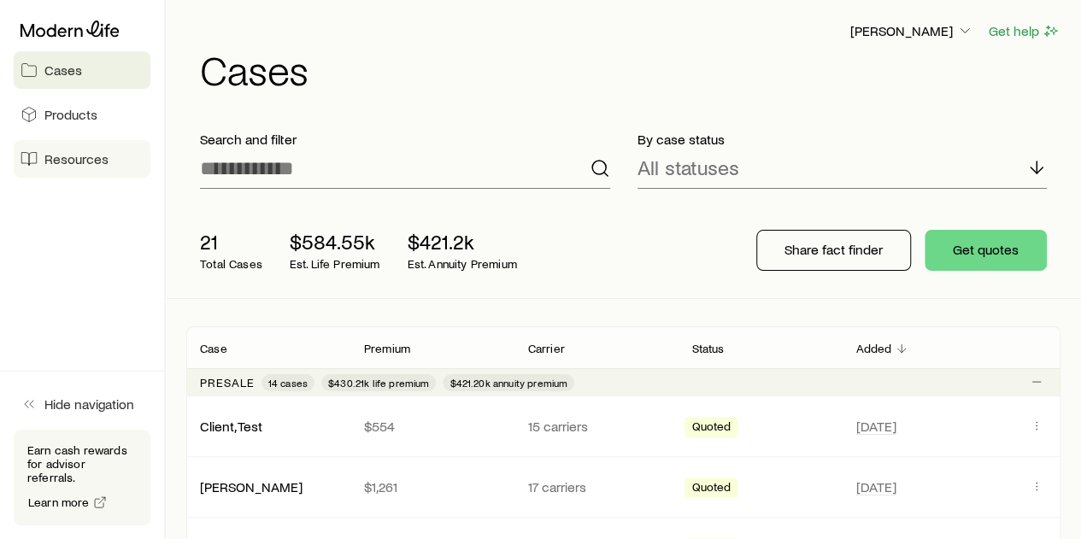
click at [41, 156] on link "Resources" at bounding box center [82, 159] width 137 height 38
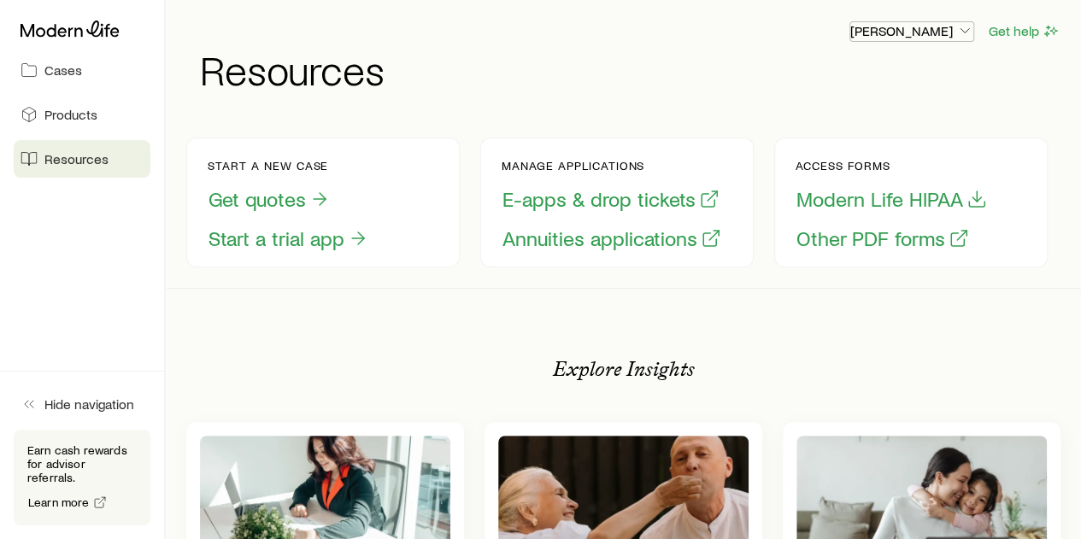
click at [940, 33] on p "Frank Peterson" at bounding box center [912, 30] width 123 height 17
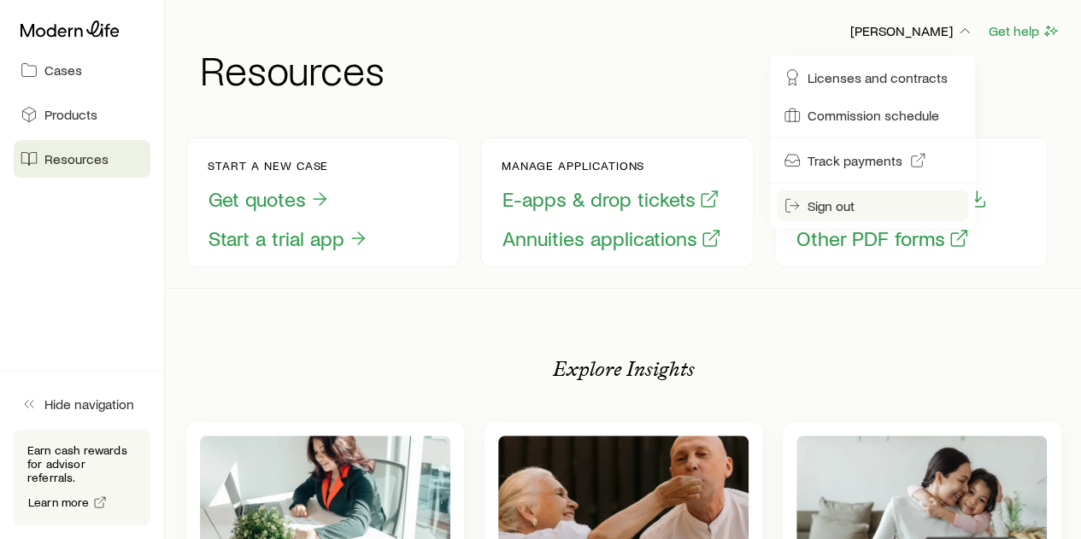
click at [814, 209] on span "Sign out" at bounding box center [831, 205] width 47 height 17
click at [840, 199] on span "Sign out" at bounding box center [831, 205] width 47 height 17
